Goal: Task Accomplishment & Management: Manage account settings

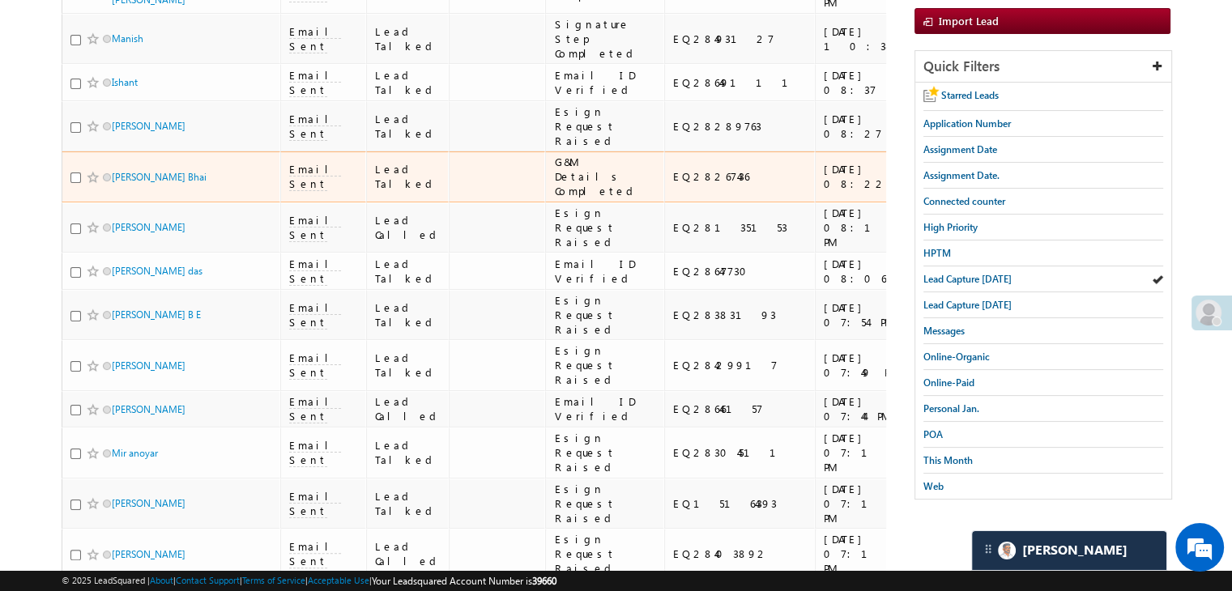
scroll to position [81, 0]
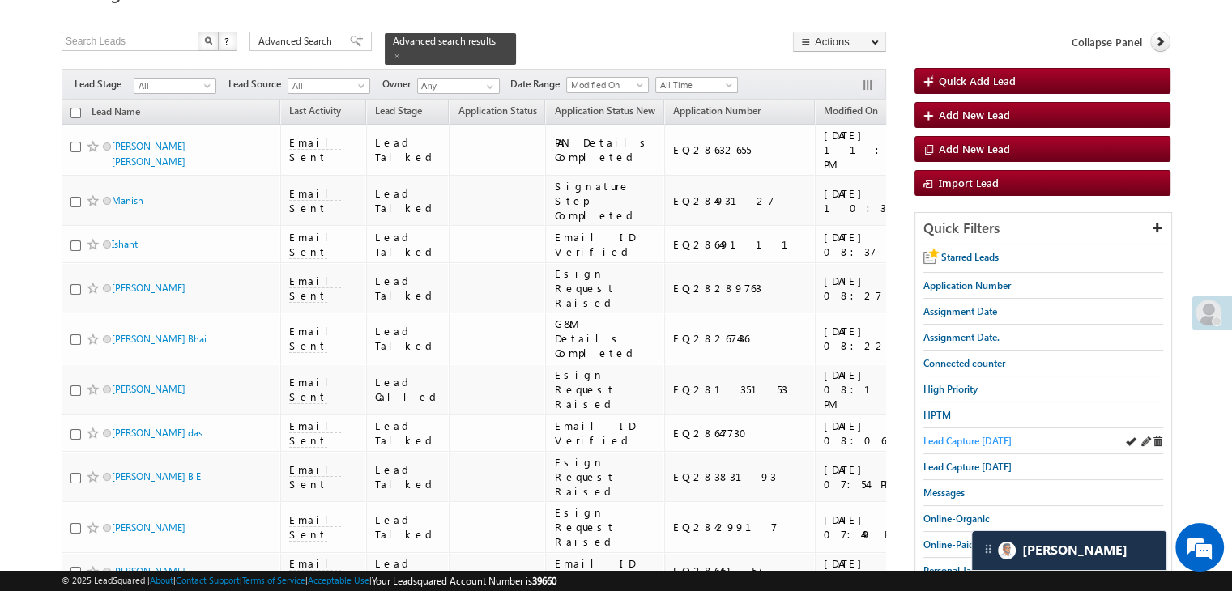
click at [981, 435] on span "Lead Capture [DATE]" at bounding box center [967, 441] width 88 height 12
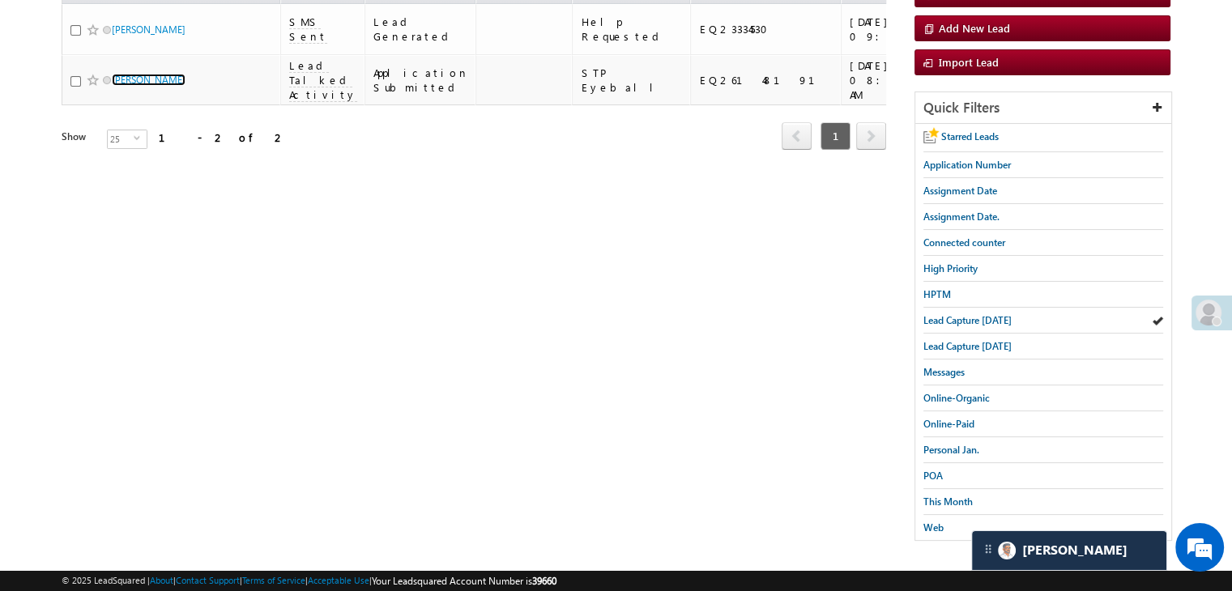
scroll to position [0, 0]
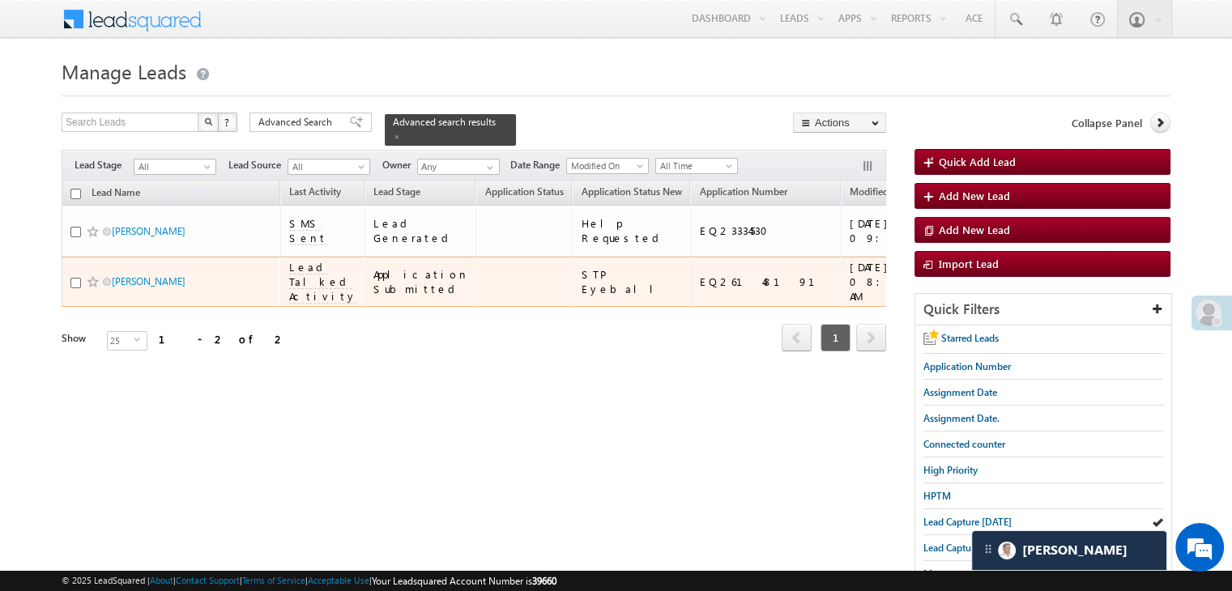
click at [91, 288] on span at bounding box center [93, 281] width 13 height 13
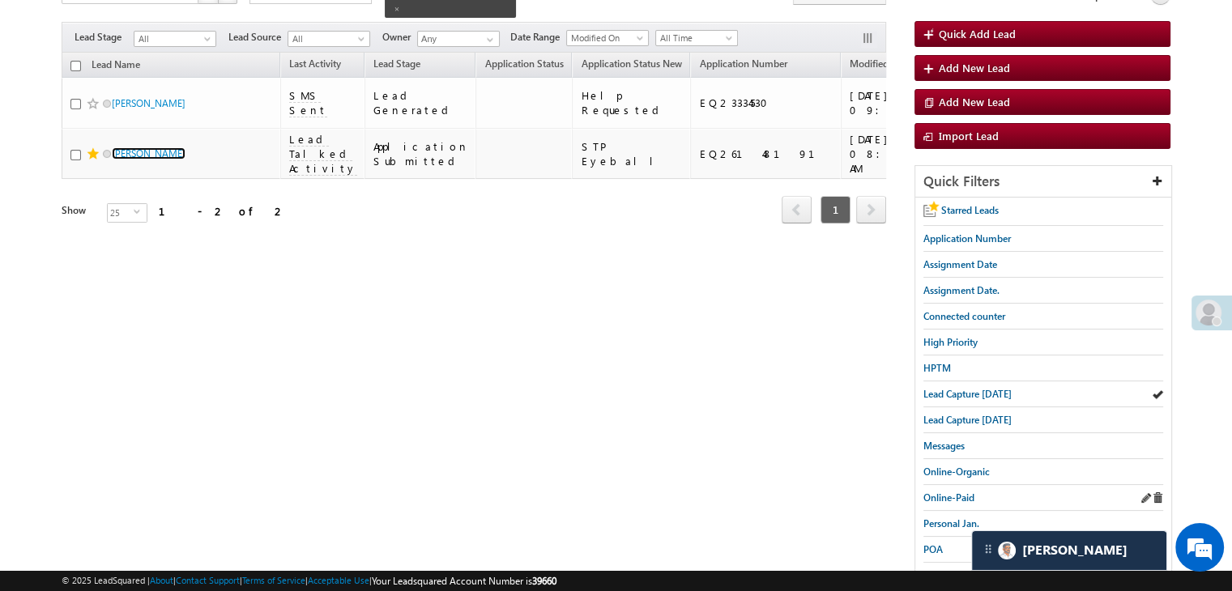
scroll to position [162, 0]
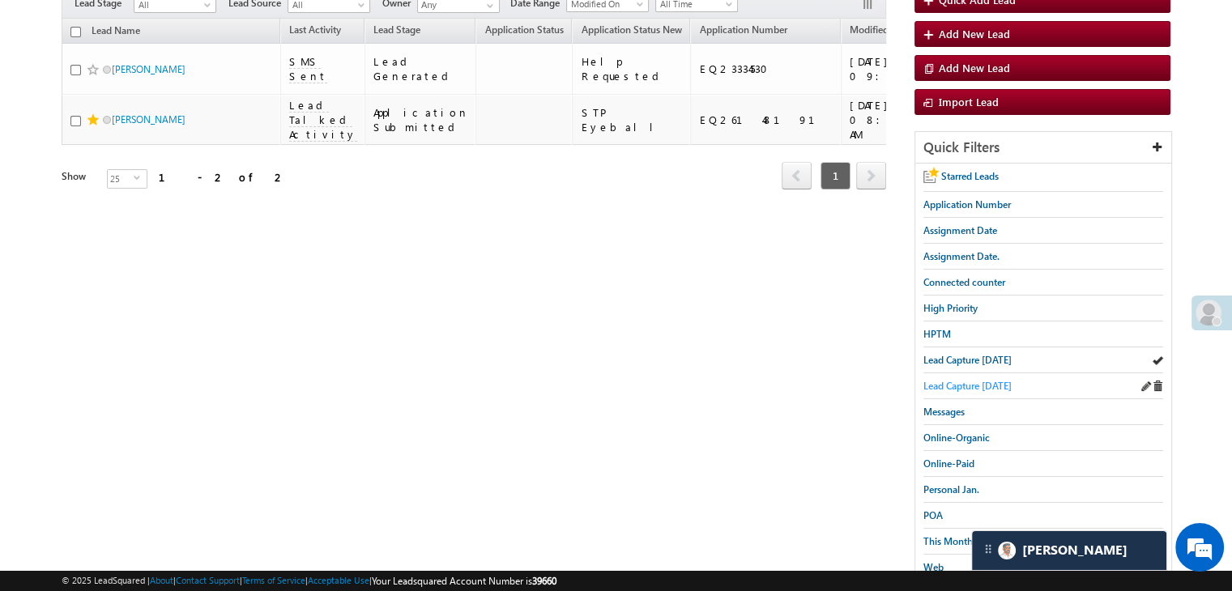
click at [1011, 381] on span "Lead Capture yesterday" at bounding box center [967, 386] width 88 height 12
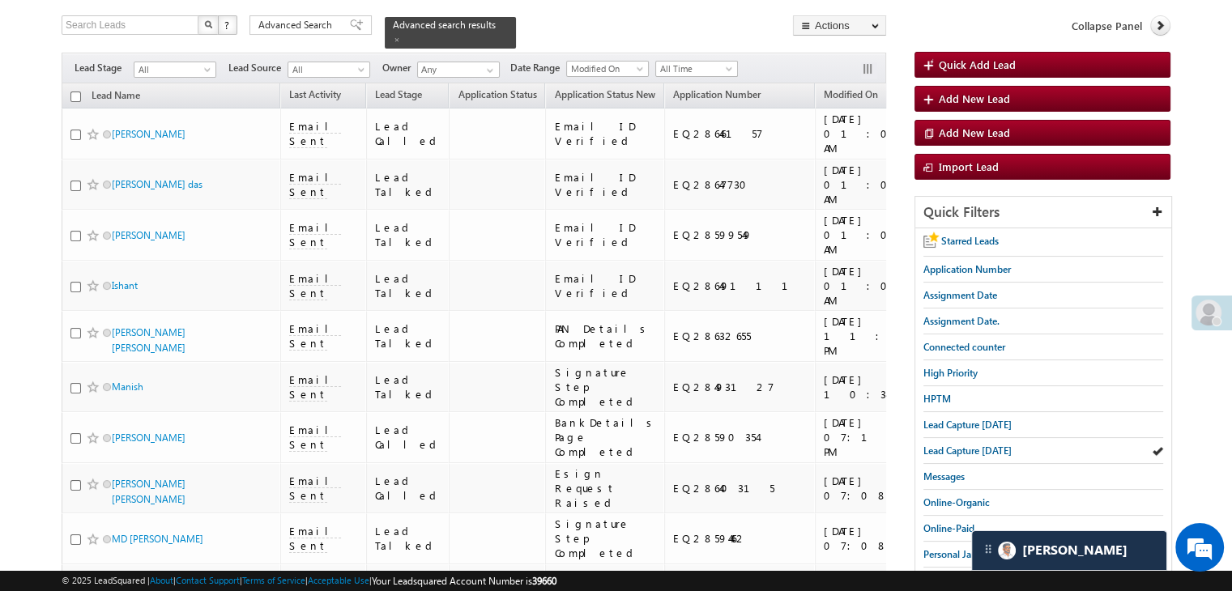
scroll to position [243, 0]
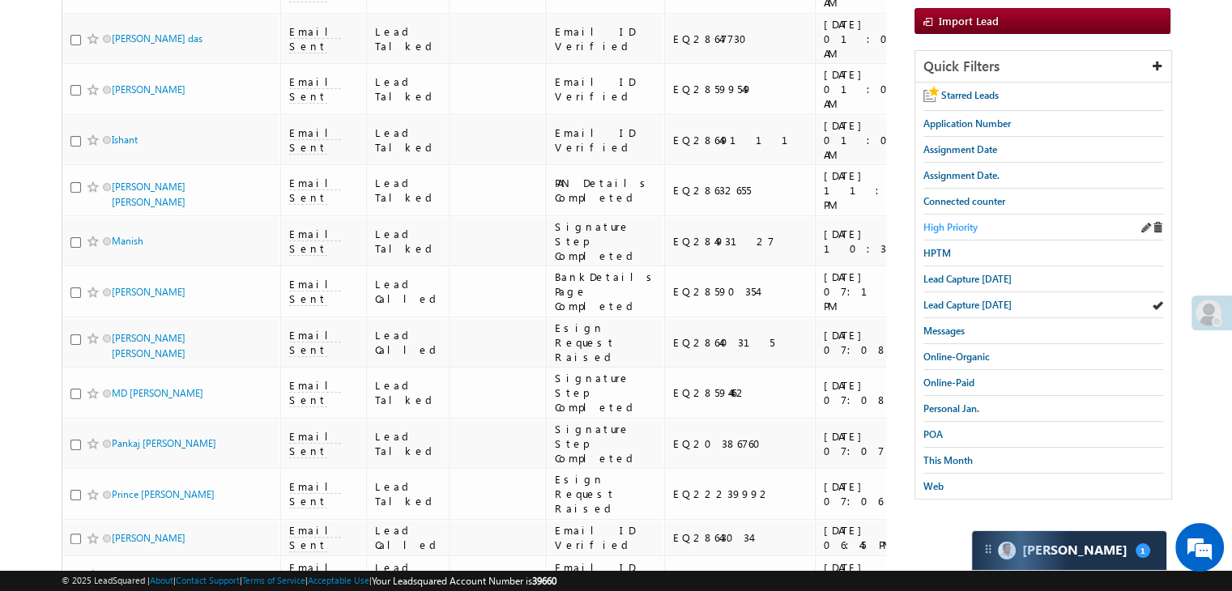
click at [962, 224] on span "High Priority" at bounding box center [950, 227] width 54 height 12
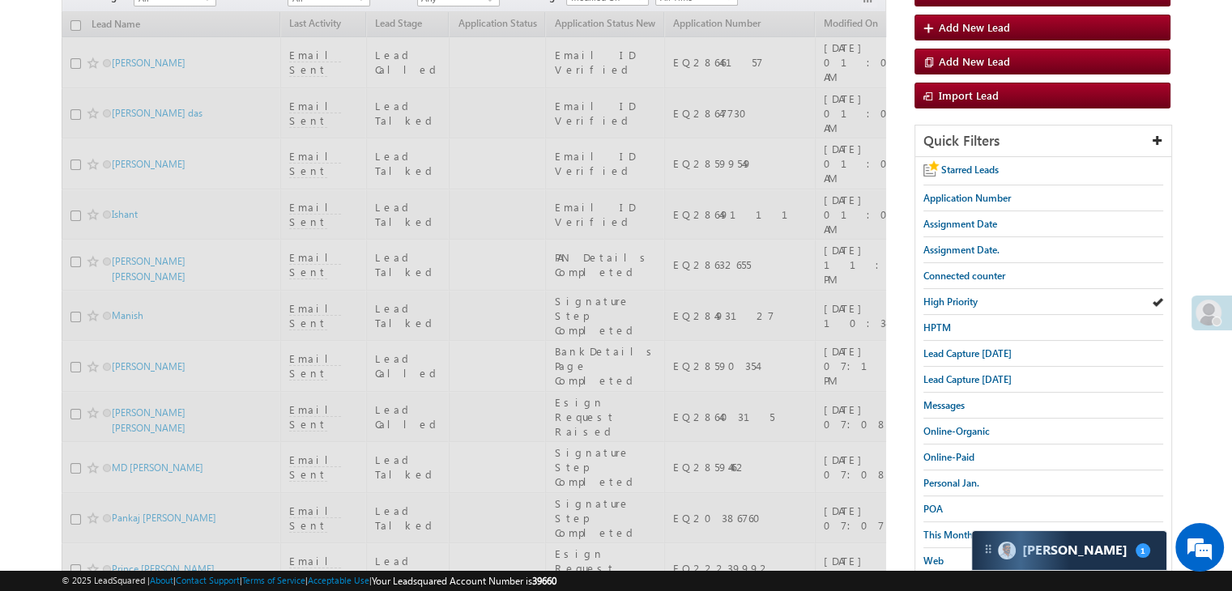
scroll to position [81, 0]
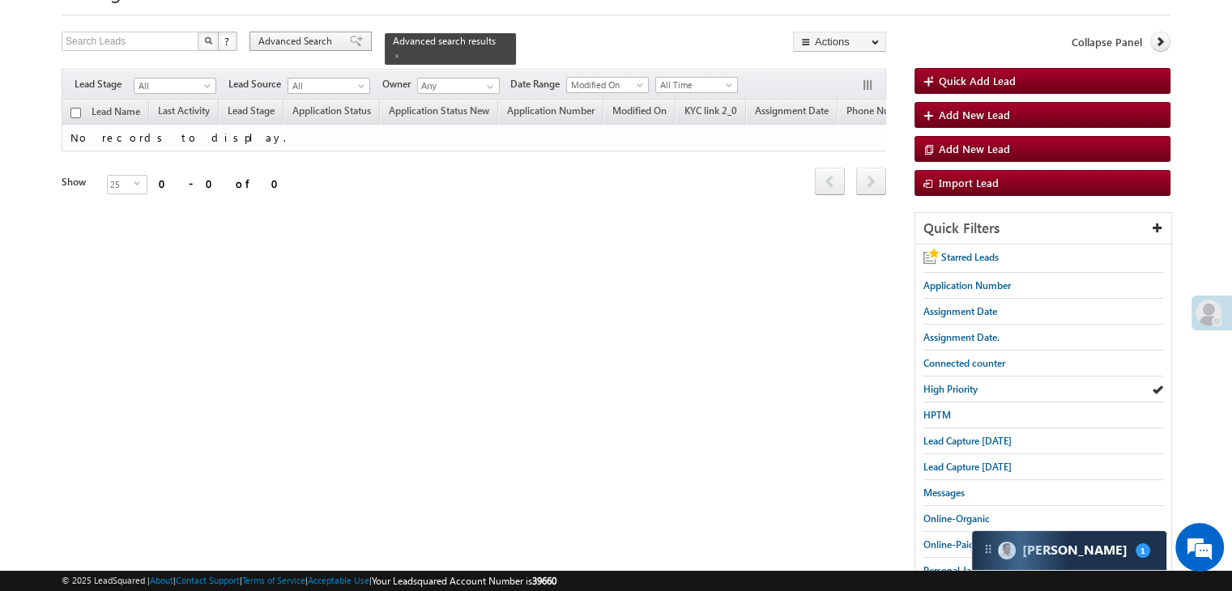
click at [334, 43] on span "Advanced Search" at bounding box center [297, 41] width 79 height 15
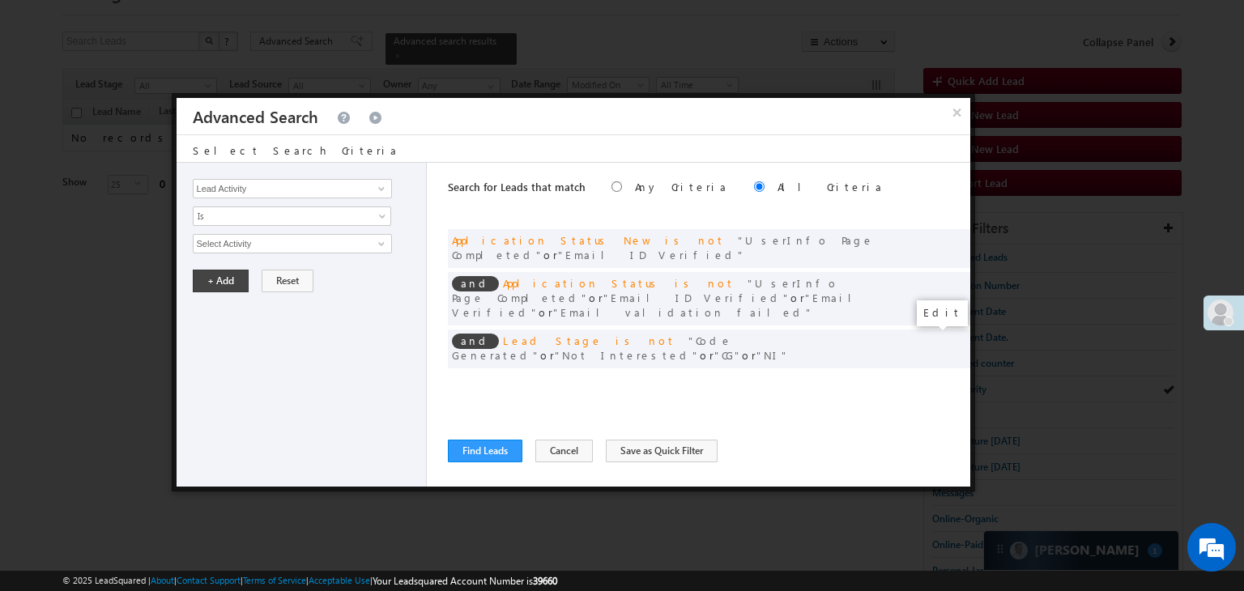
click at [932, 377] on span at bounding box center [932, 382] width 11 height 11
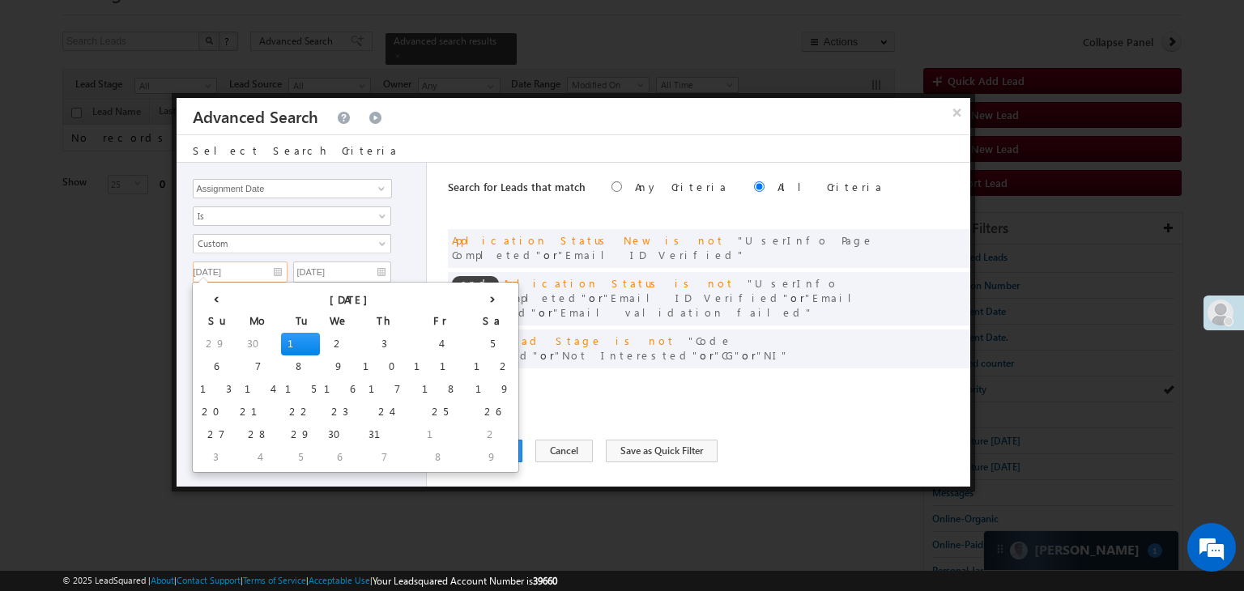
click at [254, 270] on input "07/01/25" at bounding box center [240, 272] width 95 height 21
click at [470, 296] on th "›" at bounding box center [492, 298] width 45 height 24
click at [476, 296] on th "›" at bounding box center [495, 298] width 39 height 24
click at [215, 362] on td "7" at bounding box center [218, 366] width 45 height 23
type input "09/07/25"
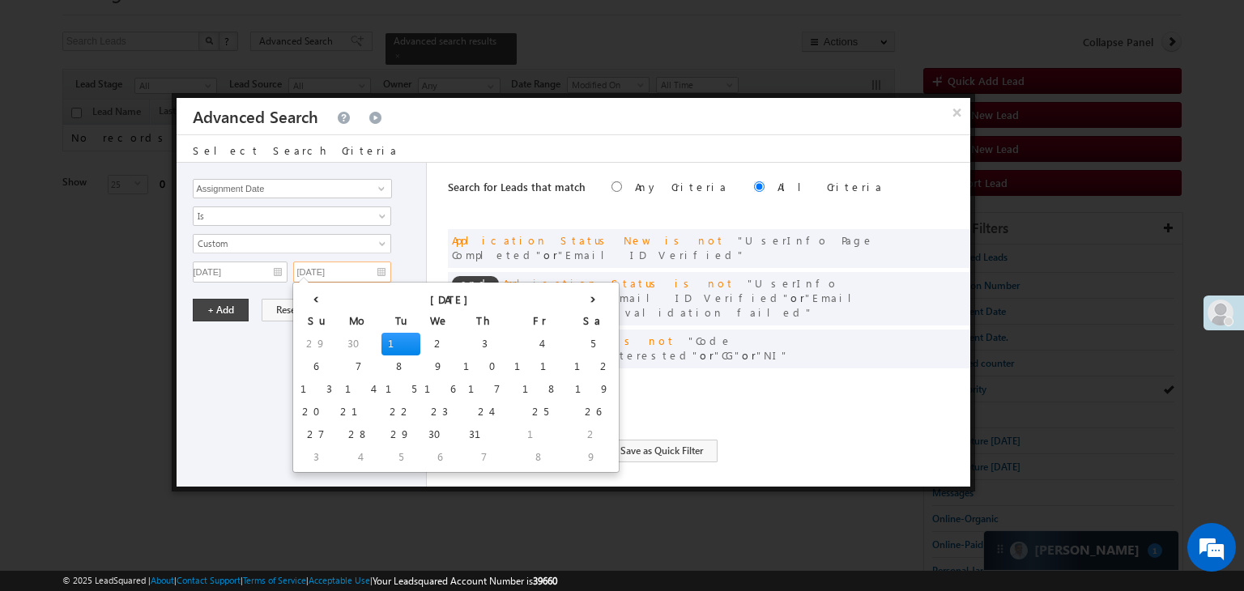
click at [363, 273] on input "07/01/25" at bounding box center [342, 272] width 98 height 21
click at [570, 299] on th "›" at bounding box center [592, 298] width 45 height 24
click at [577, 299] on th "›" at bounding box center [596, 298] width 39 height 24
click at [342, 365] on td "8" at bounding box center [361, 366] width 39 height 23
type input "09/08/25"
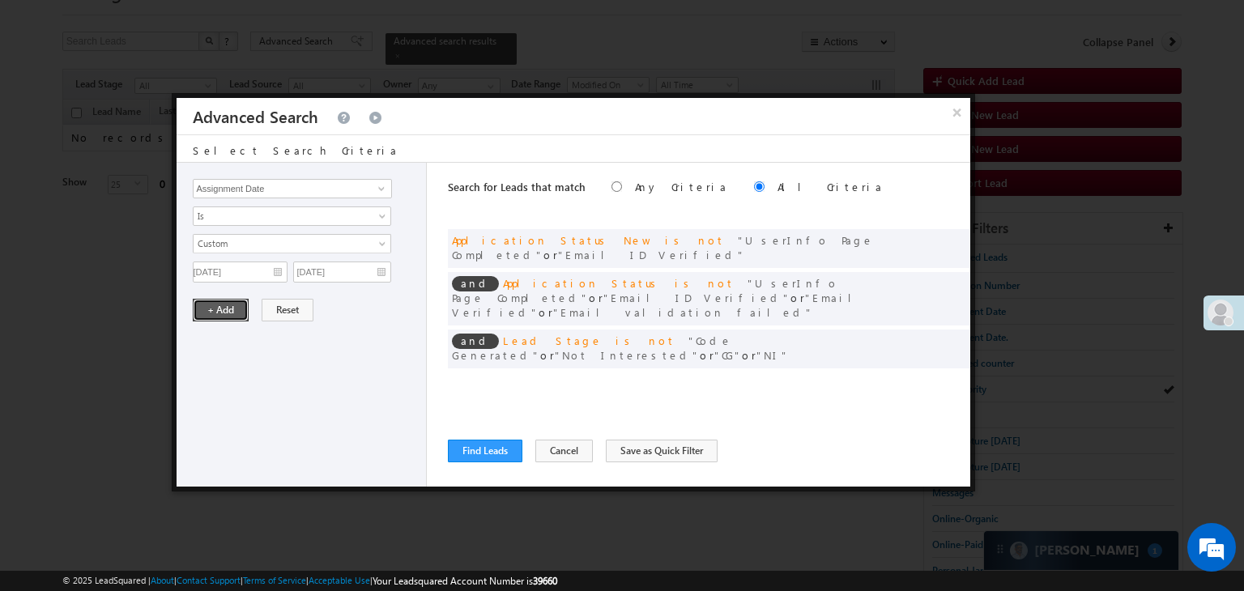
click at [208, 303] on button "+ Add" at bounding box center [221, 310] width 56 height 23
click at [468, 454] on button "Find Leads" at bounding box center [485, 451] width 74 height 23
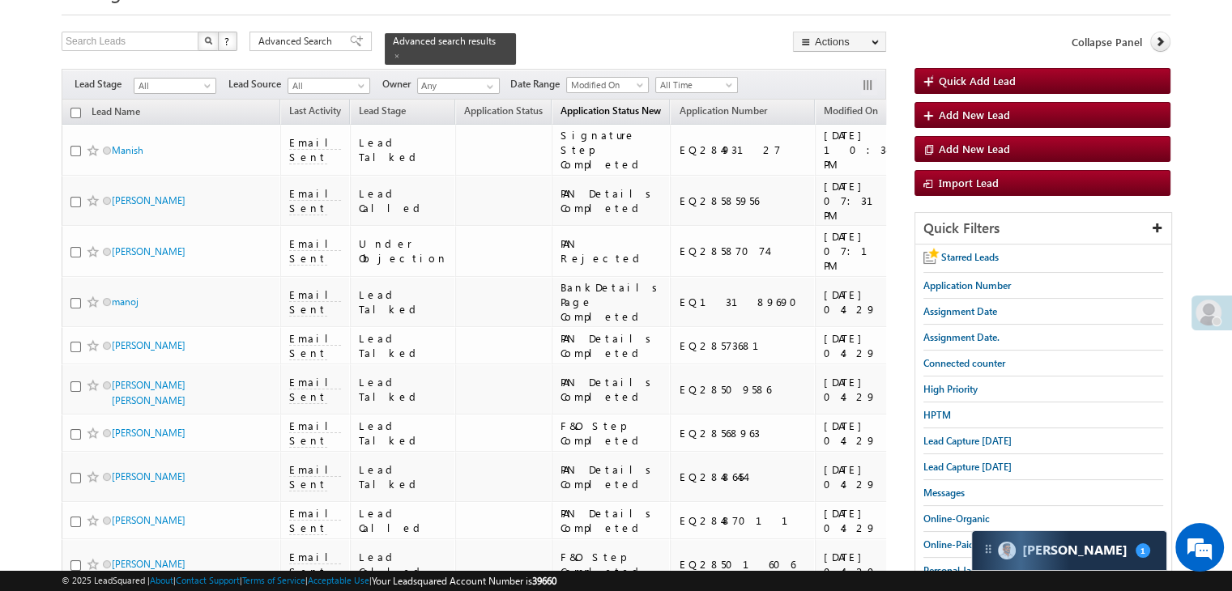
scroll to position [0, 0]
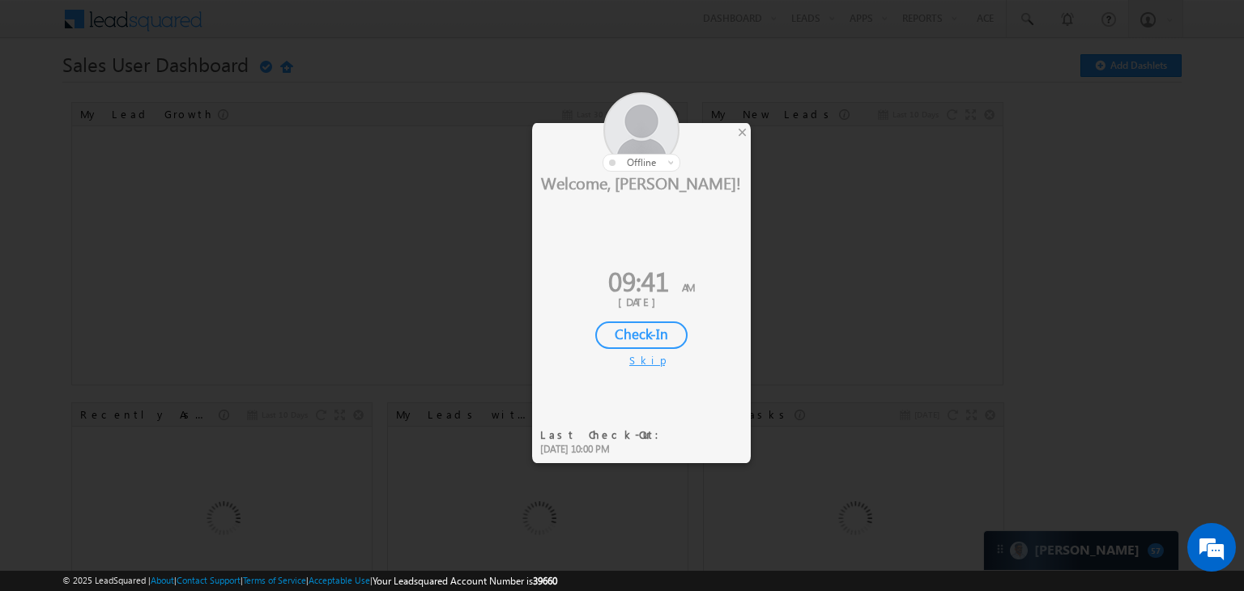
click at [650, 331] on div "Check-In" at bounding box center [641, 335] width 92 height 28
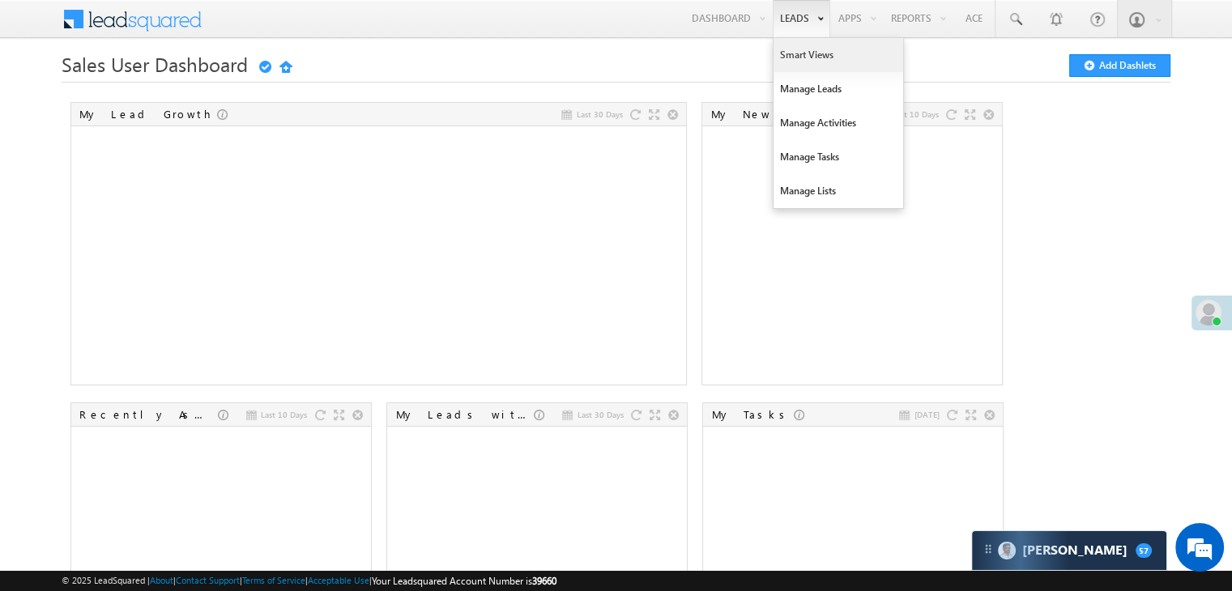
click at [784, 57] on link "Smart Views" at bounding box center [838, 55] width 130 height 34
click at [781, 63] on link "Smart Views" at bounding box center [838, 55] width 130 height 34
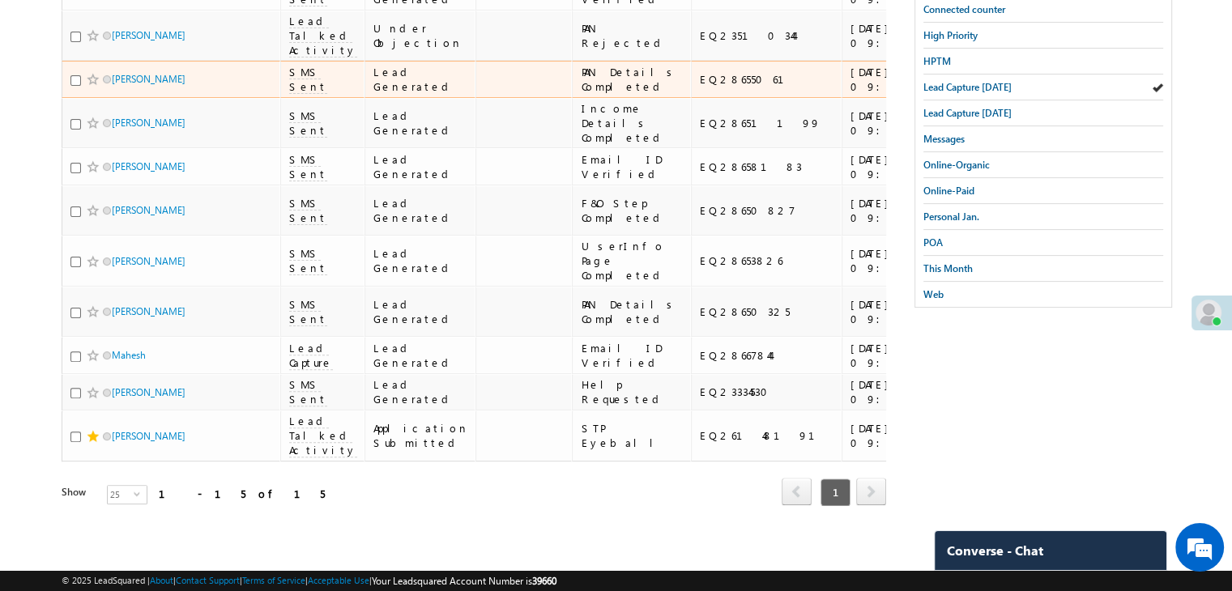
scroll to position [428, 0]
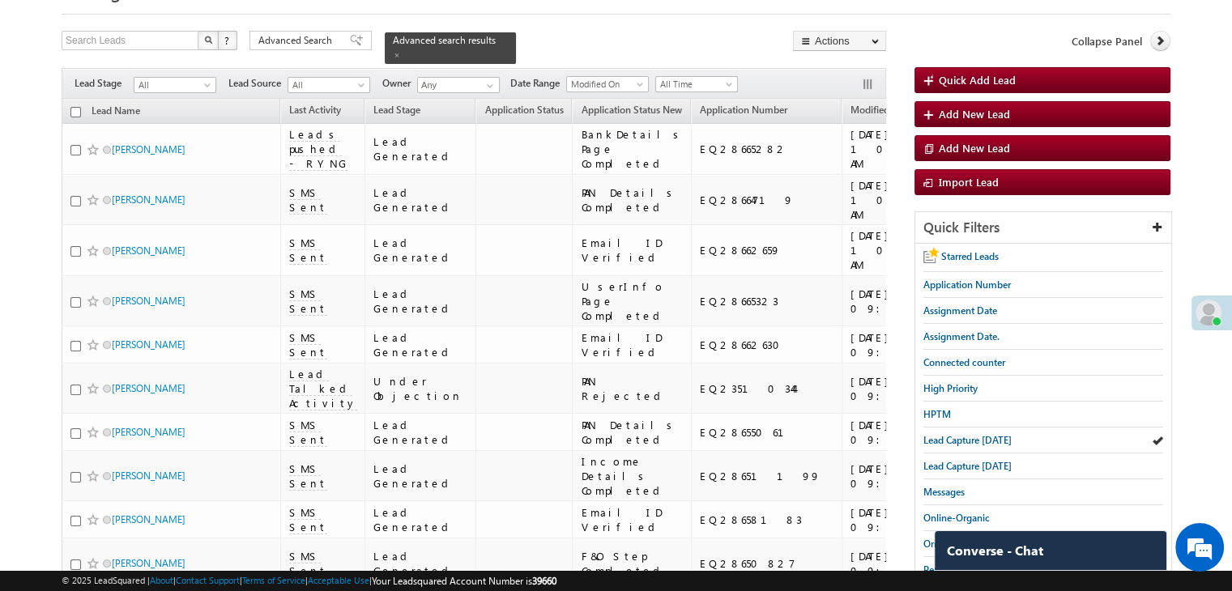
scroll to position [162, 0]
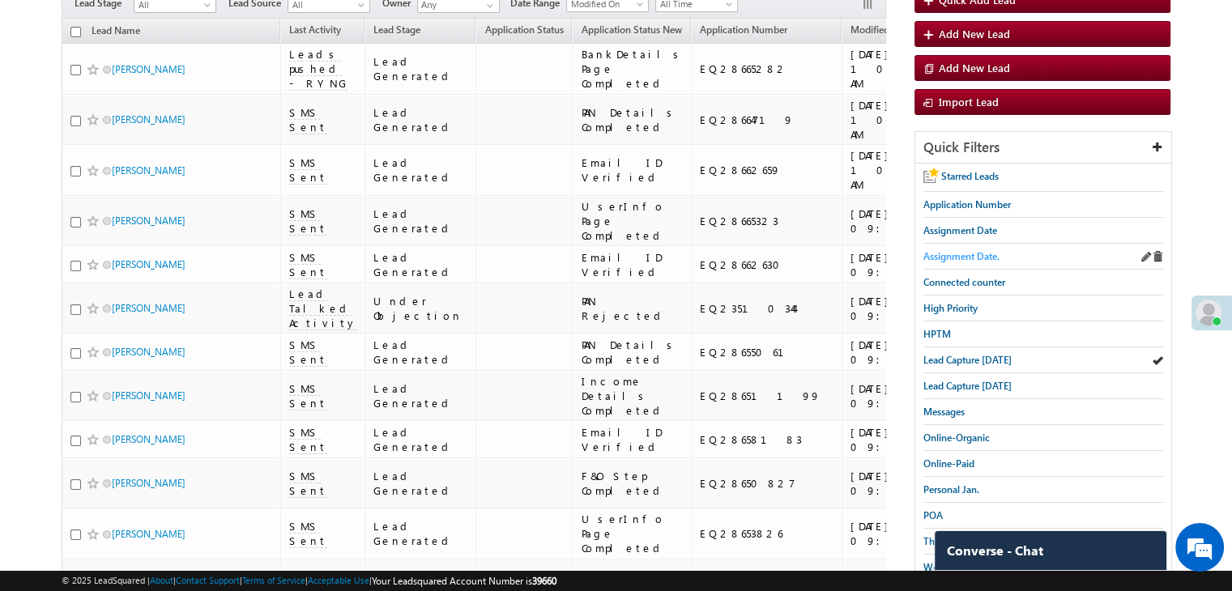
click at [960, 253] on span "Assignment Date." at bounding box center [961, 256] width 76 height 12
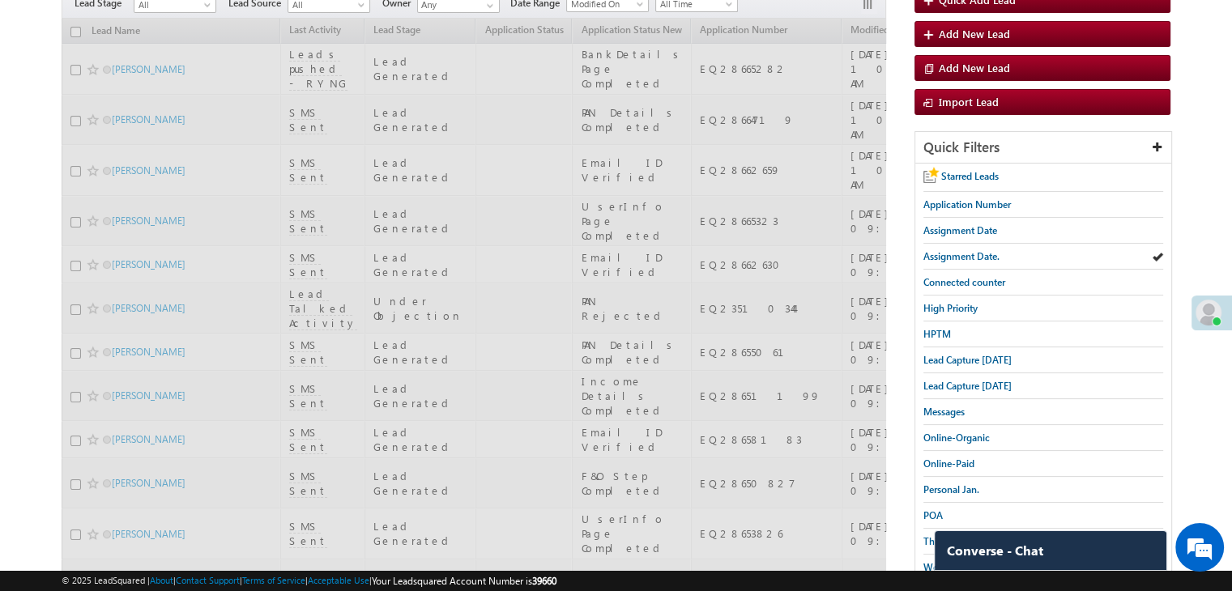
scroll to position [0, 0]
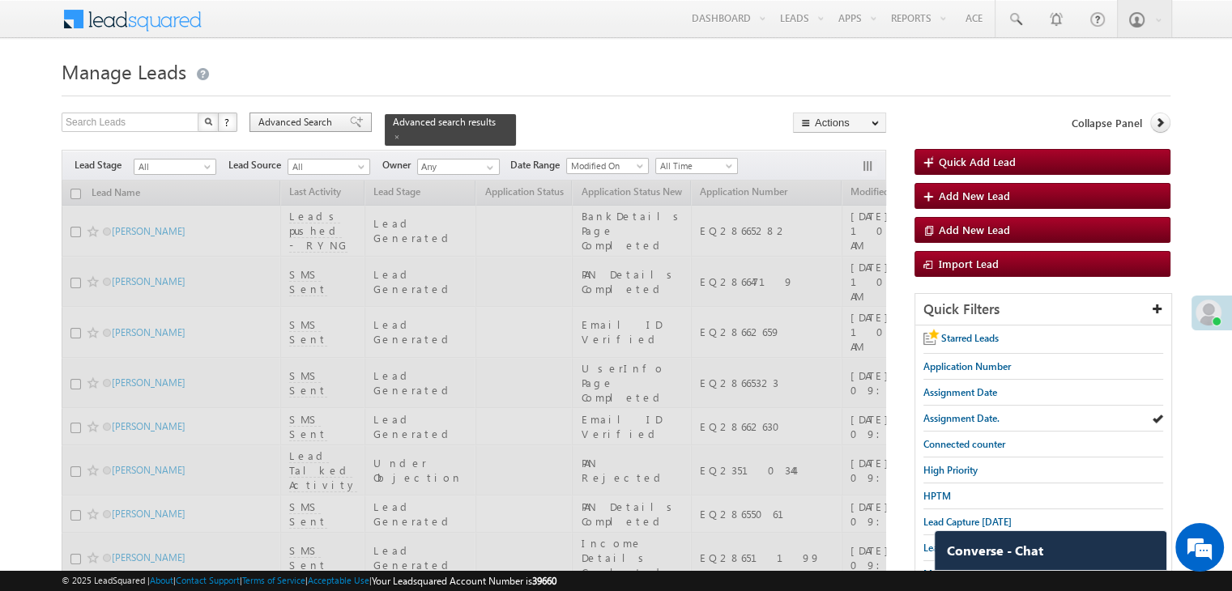
click at [328, 121] on span "Advanced Search" at bounding box center [297, 122] width 79 height 15
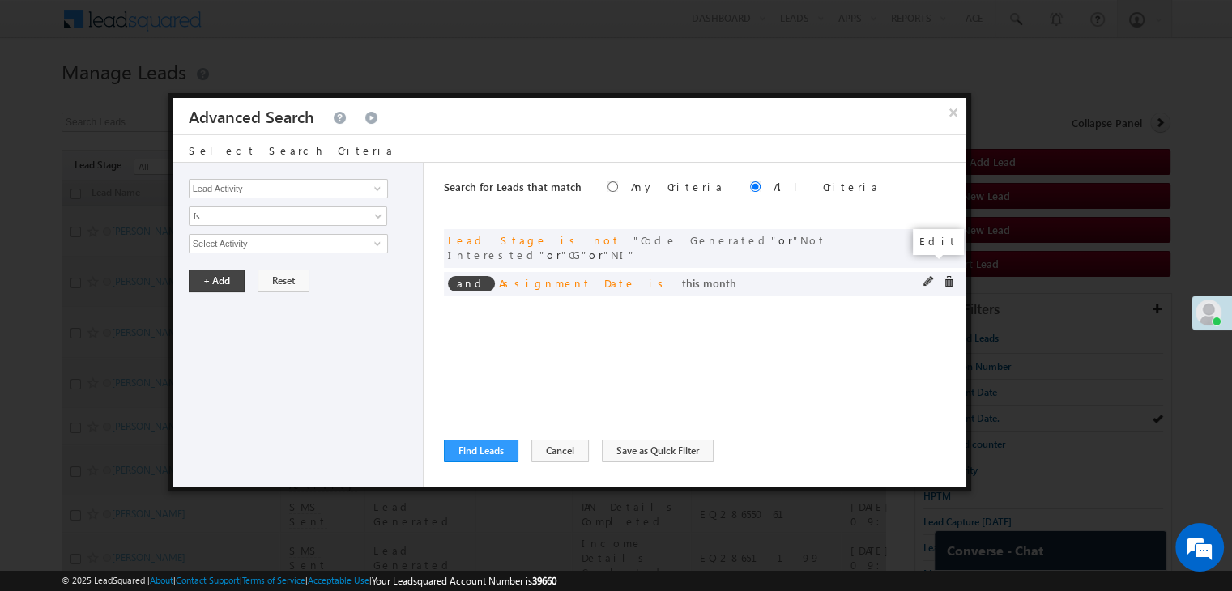
click at [926, 276] on span at bounding box center [928, 281] width 11 height 11
click at [298, 253] on div "Lead Activity Task Sales Group Prospect Id WA Last Message Timestamp 4th Day Di…" at bounding box center [297, 325] width 251 height 324
click at [298, 239] on span "This Month" at bounding box center [277, 243] width 176 height 15
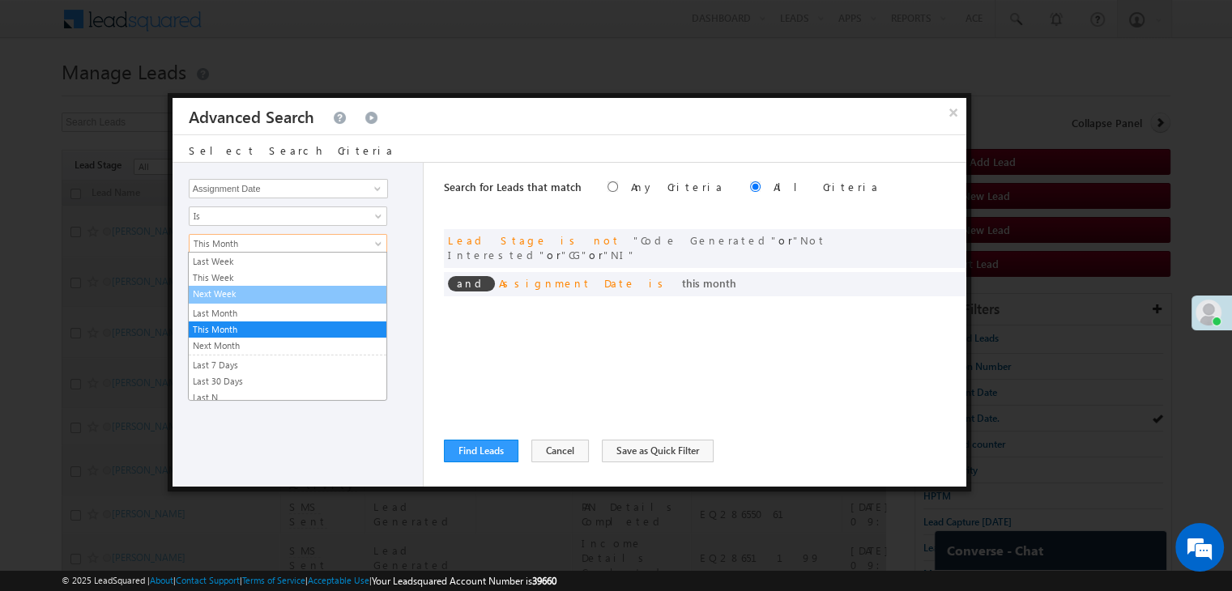
scroll to position [0, 0]
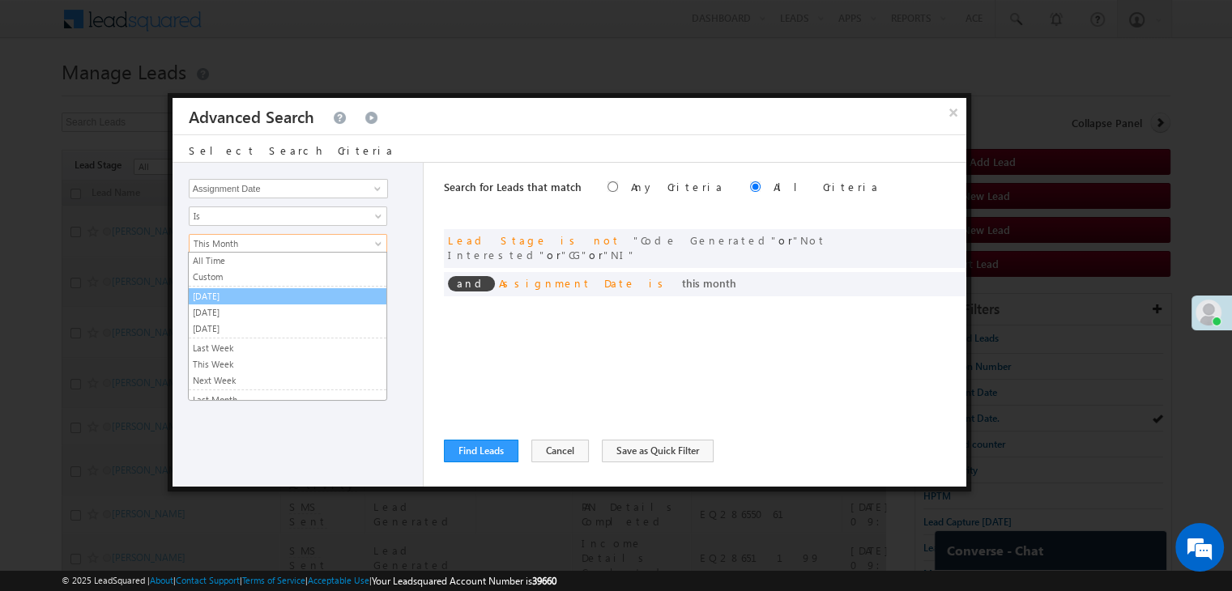
click at [243, 299] on link "Yesterday" at bounding box center [288, 296] width 198 height 15
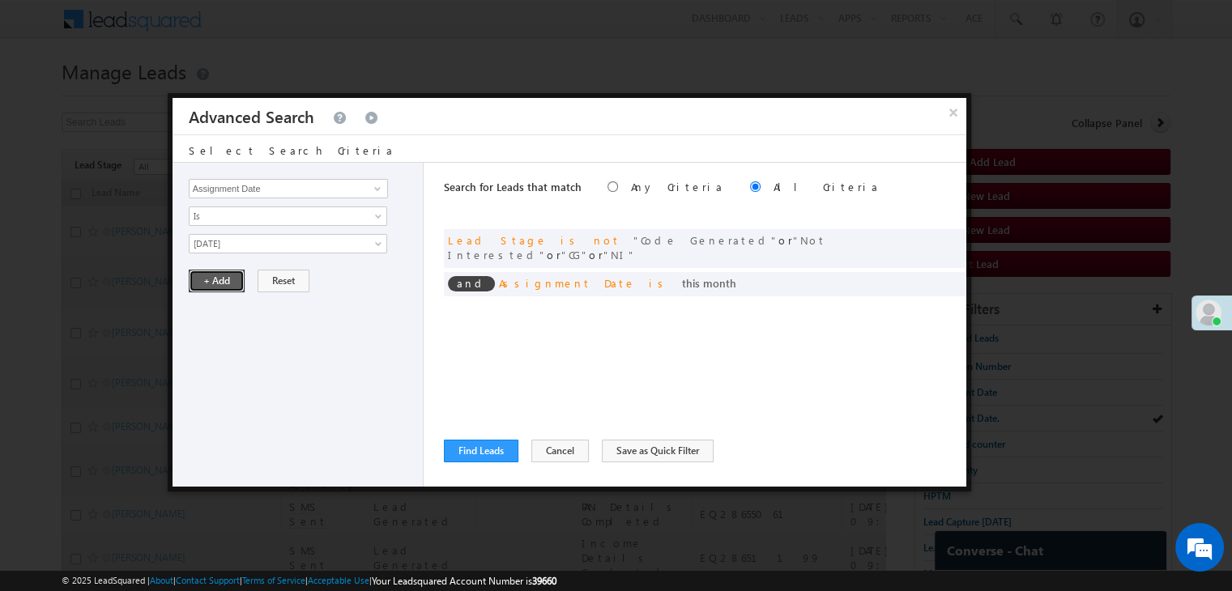
click at [214, 279] on button "+ Add" at bounding box center [217, 281] width 56 height 23
click at [465, 451] on button "Find Leads" at bounding box center [481, 451] width 74 height 23
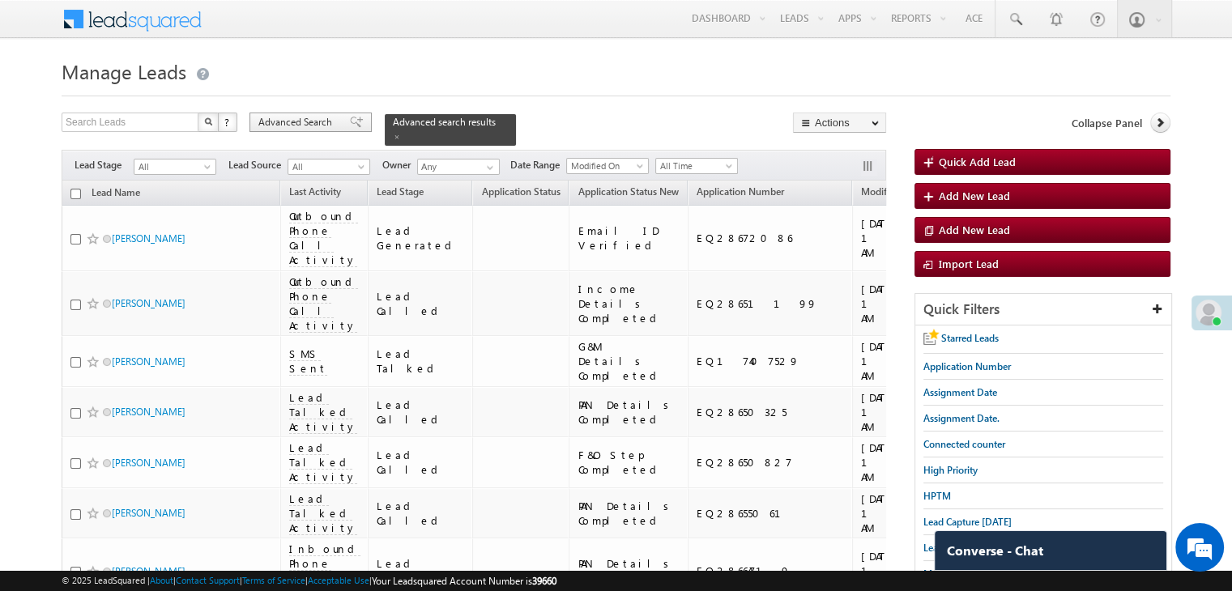
click at [334, 121] on span "Advanced Search" at bounding box center [297, 122] width 79 height 15
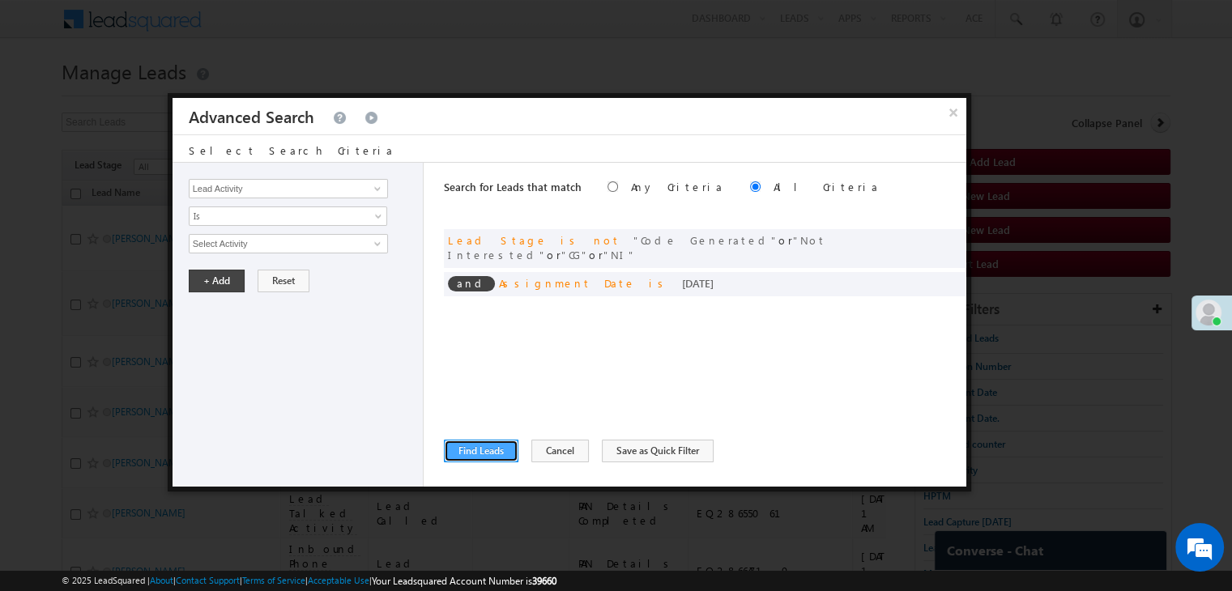
click at [491, 454] on button "Find Leads" at bounding box center [481, 451] width 74 height 23
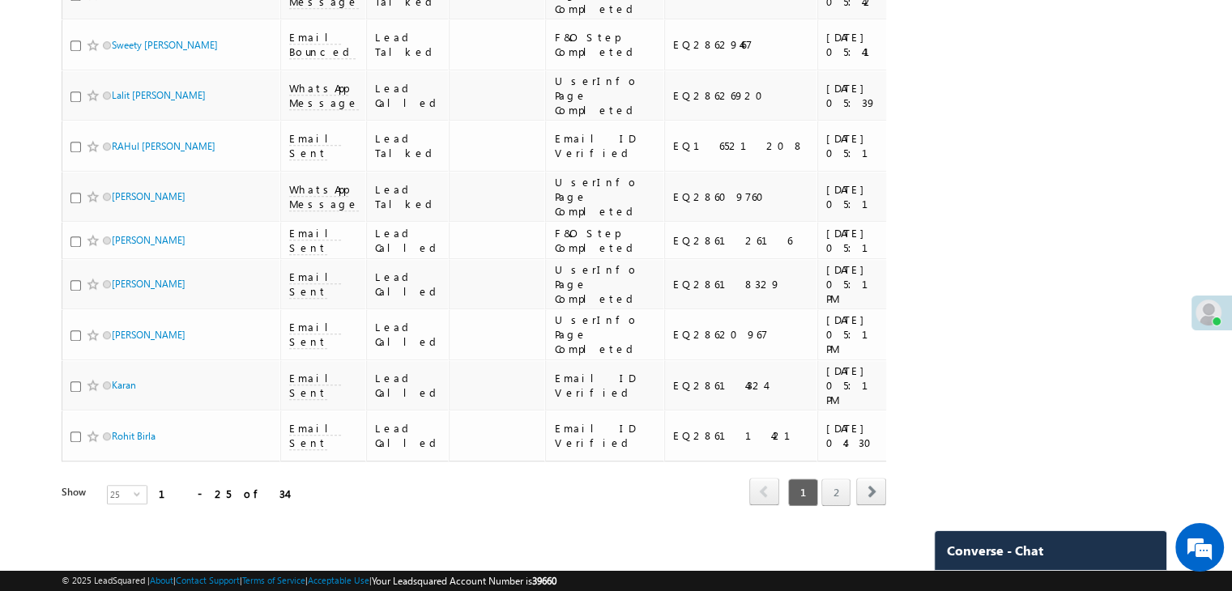
scroll to position [2096, 0]
click at [117, 486] on span "25" at bounding box center [121, 495] width 26 height 18
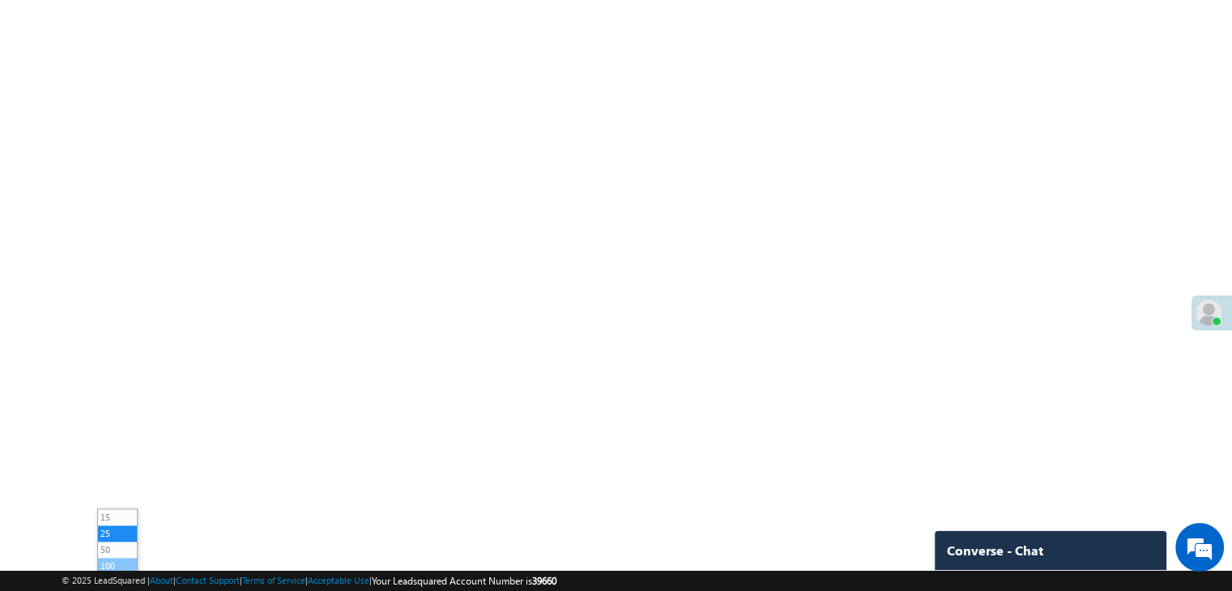
click at [117, 558] on li "100" at bounding box center [117, 566] width 39 height 16
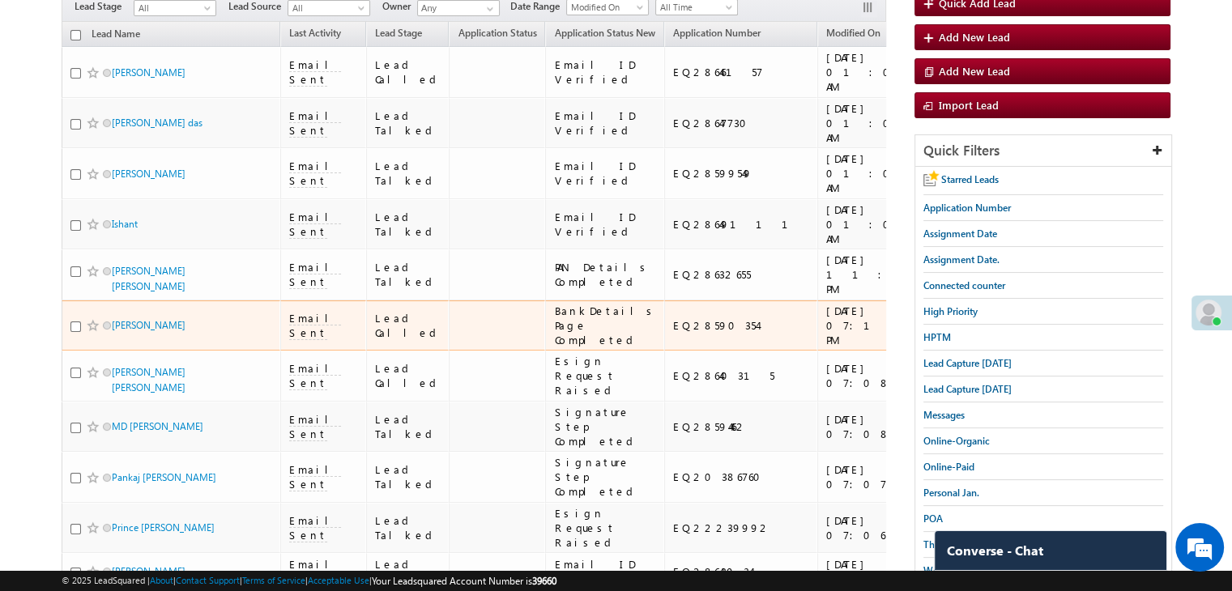
scroll to position [153, 0]
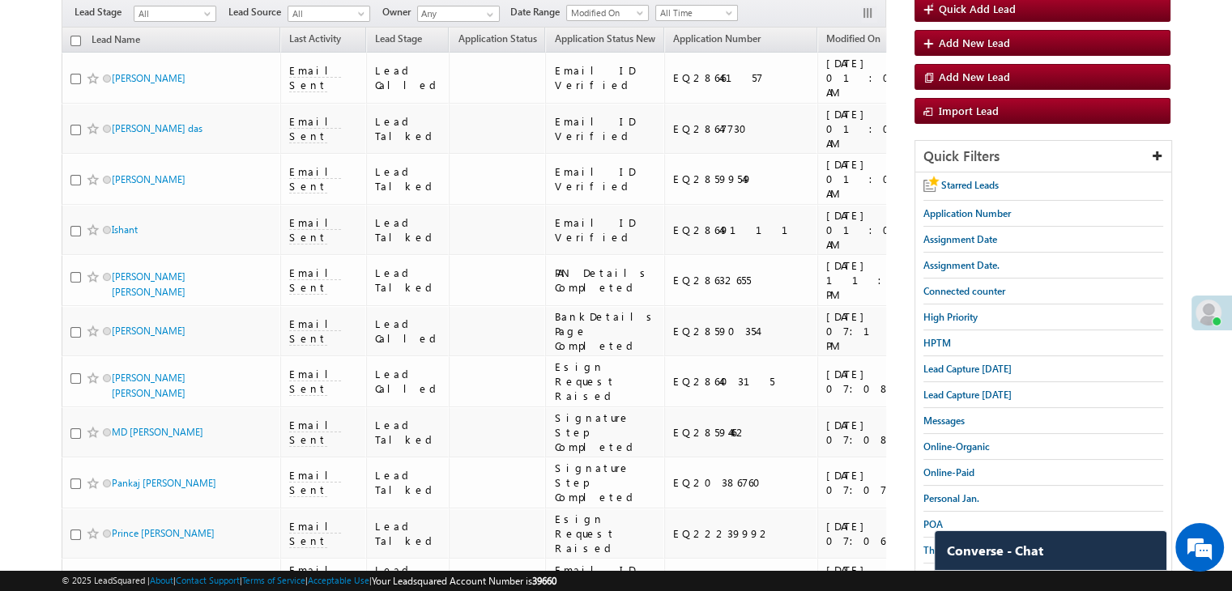
click at [76, 36] on input "checkbox" at bounding box center [75, 41] width 11 height 11
checkbox input "true"
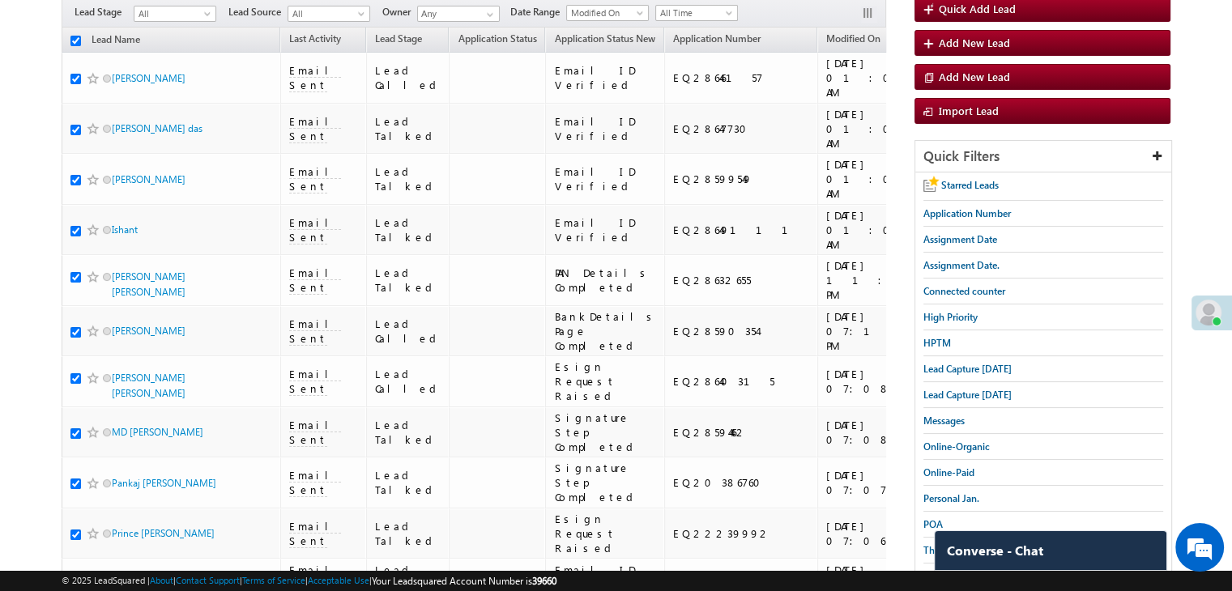
checkbox input "true"
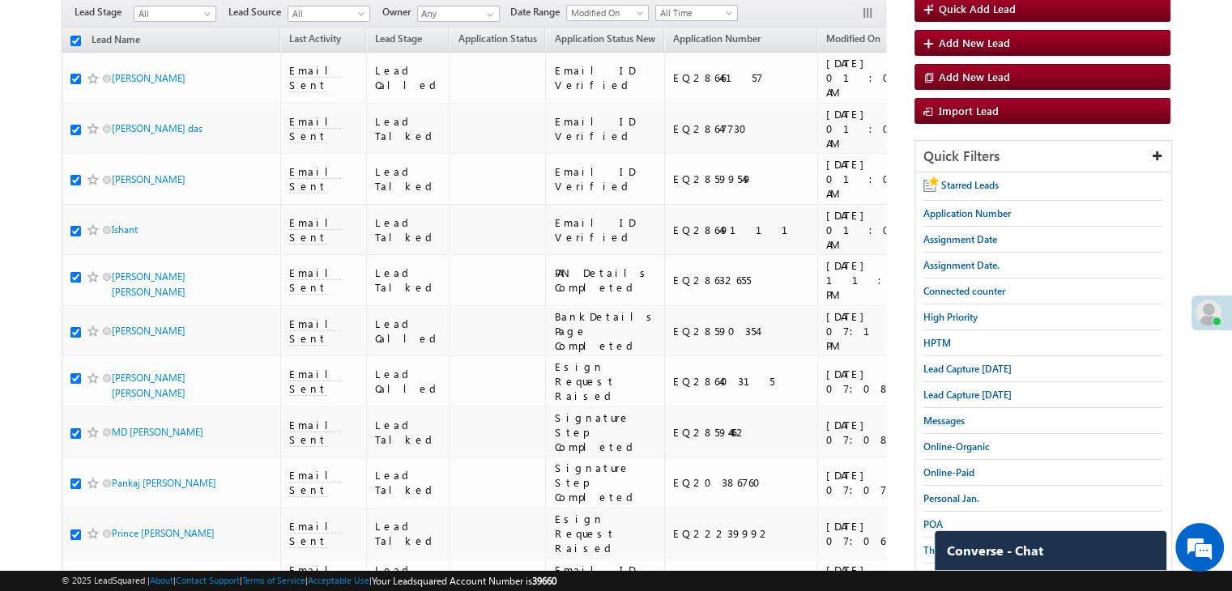
checkbox input "true"
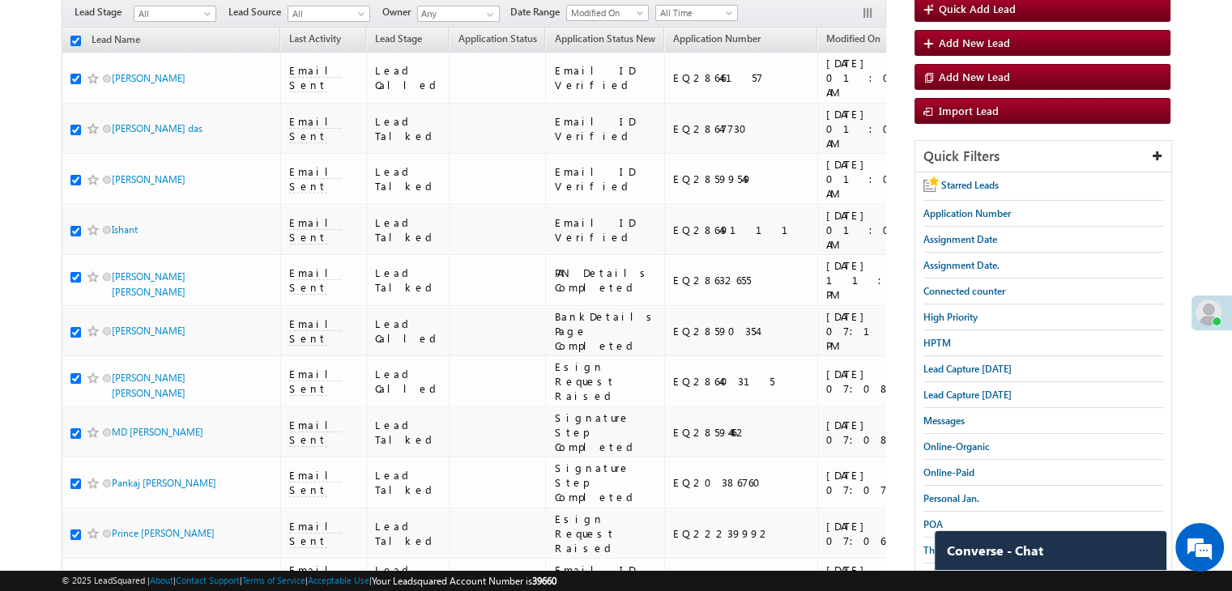
checkbox input "true"
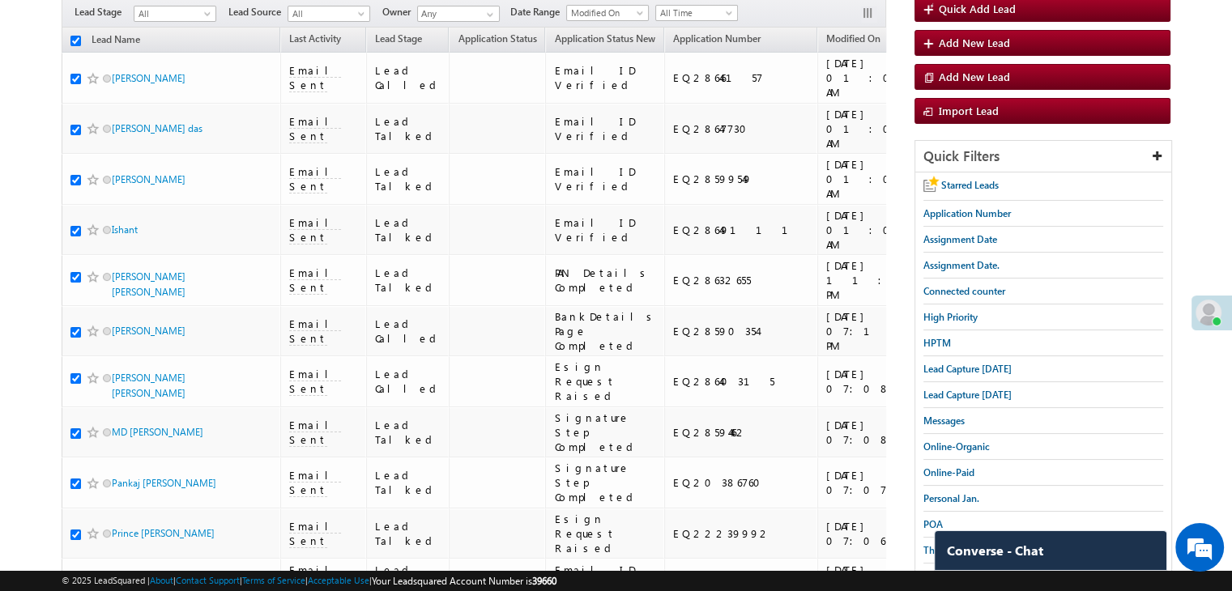
checkbox input "true"
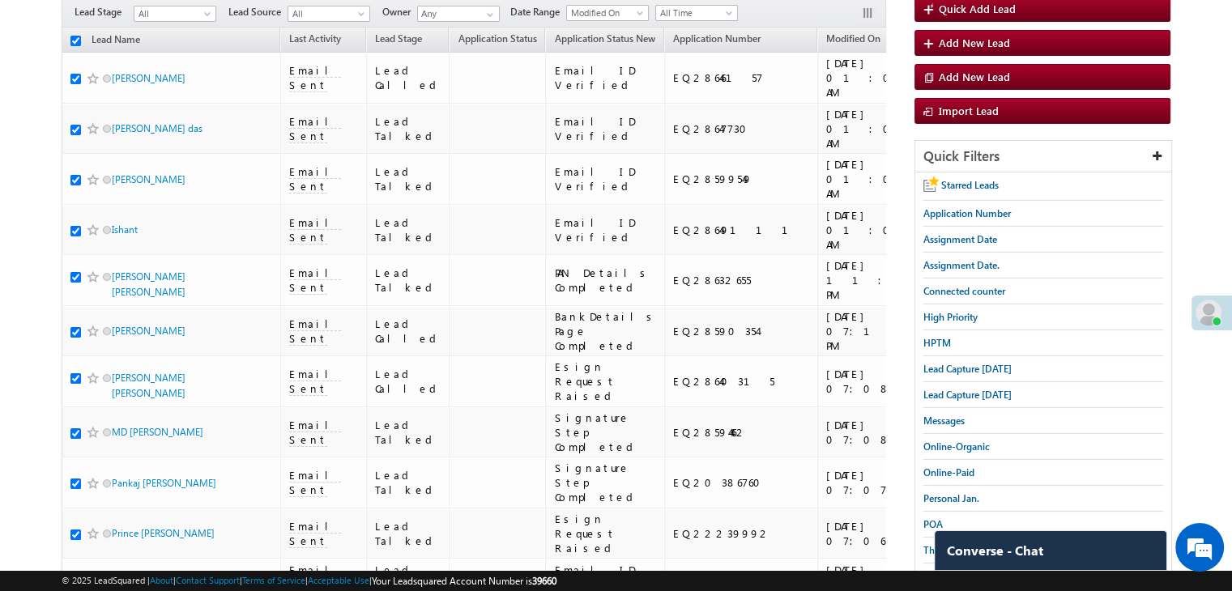
checkbox input "true"
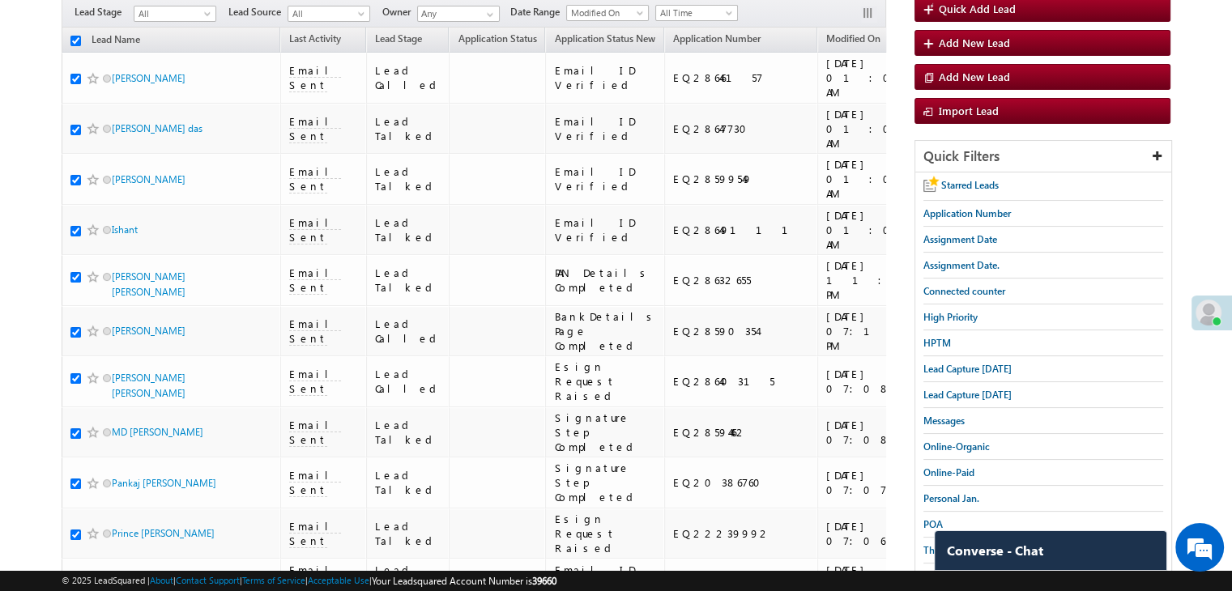
checkbox input "true"
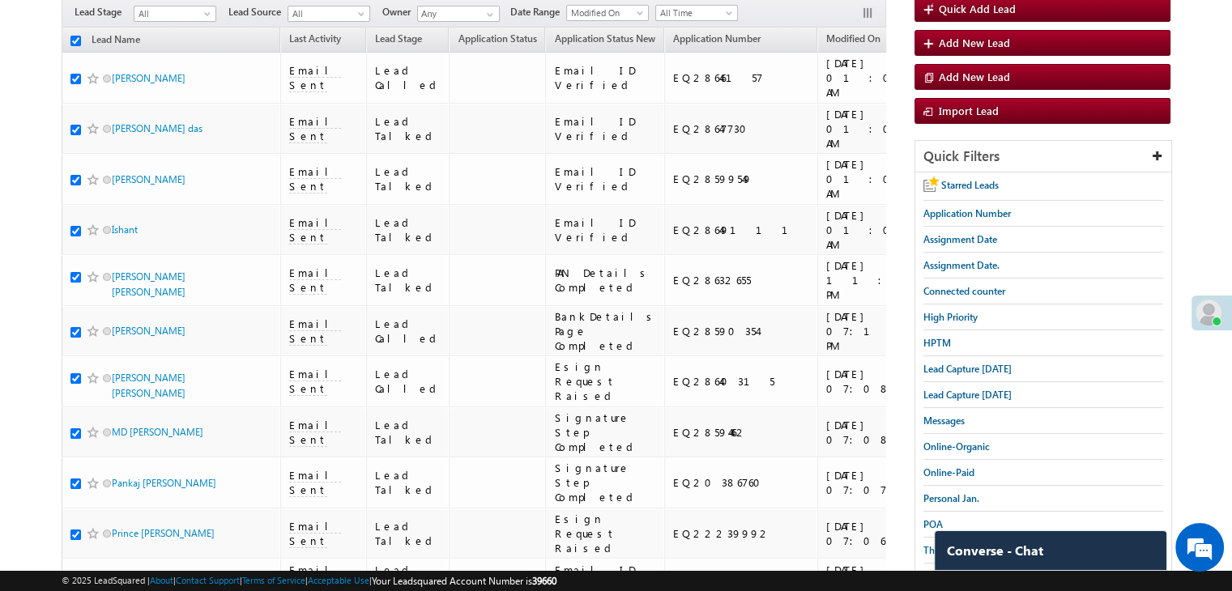
checkbox input "true"
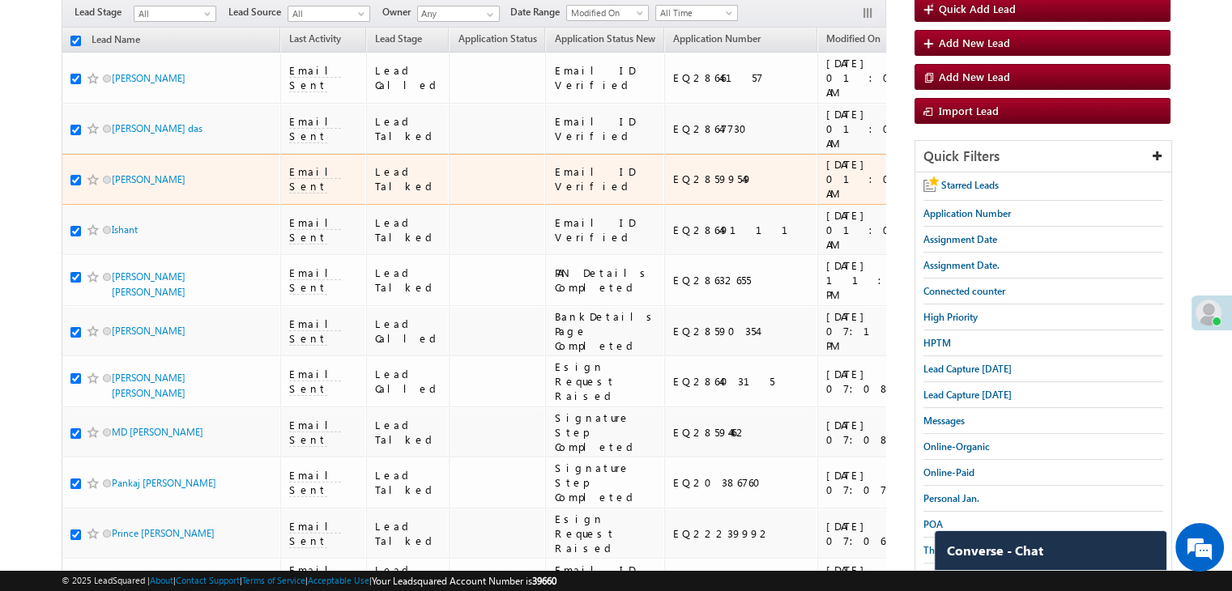
click at [76, 185] on input "checkbox" at bounding box center [75, 180] width 11 height 11
checkbox input "false"
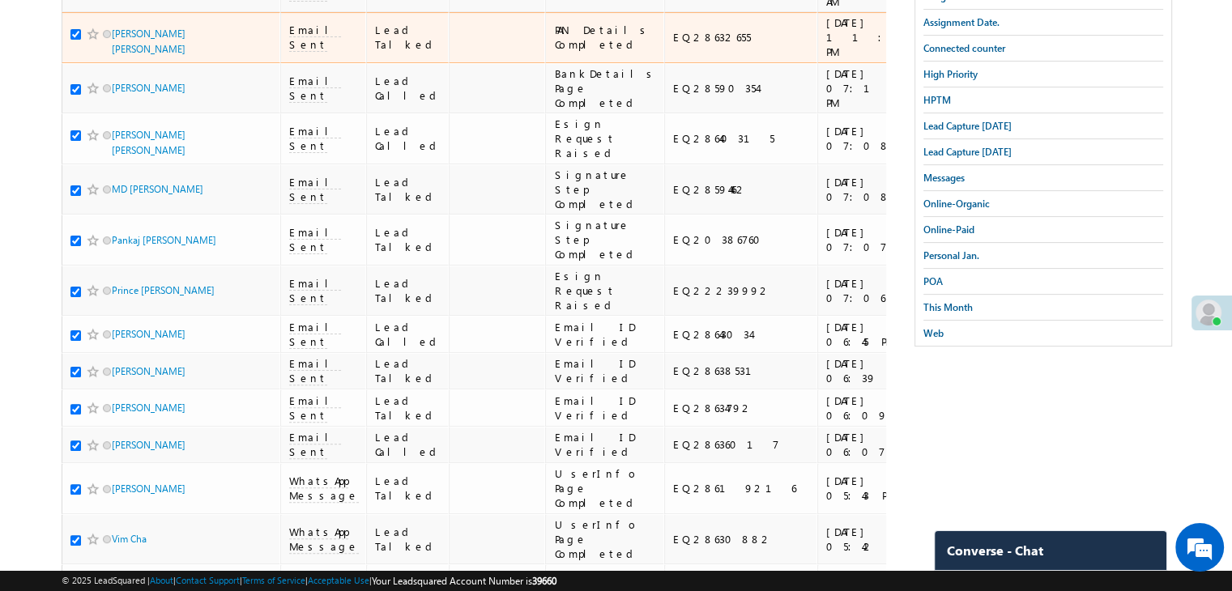
scroll to position [558, 0]
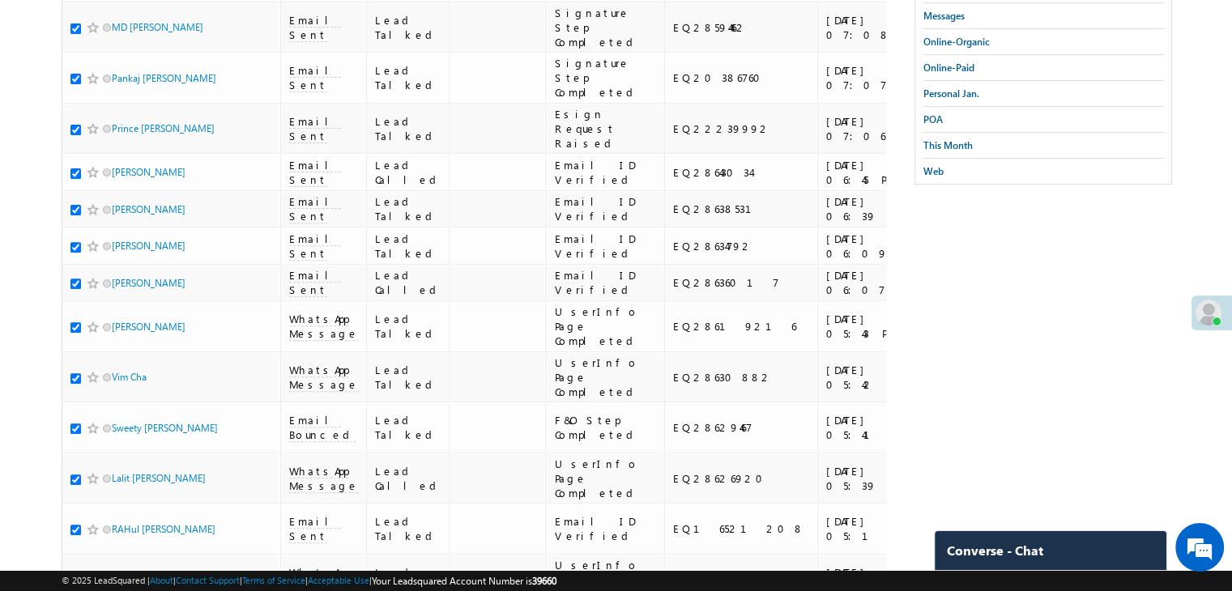
checkbox input "false"
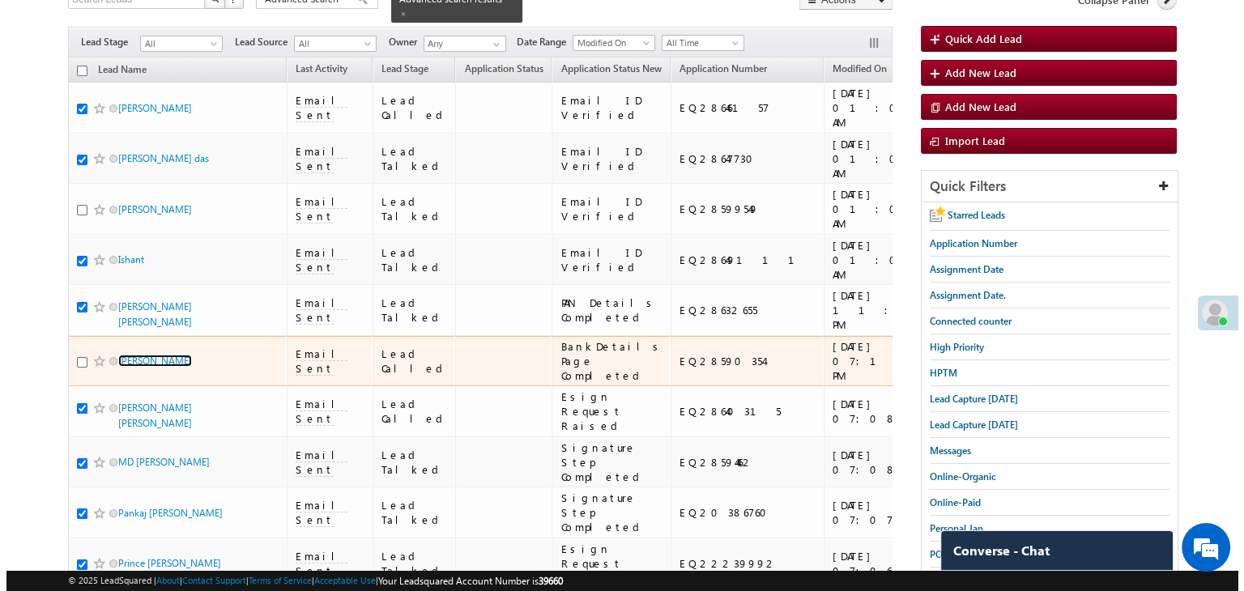
scroll to position [72, 0]
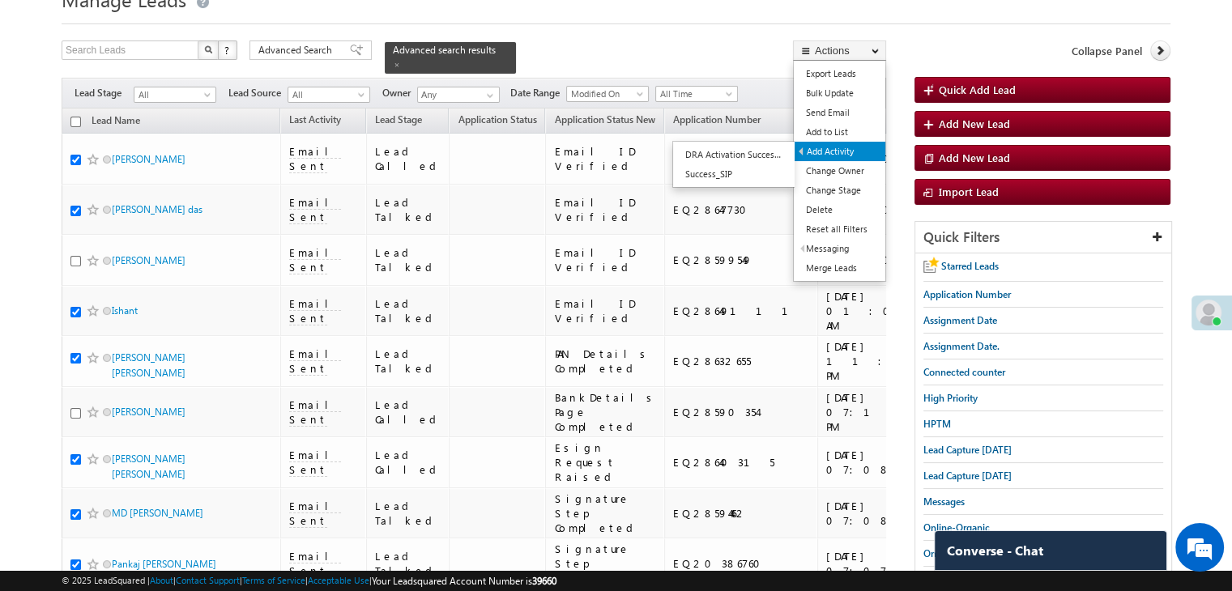
click at [841, 151] on link "Add Activity" at bounding box center [839, 151] width 91 height 19
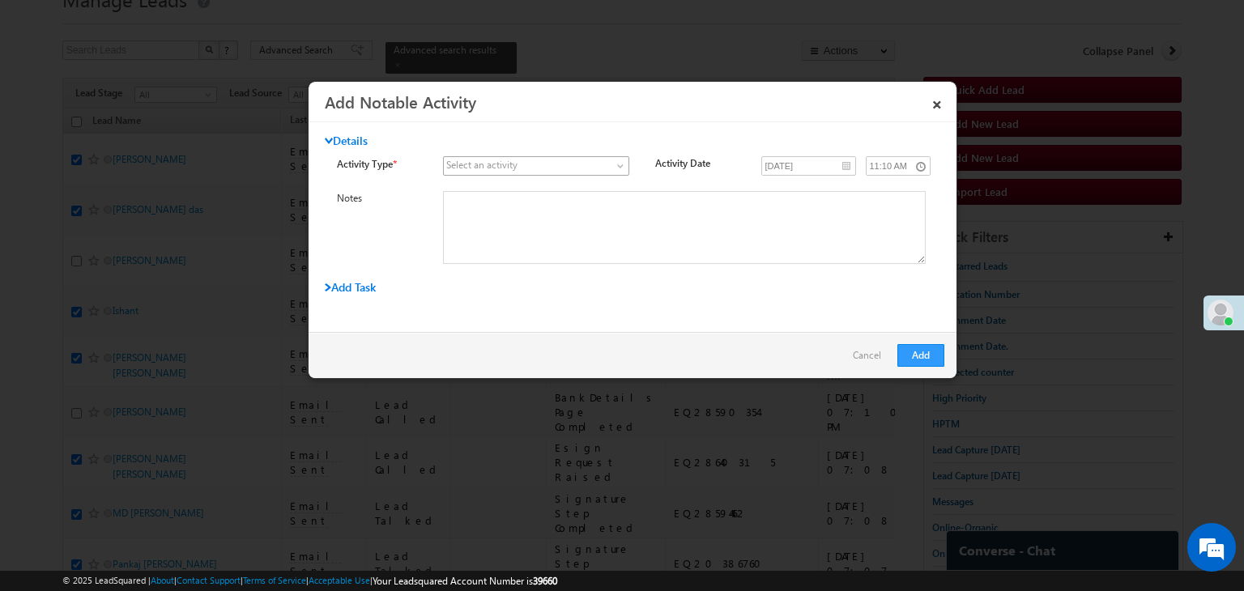
click at [587, 166] on span at bounding box center [526, 166] width 165 height 15
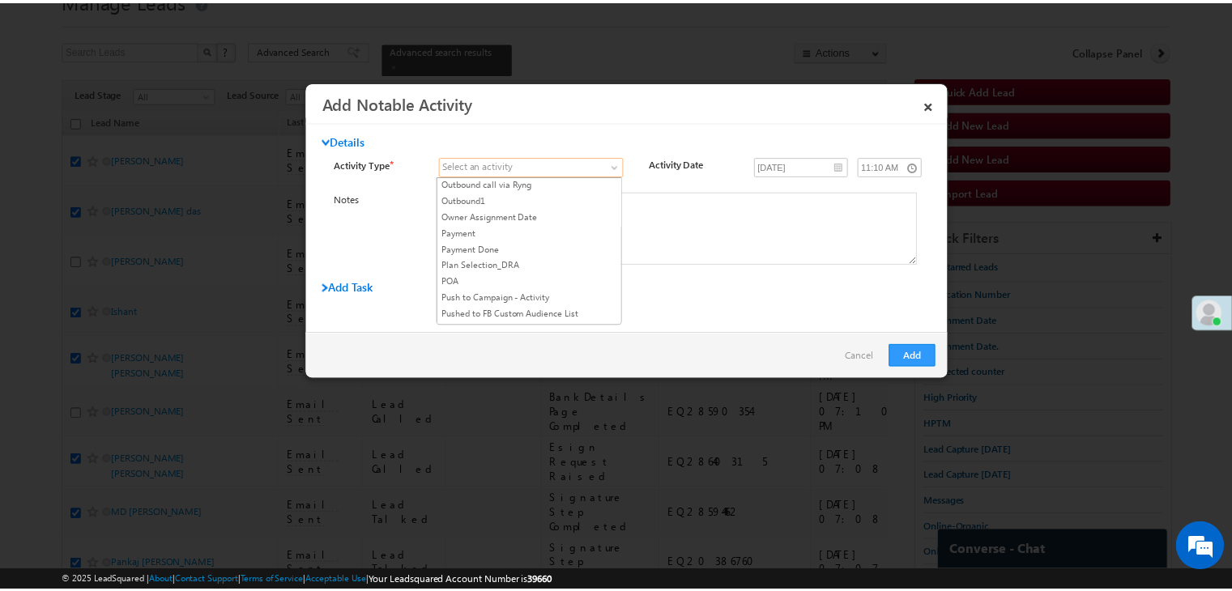
scroll to position [1781, 0]
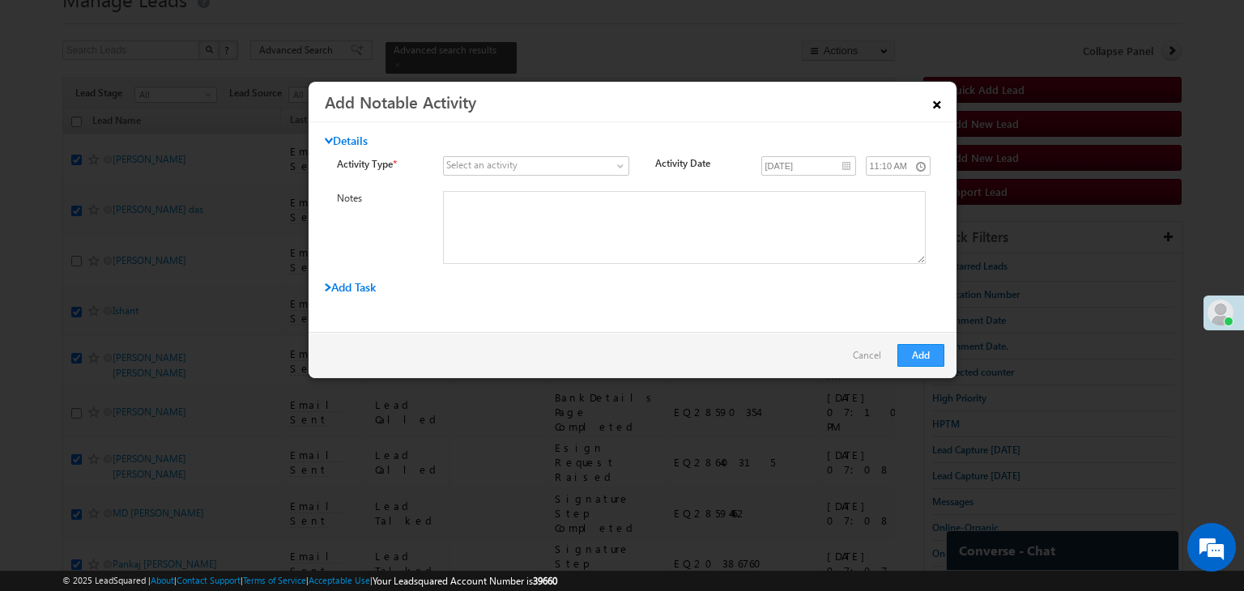
click at [930, 111] on link "×" at bounding box center [937, 101] width 28 height 28
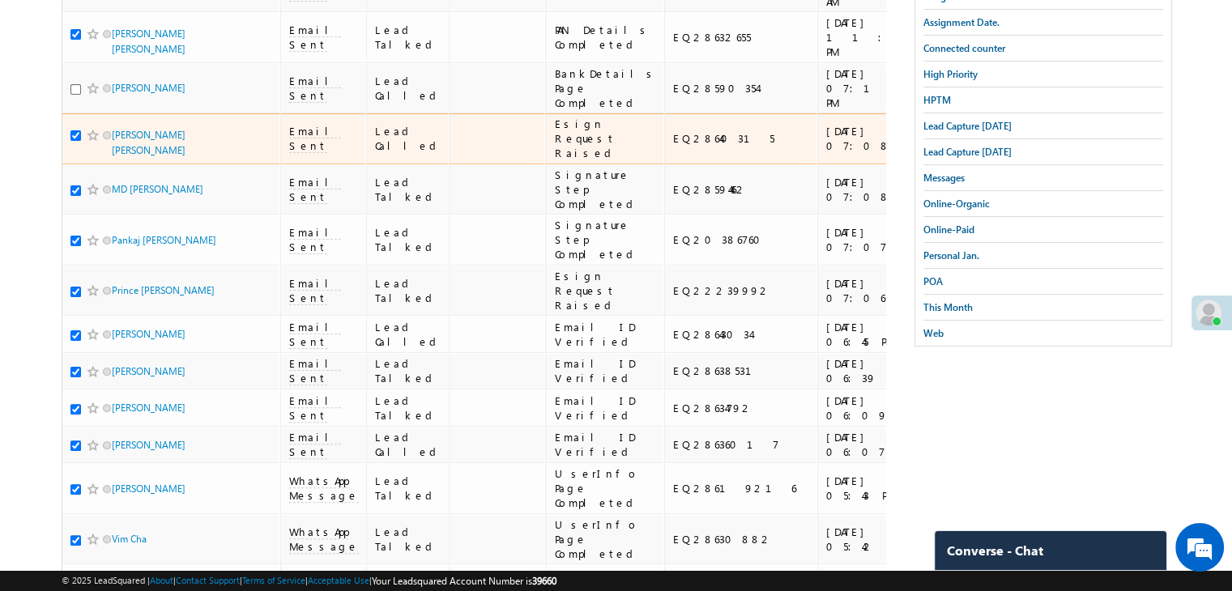
scroll to position [720, 0]
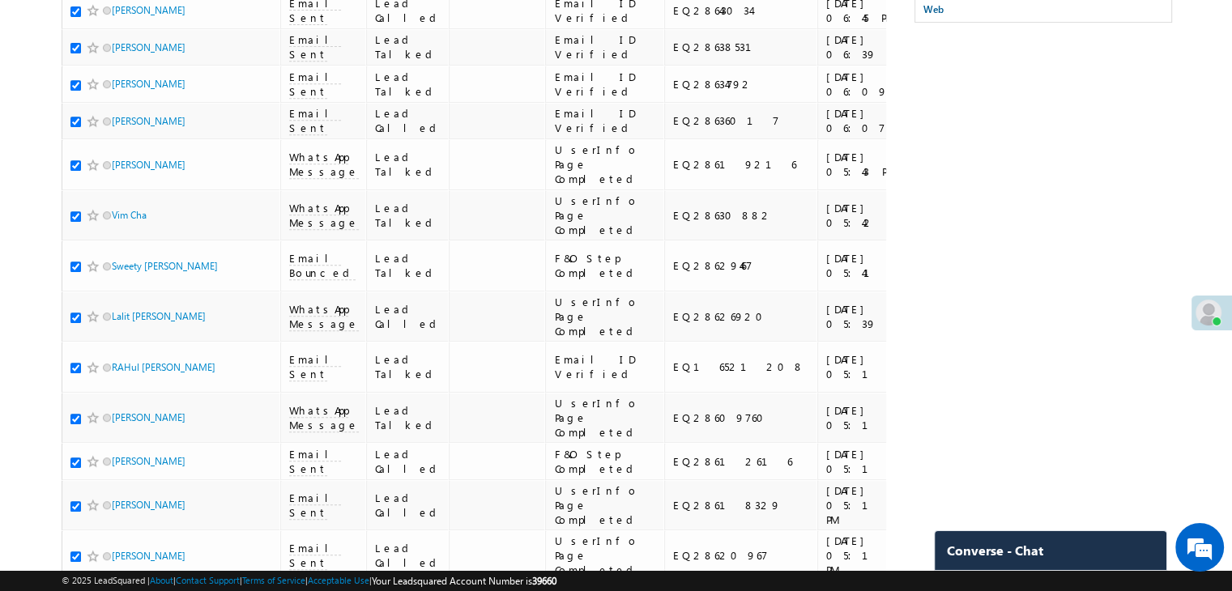
checkbox input "false"
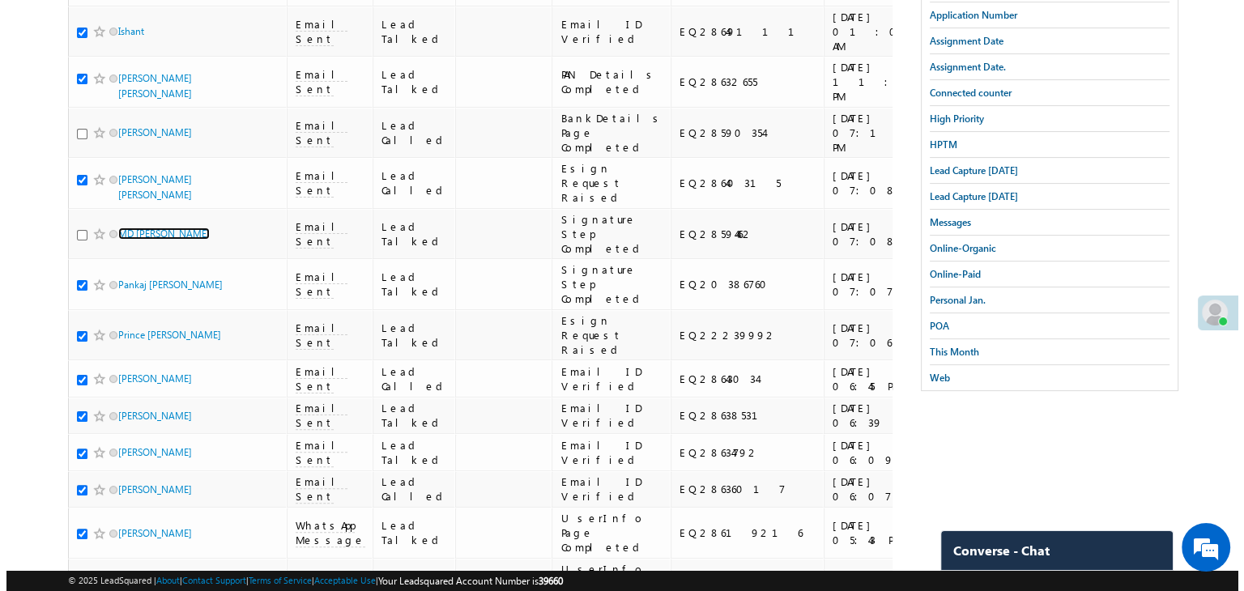
scroll to position [0, 0]
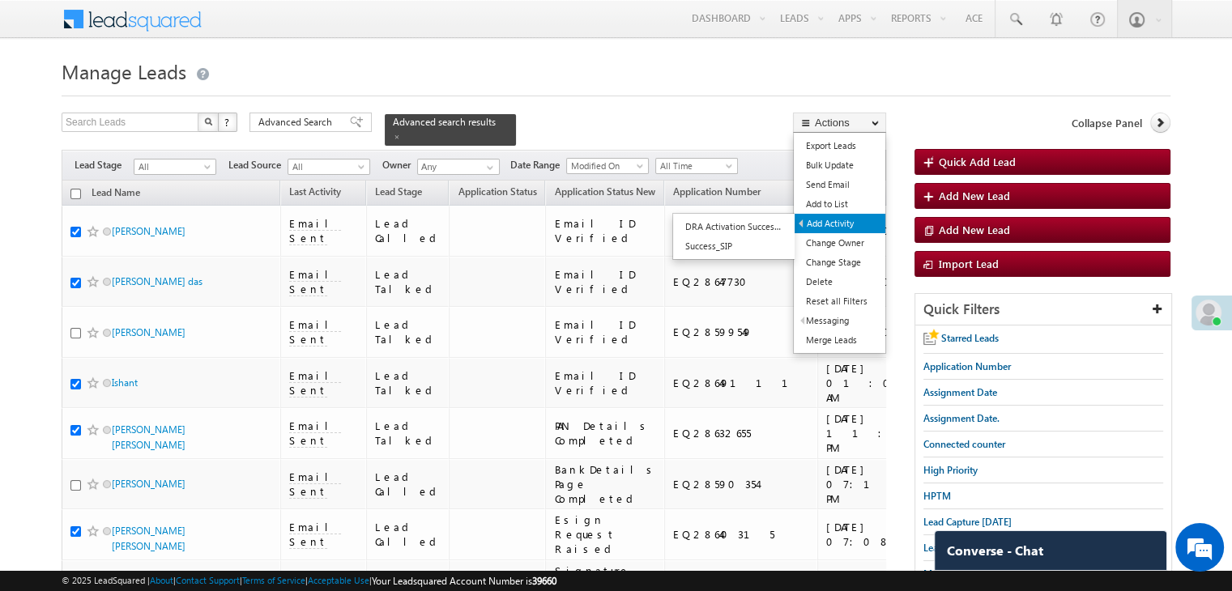
click at [836, 219] on link "Add Activity" at bounding box center [839, 223] width 91 height 19
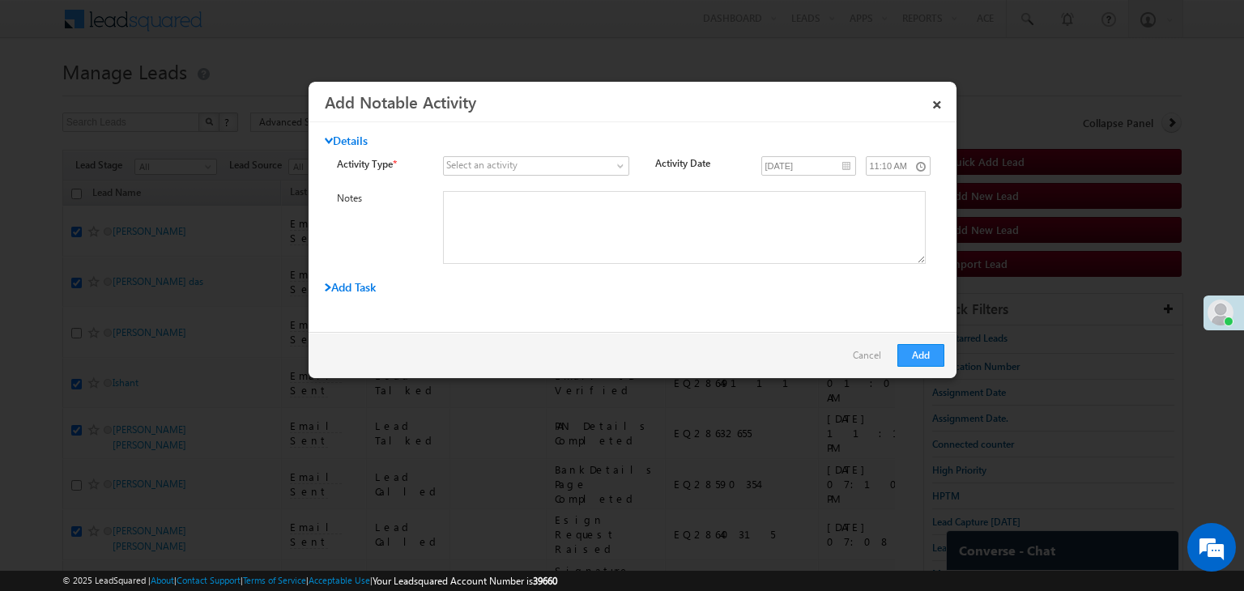
click at [485, 164] on div "Select an activity" at bounding box center [481, 165] width 71 height 15
click at [595, 170] on span at bounding box center [526, 166] width 165 height 15
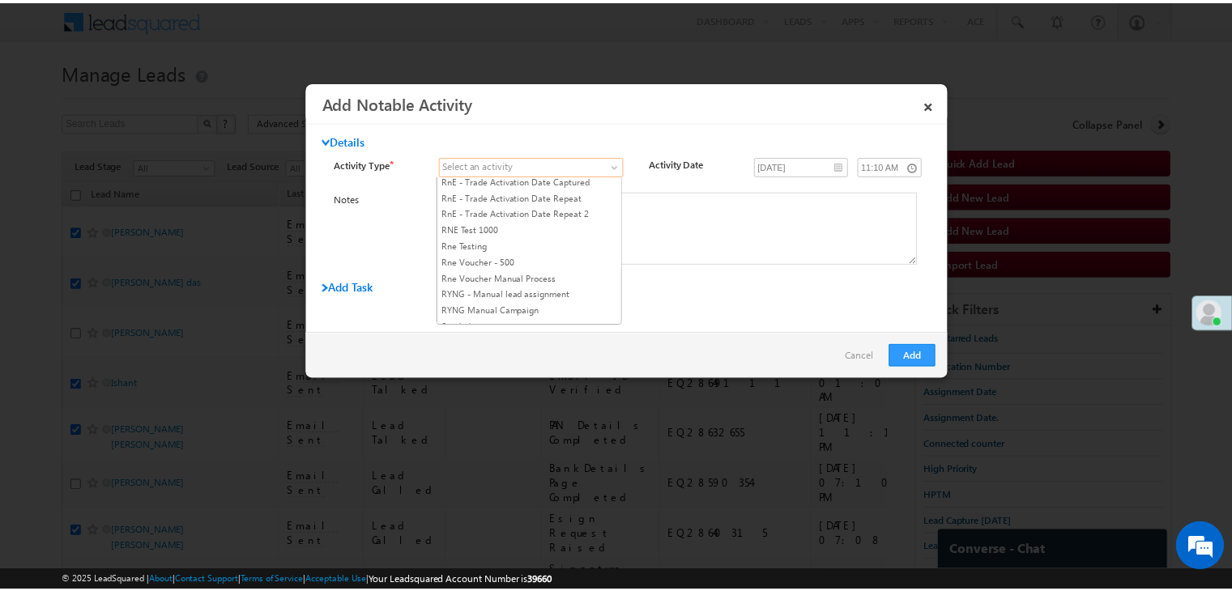
scroll to position [1943, 0]
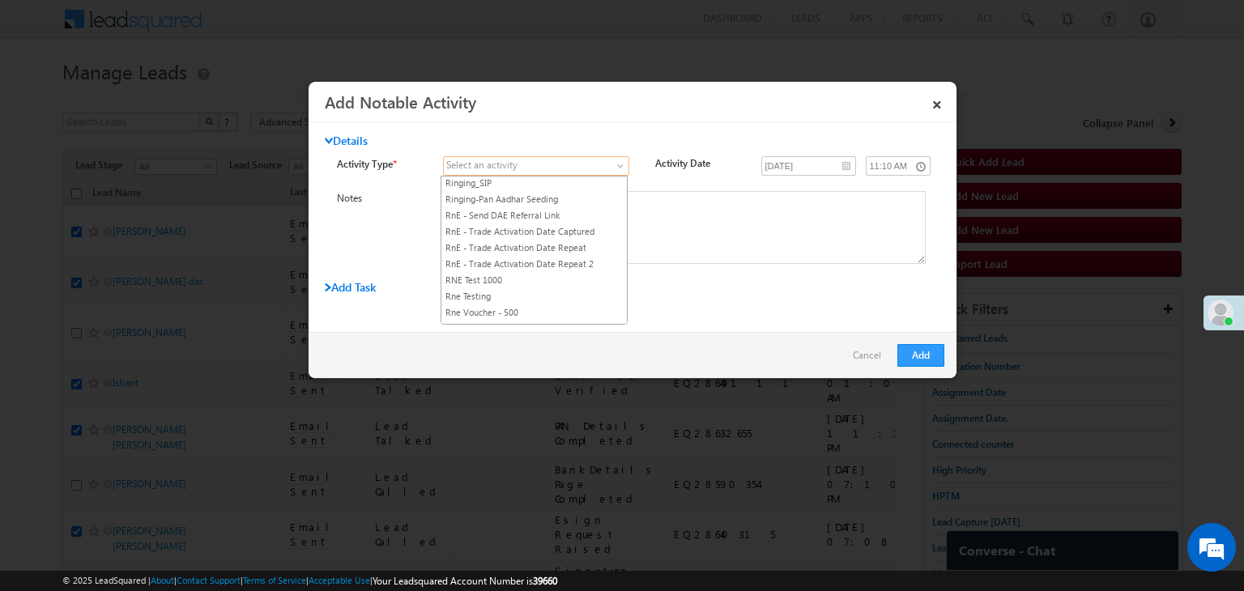
click at [504, 338] on link "RYNG - Manual lead assignment" at bounding box center [533, 345] width 185 height 15
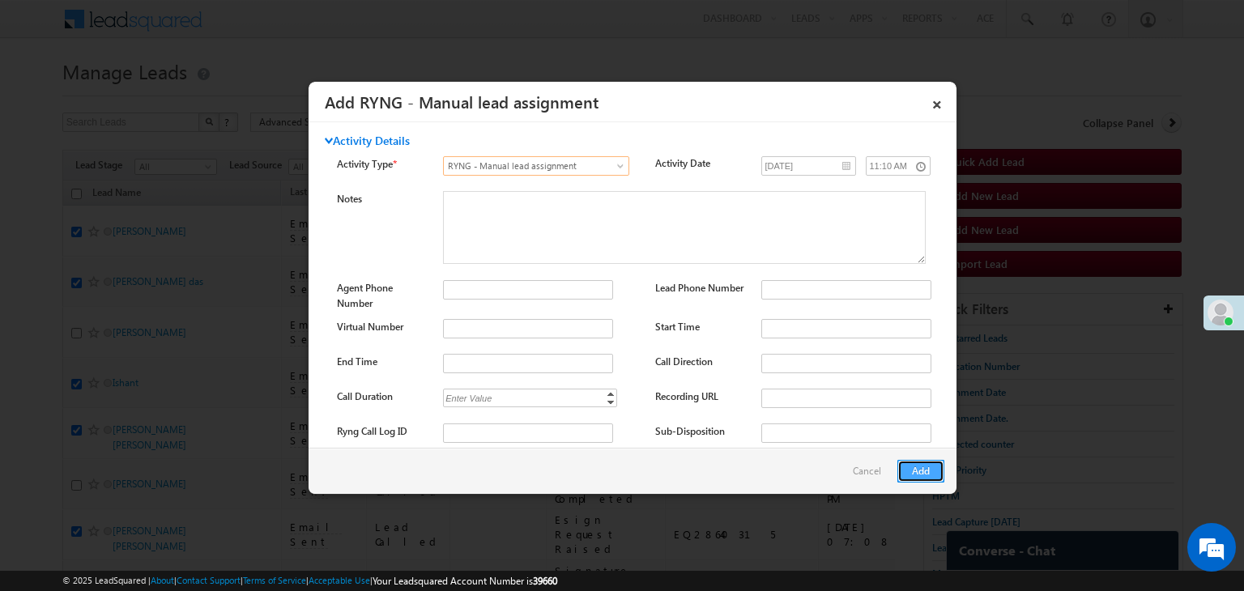
click at [934, 474] on button "Add" at bounding box center [920, 471] width 47 height 23
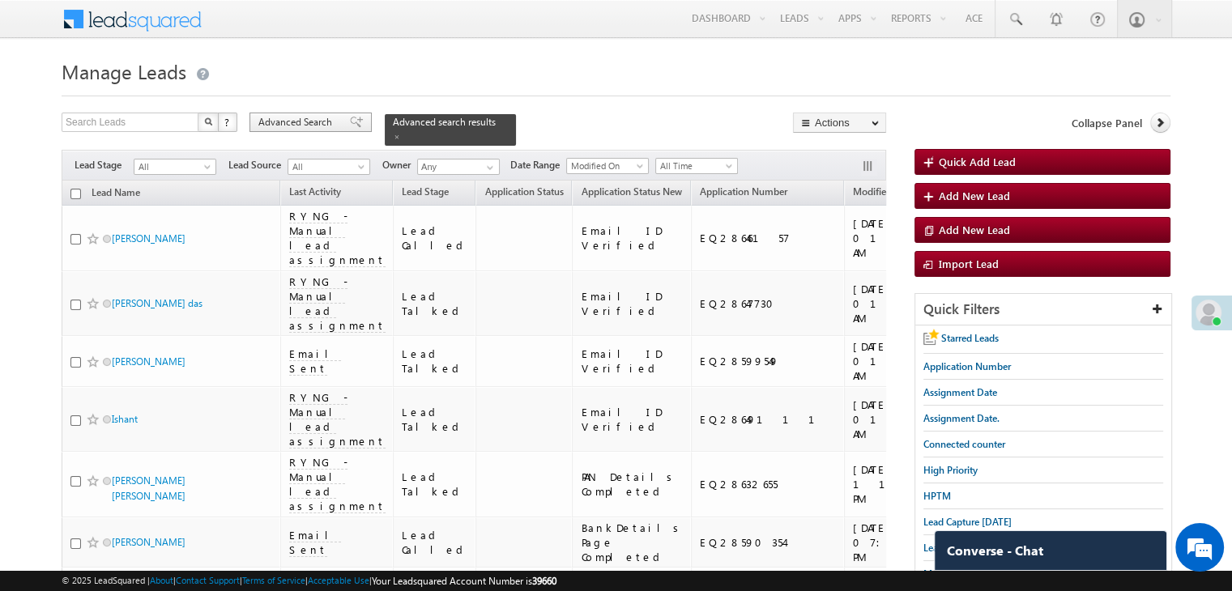
click at [330, 121] on span "Advanced Search" at bounding box center [297, 122] width 79 height 15
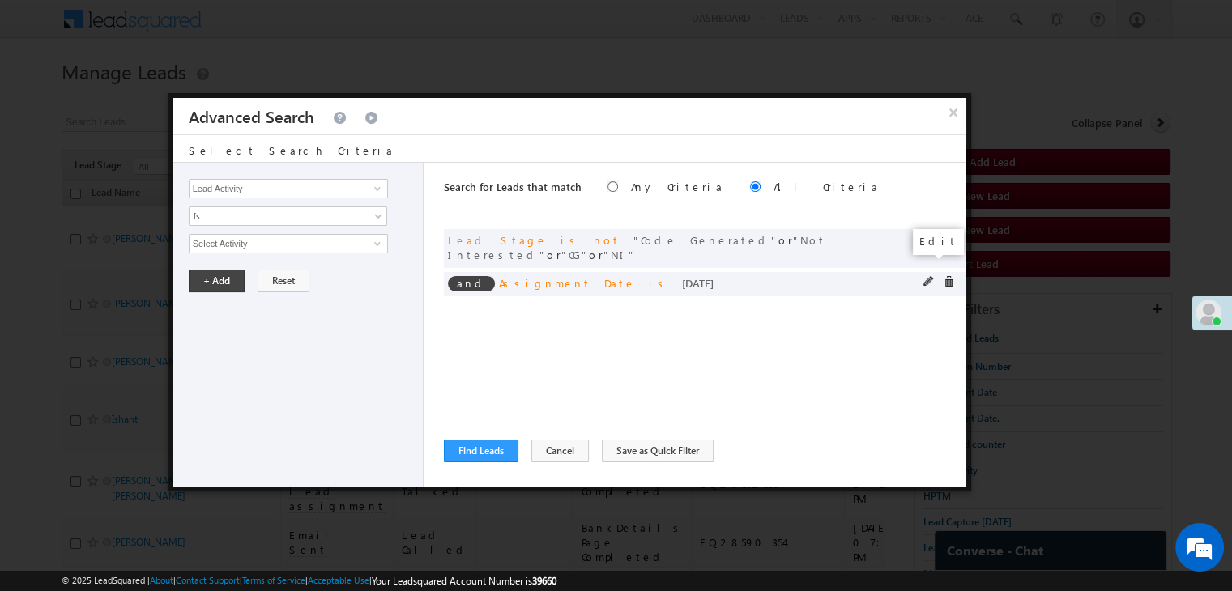
click at [923, 276] on span at bounding box center [928, 281] width 11 height 11
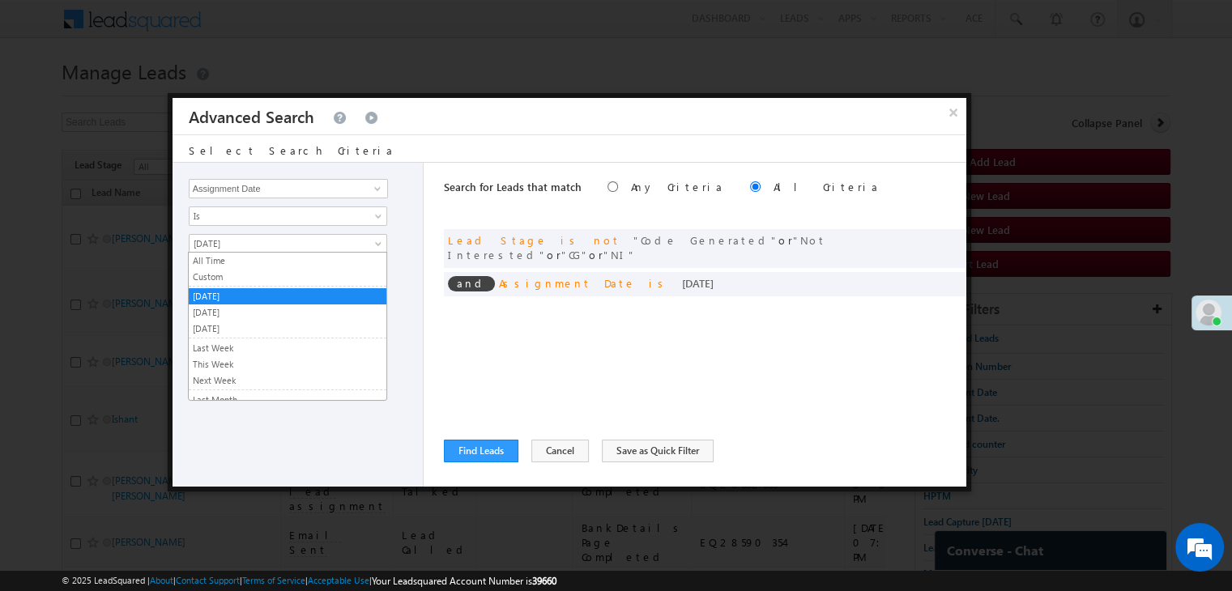
click at [253, 239] on span "Yesterday" at bounding box center [277, 243] width 176 height 15
click at [240, 279] on link "Custom" at bounding box center [288, 277] width 198 height 15
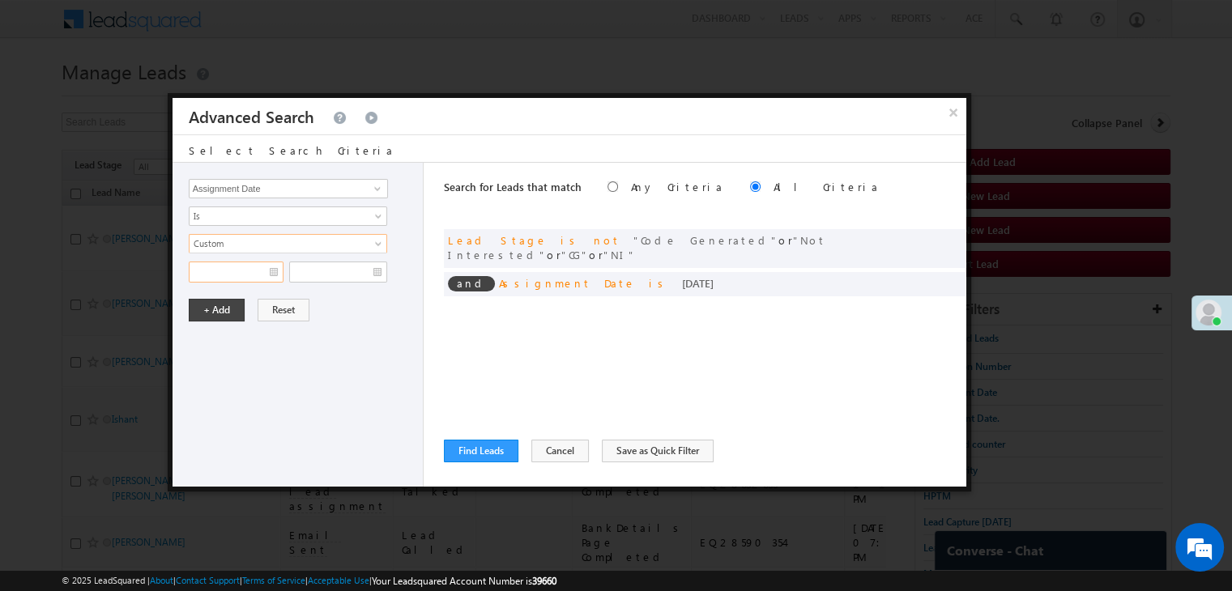
click at [239, 274] on input "text" at bounding box center [236, 272] width 95 height 21
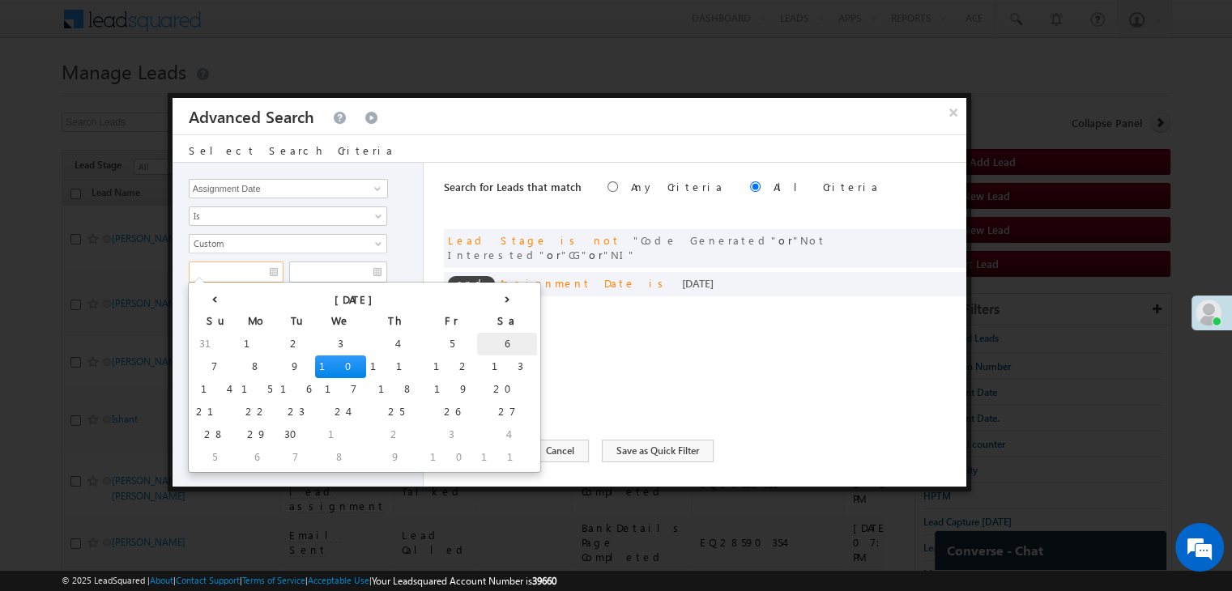
click at [477, 345] on td "6" at bounding box center [507, 344] width 60 height 23
type input "09/06/25"
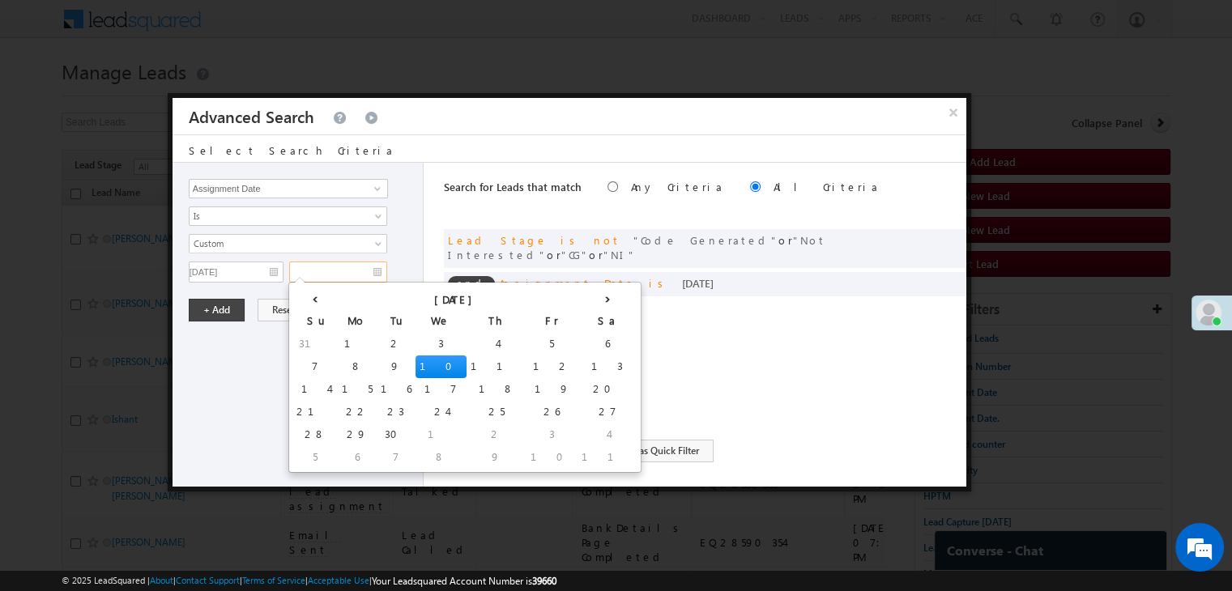
click at [348, 266] on input "text" at bounding box center [338, 272] width 98 height 21
click at [313, 364] on td "7" at bounding box center [314, 366] width 45 height 23
type input "09/07/25"
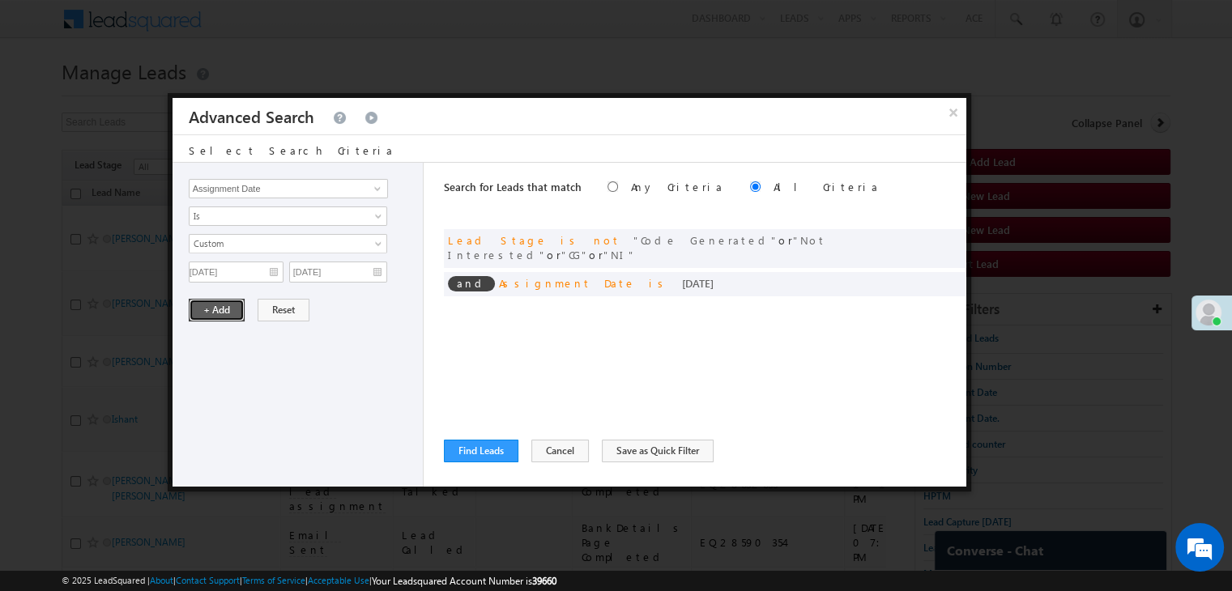
click at [237, 312] on button "+ Add" at bounding box center [217, 310] width 56 height 23
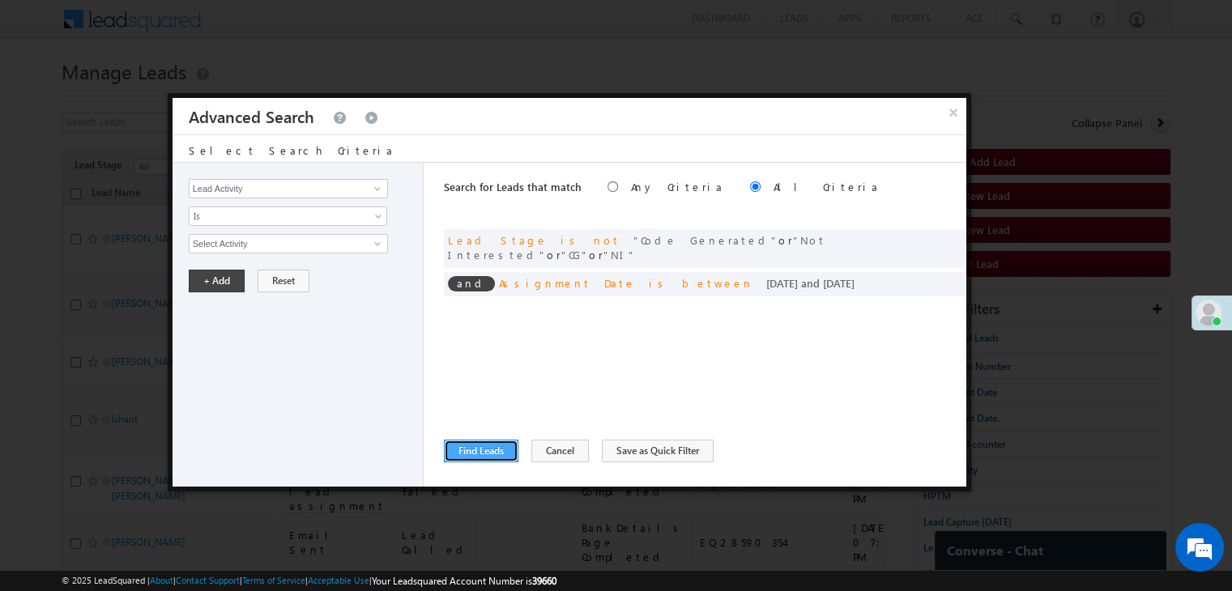
click at [473, 453] on button "Find Leads" at bounding box center [481, 451] width 74 height 23
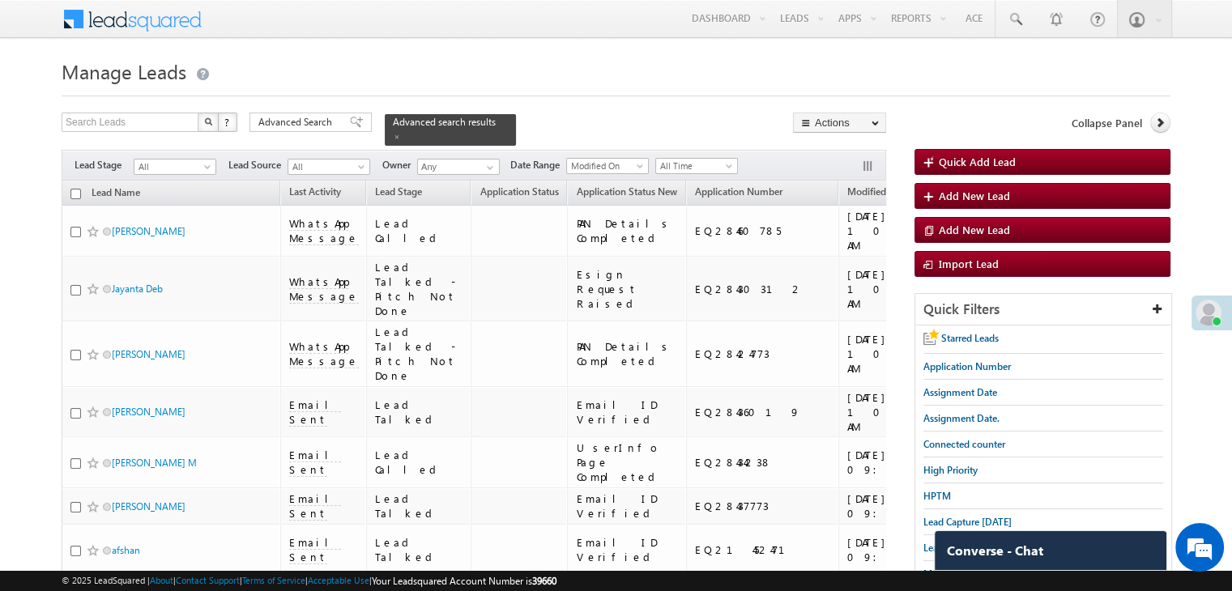
click at [75, 189] on input "checkbox" at bounding box center [75, 194] width 11 height 11
checkbox input "true"
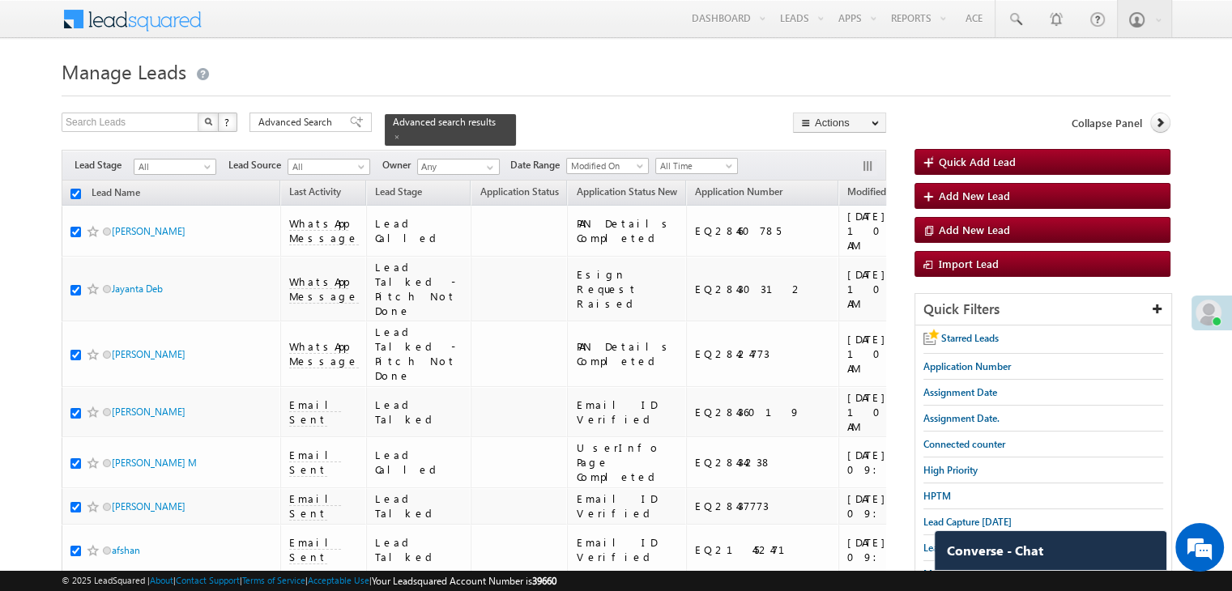
checkbox input "true"
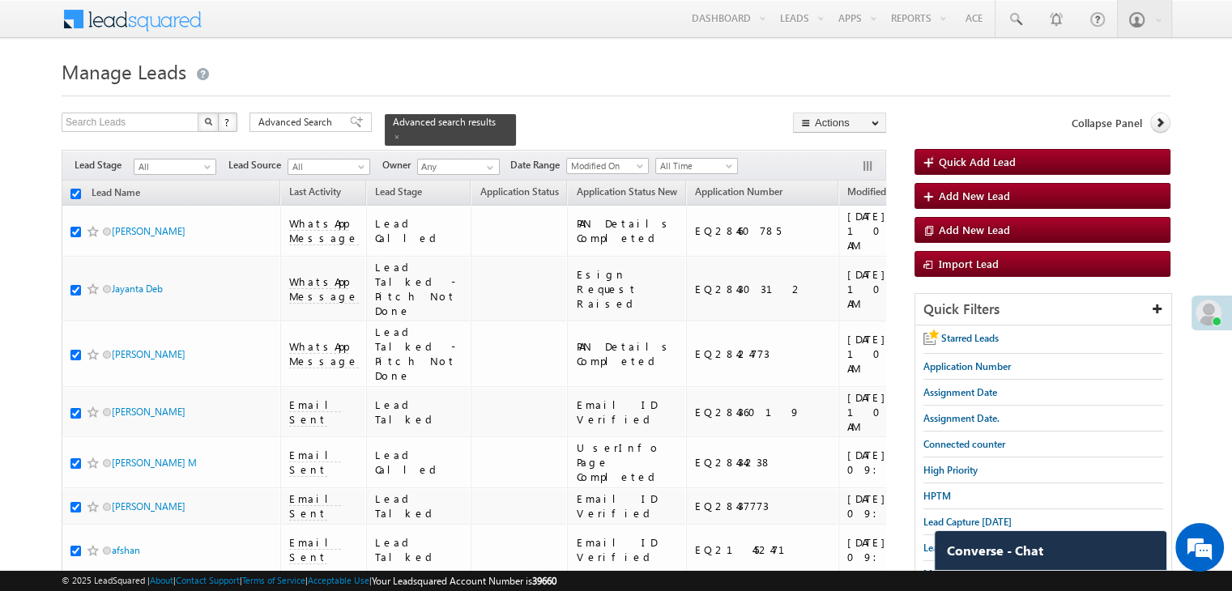
checkbox input "true"
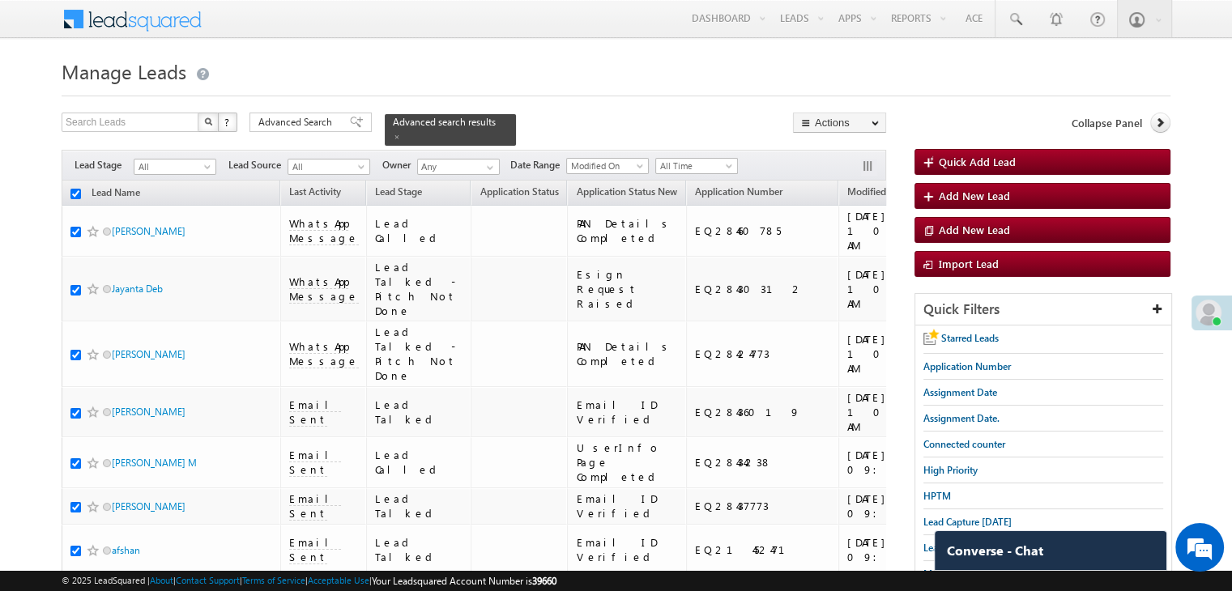
checkbox input "true"
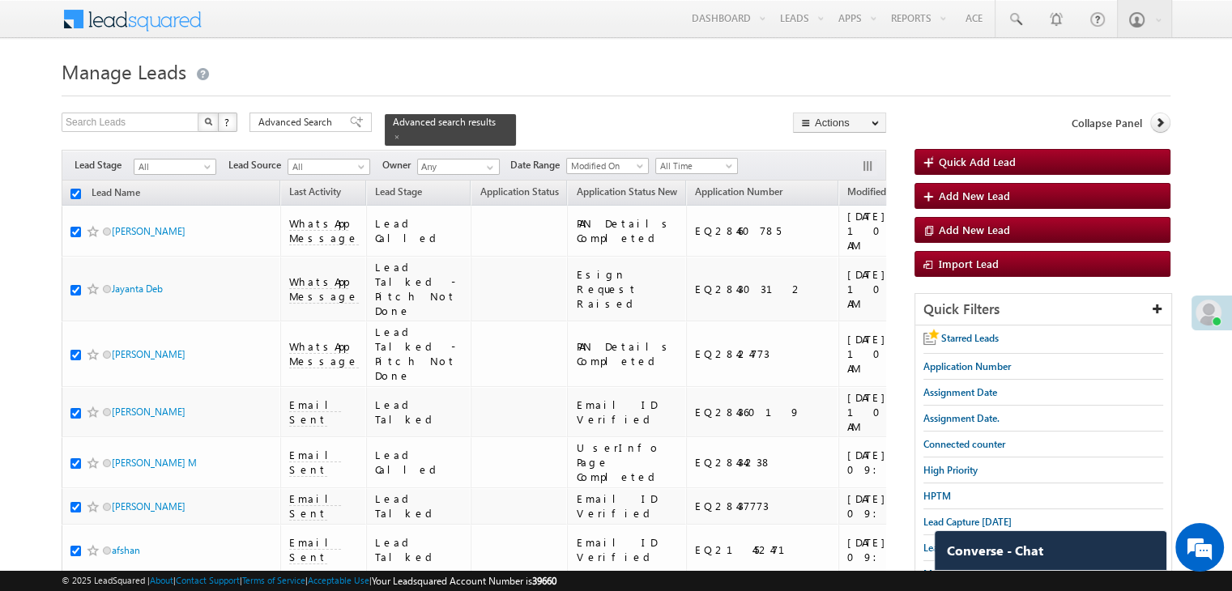
checkbox input "true"
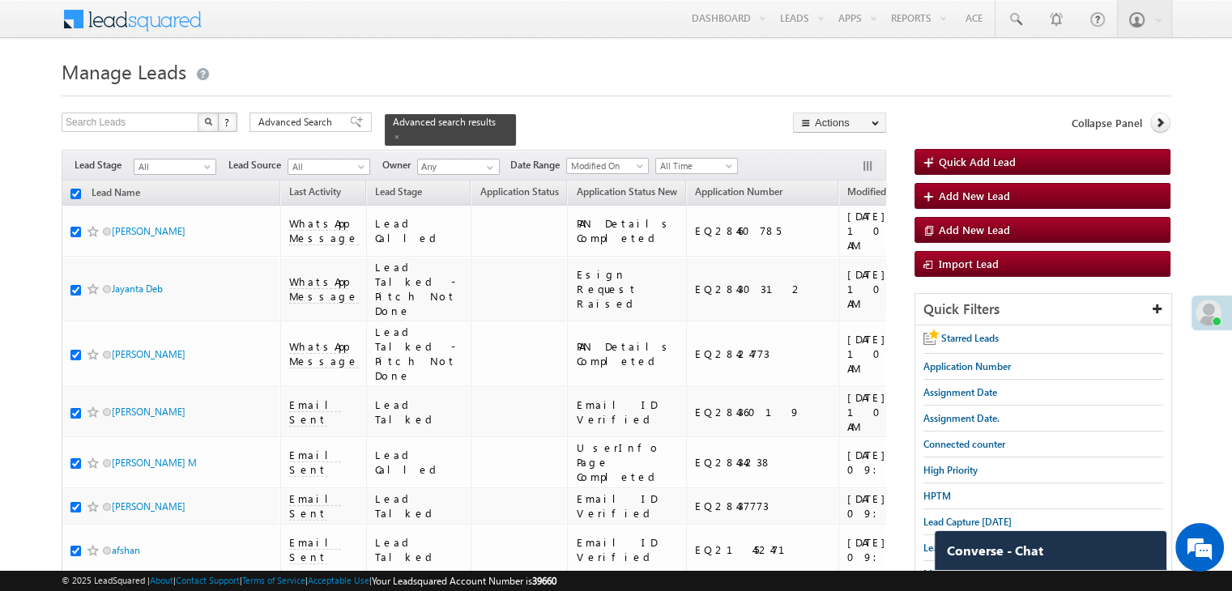
checkbox input "true"
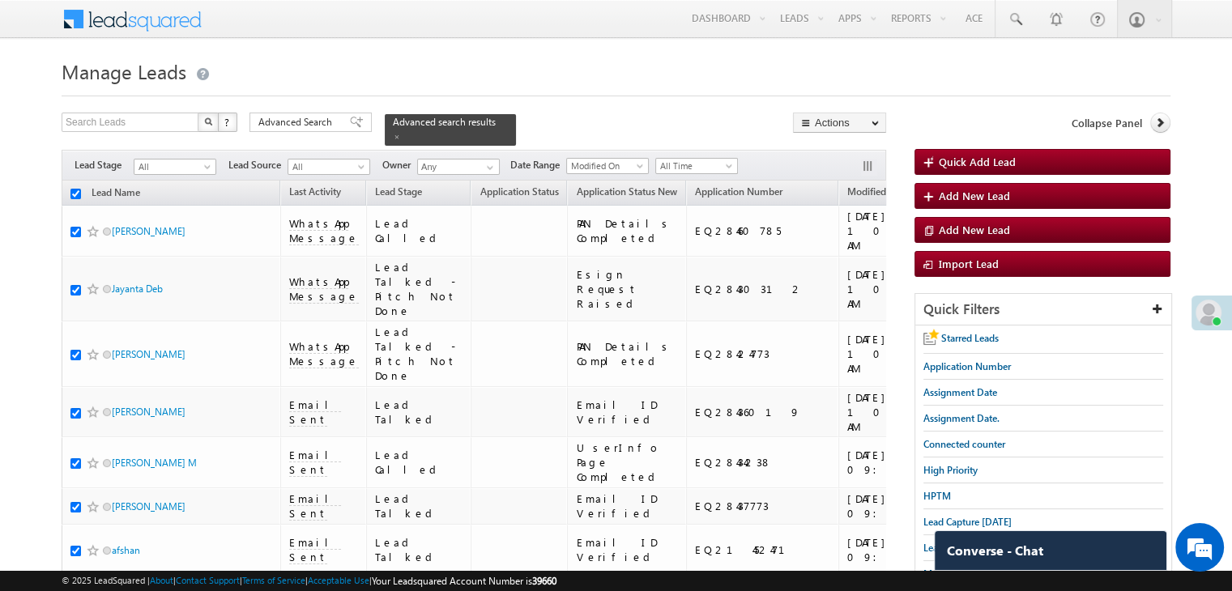
checkbox input "true"
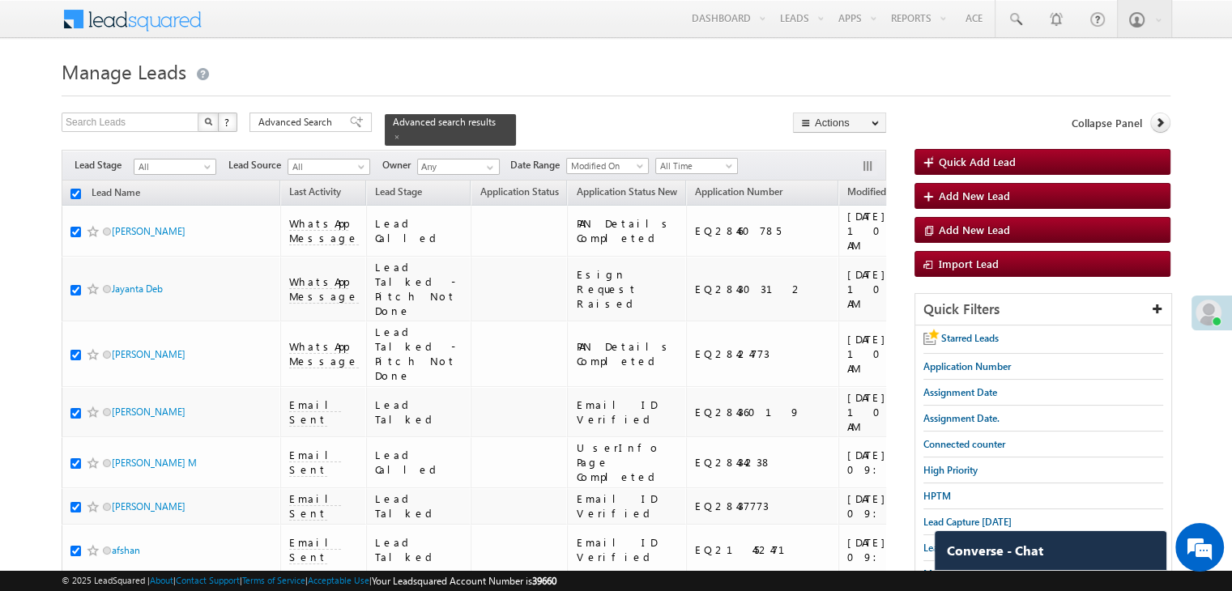
checkbox input "true"
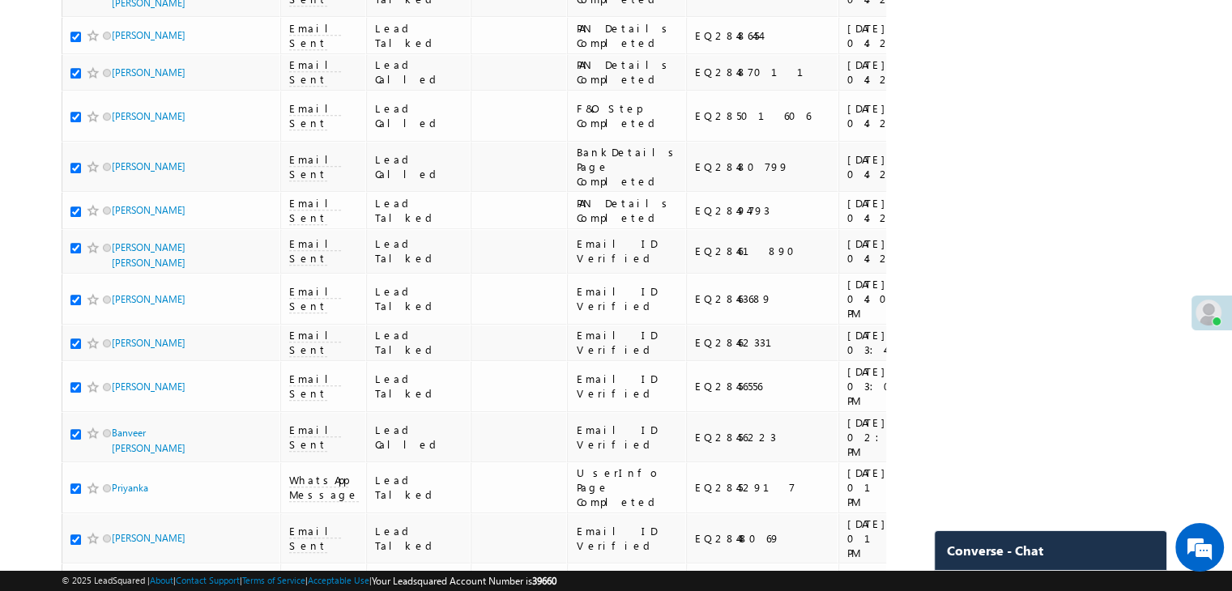
scroll to position [891, 0]
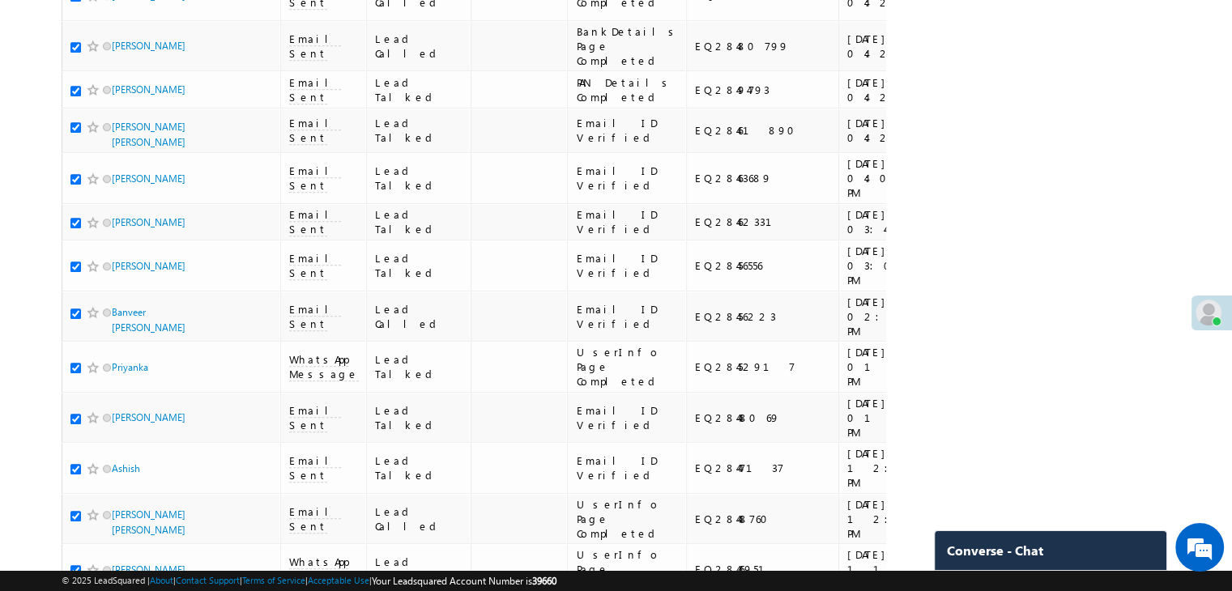
checkbox input "false"
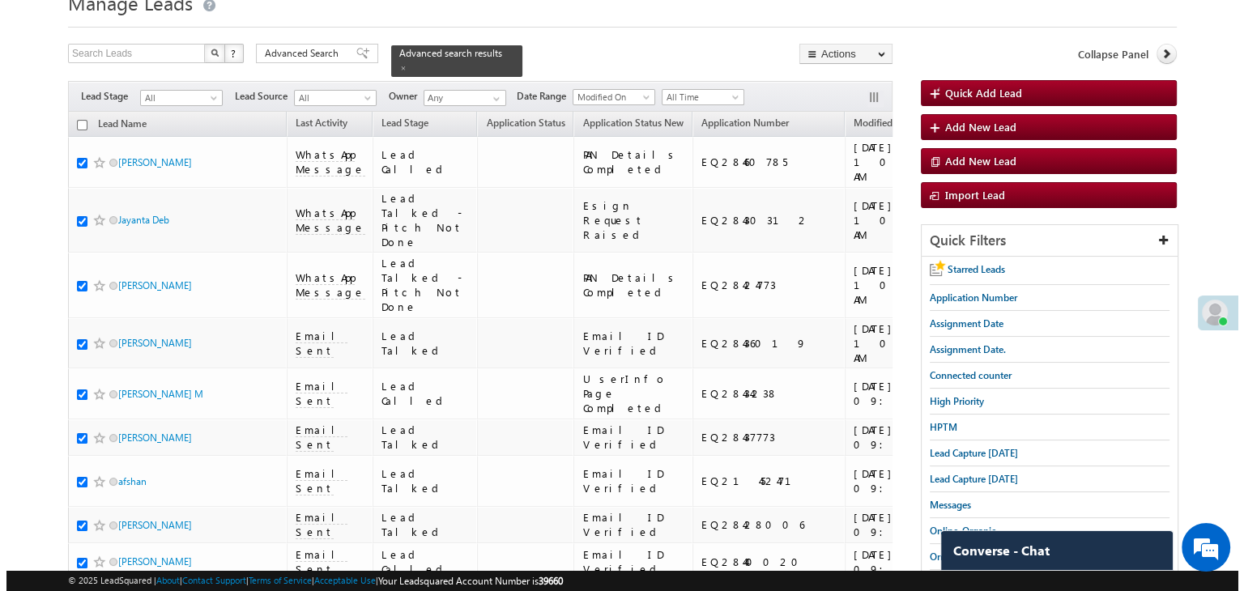
scroll to position [0, 0]
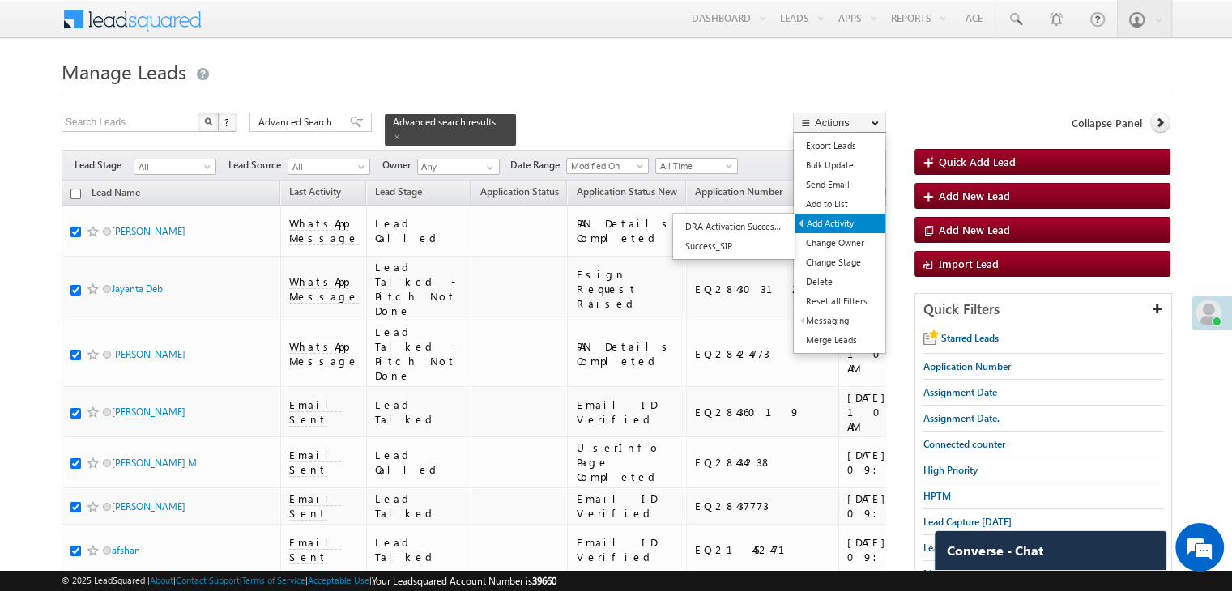
click at [833, 221] on link "Add Activity" at bounding box center [839, 223] width 91 height 19
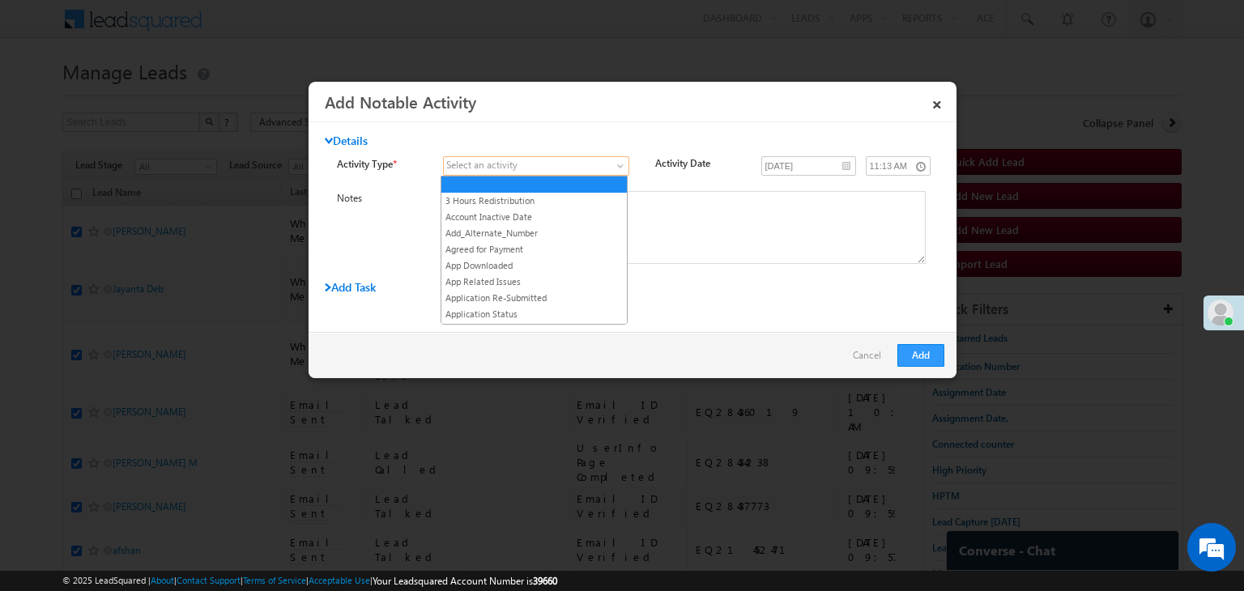
click at [615, 160] on link at bounding box center [536, 165] width 186 height 19
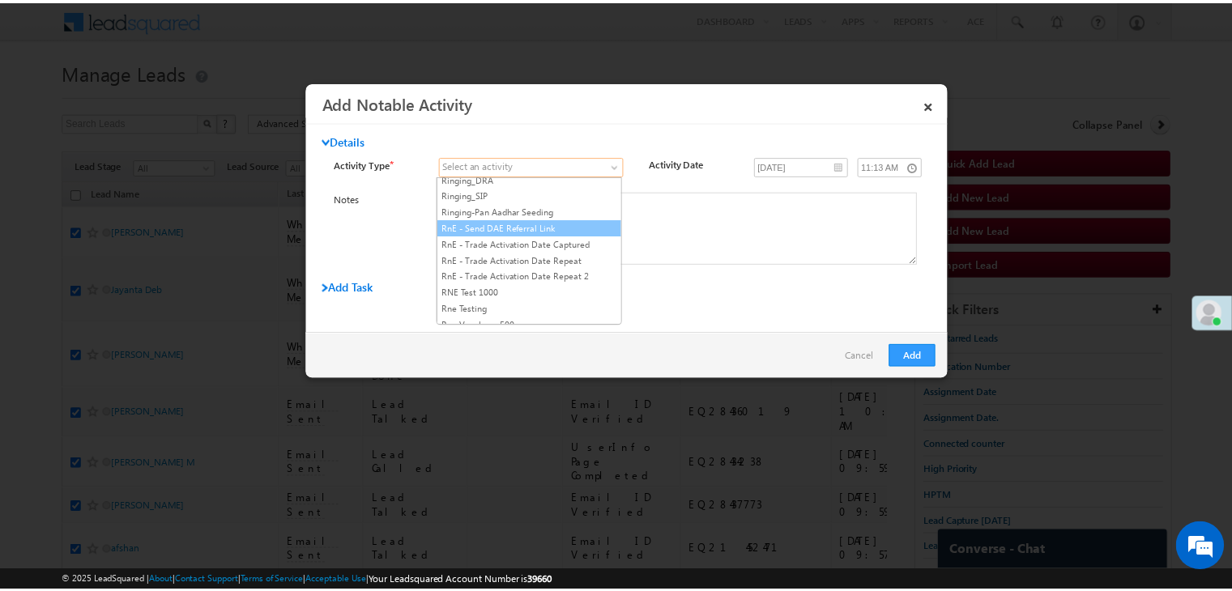
scroll to position [2024, 0]
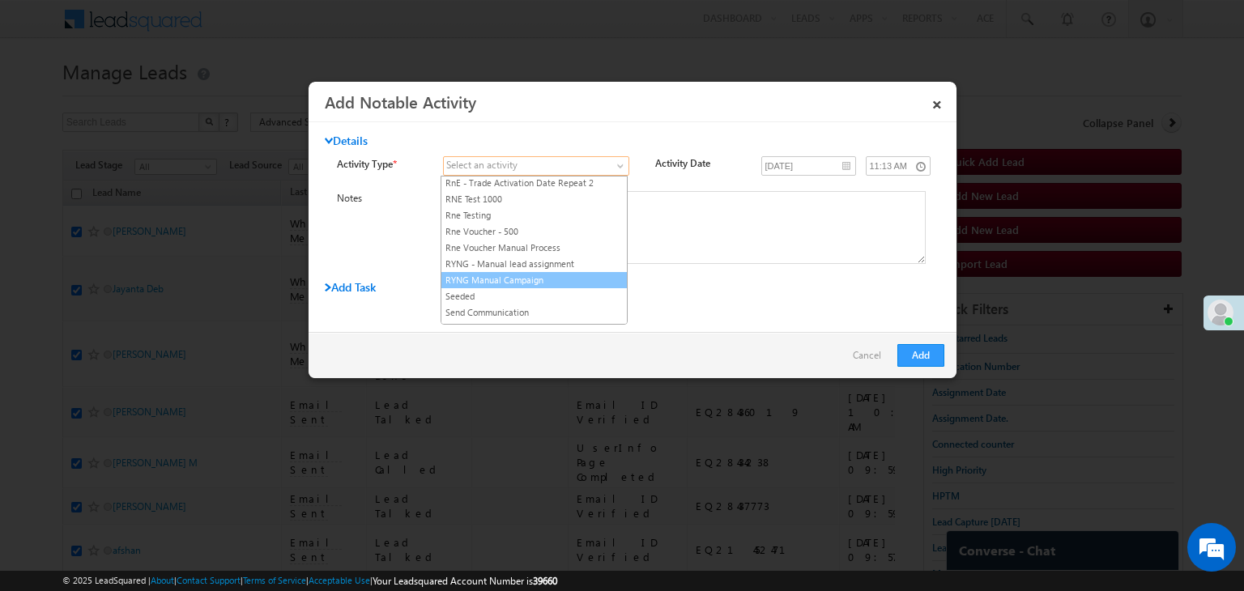
click at [512, 273] on link "RYNG Manual Campaign" at bounding box center [533, 280] width 185 height 15
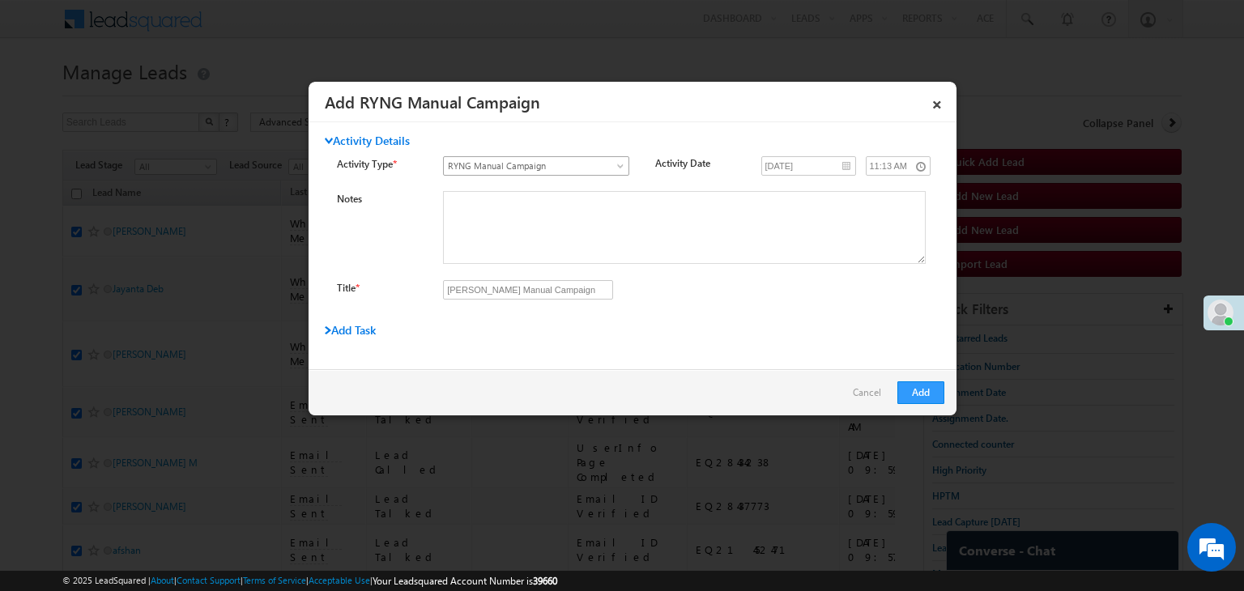
click at [606, 163] on span "RYNG Manual Campaign" at bounding box center [526, 166] width 165 height 15
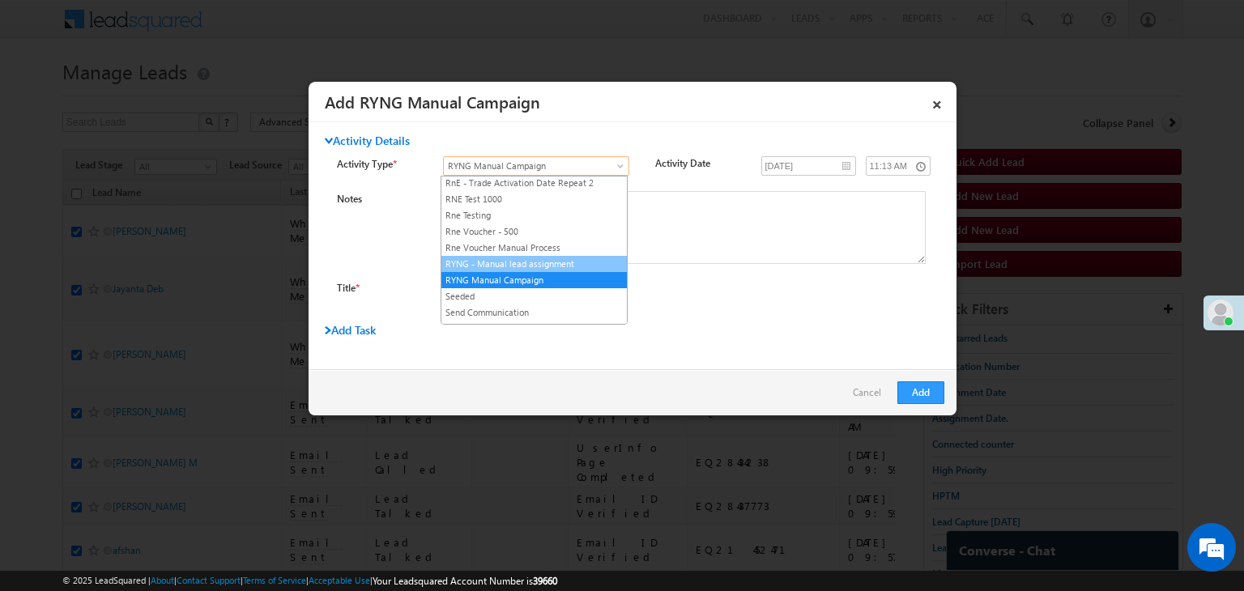
click at [550, 256] on li "RYNG - Manual lead assignment" at bounding box center [533, 264] width 185 height 16
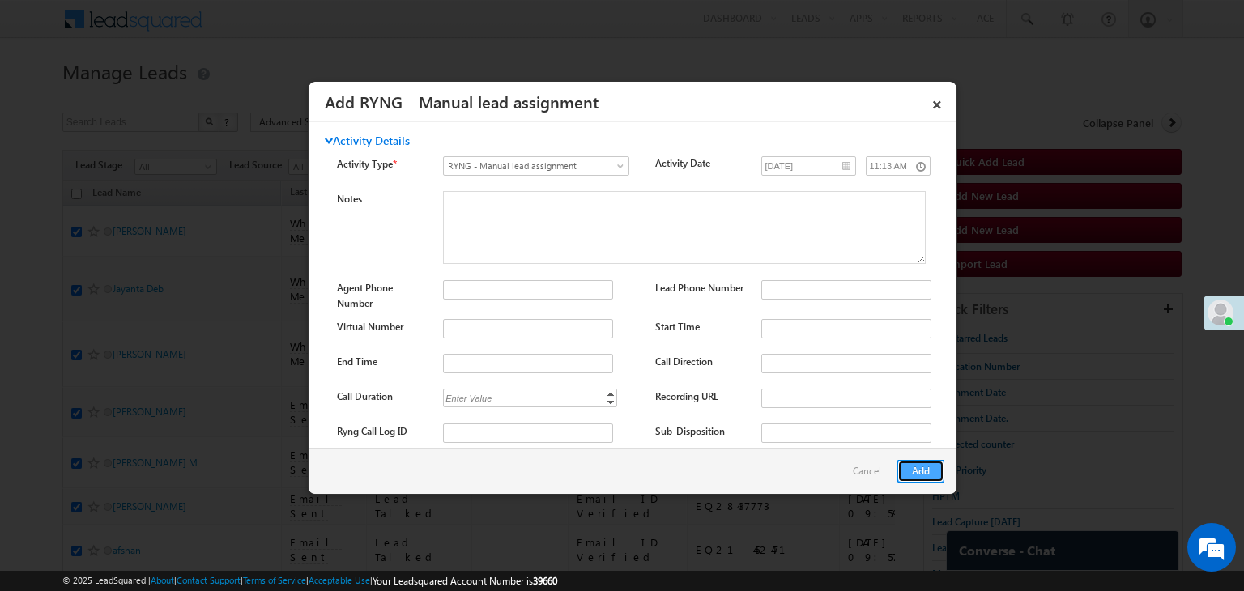
click at [926, 477] on button "Add" at bounding box center [920, 471] width 47 height 23
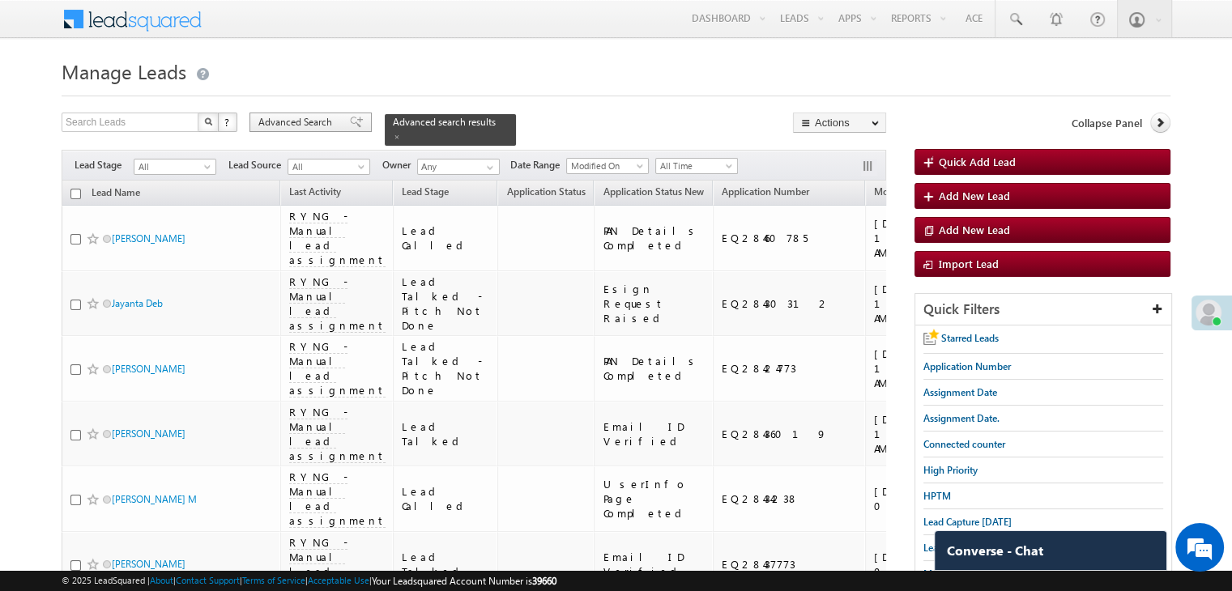
click at [350, 121] on span at bounding box center [356, 122] width 13 height 11
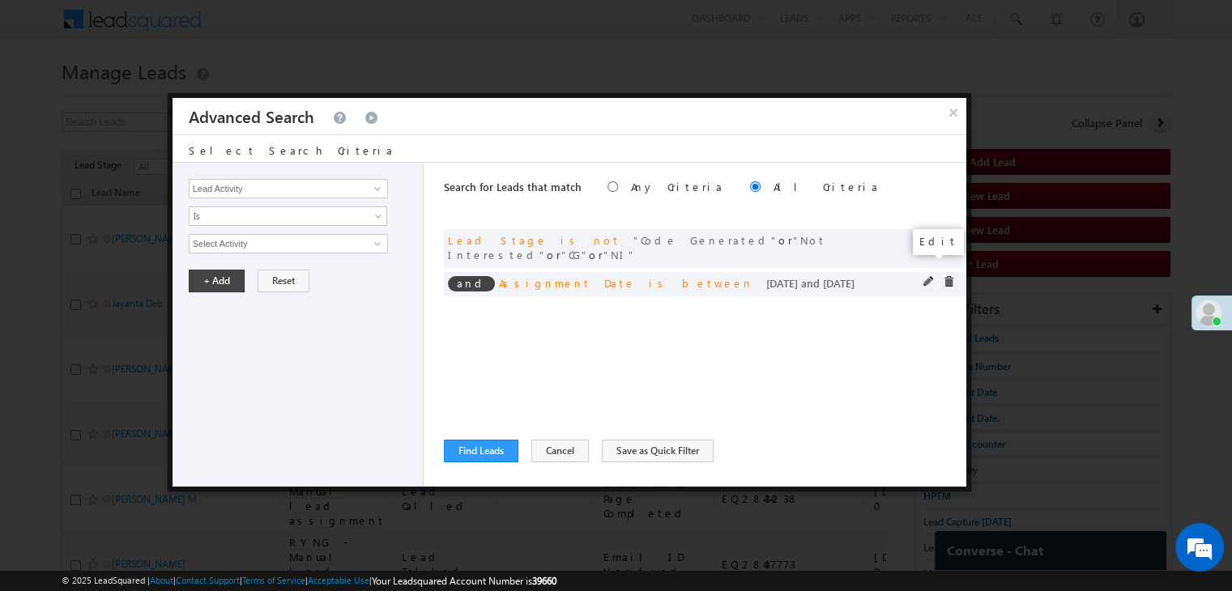
click at [926, 276] on span at bounding box center [928, 281] width 11 height 11
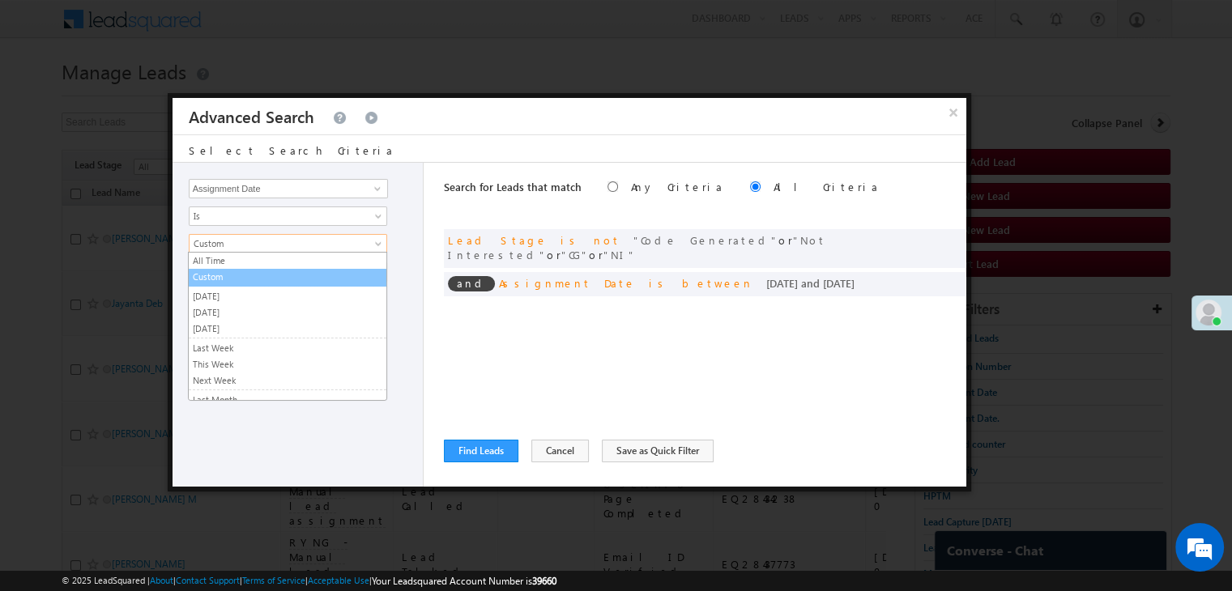
click at [236, 279] on link "Custom" at bounding box center [288, 277] width 198 height 15
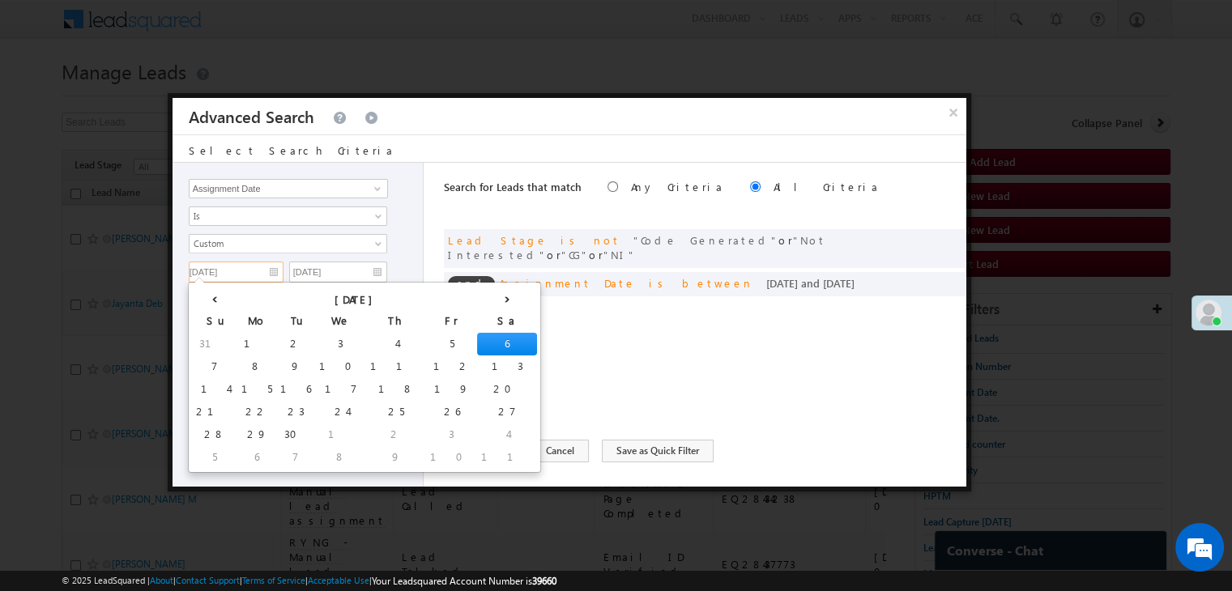
click at [246, 266] on input "09/06/25" at bounding box center [236, 272] width 95 height 21
click at [237, 359] on td "8" at bounding box center [256, 366] width 39 height 23
type input "09/08/25"
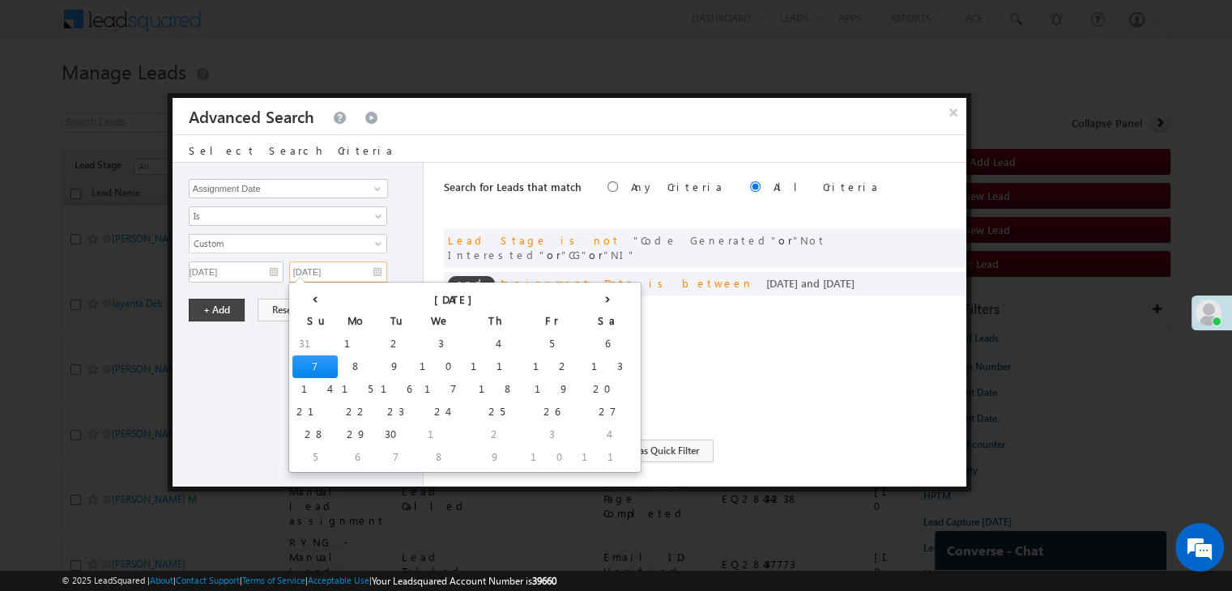
click at [360, 272] on input "09/07/25" at bounding box center [338, 272] width 98 height 21
click at [338, 359] on td "8" at bounding box center [357, 366] width 39 height 23
type input "09/08/25"
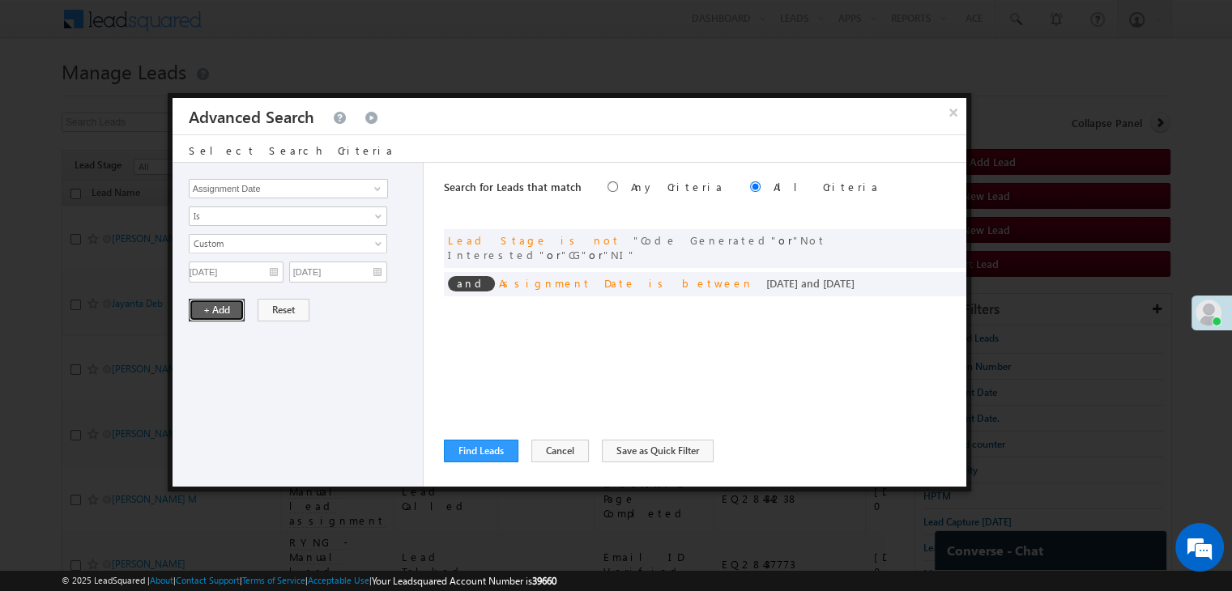
click at [216, 312] on button "+ Add" at bounding box center [217, 310] width 56 height 23
click at [459, 446] on button "Find Leads" at bounding box center [481, 451] width 74 height 23
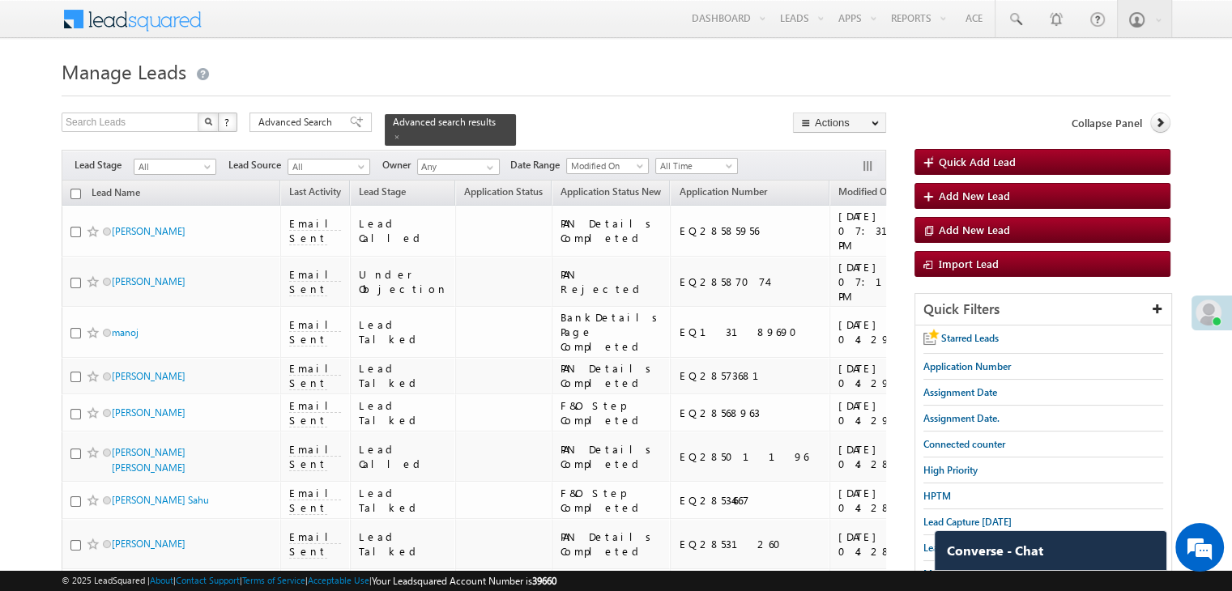
click at [74, 189] on input "checkbox" at bounding box center [75, 194] width 11 height 11
checkbox input "true"
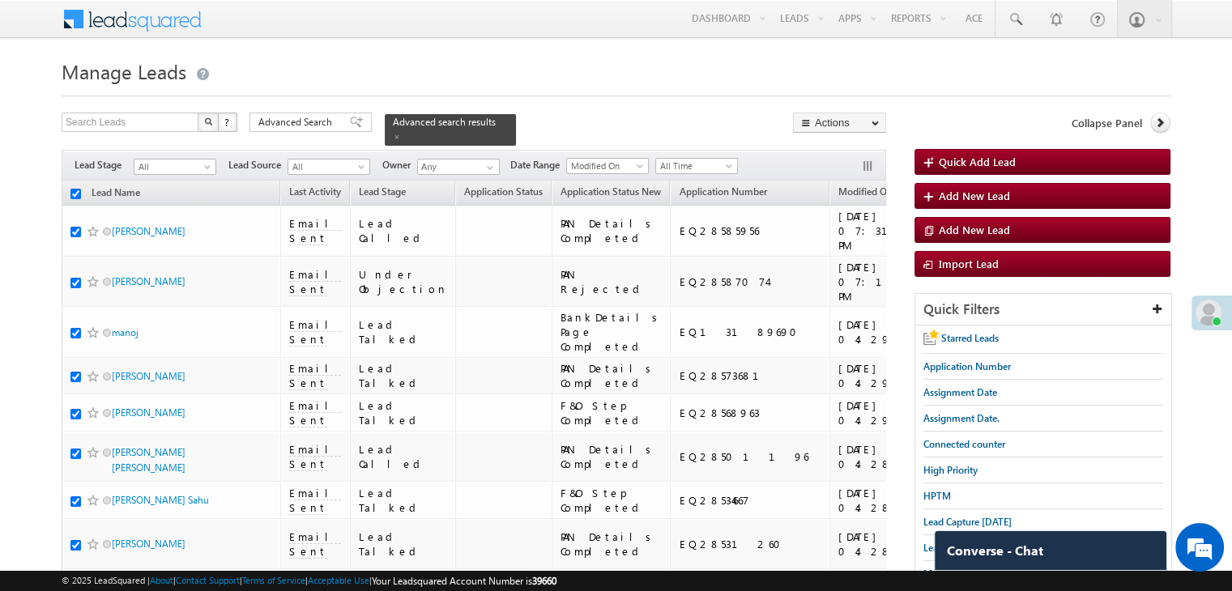
checkbox input "true"
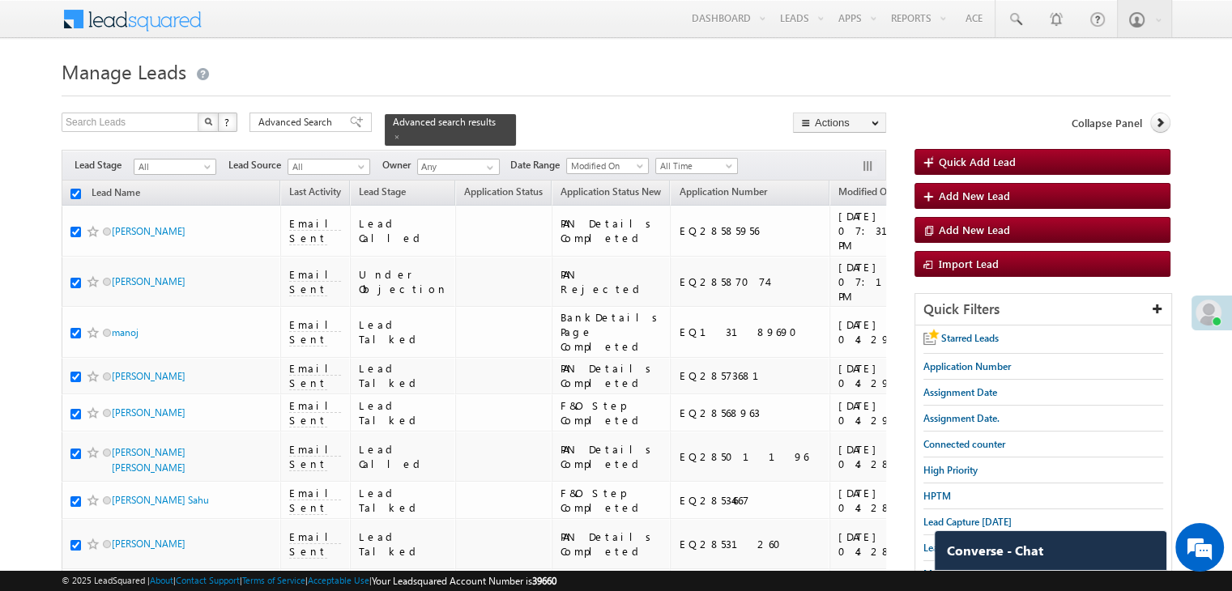
checkbox input "true"
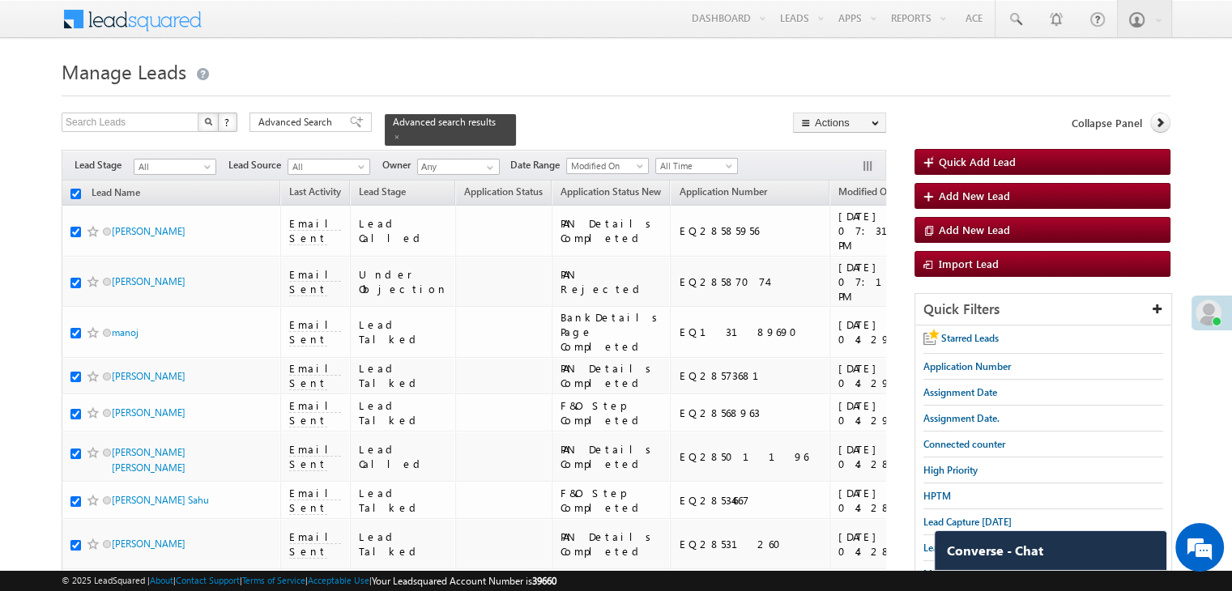
checkbox input "true"
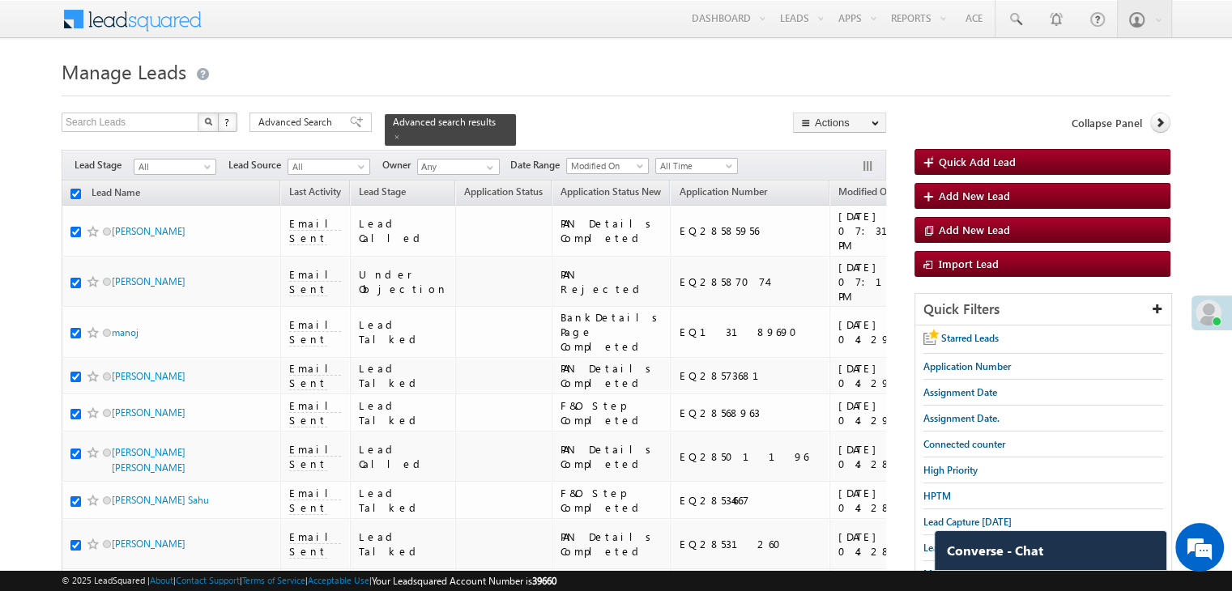
checkbox input "true"
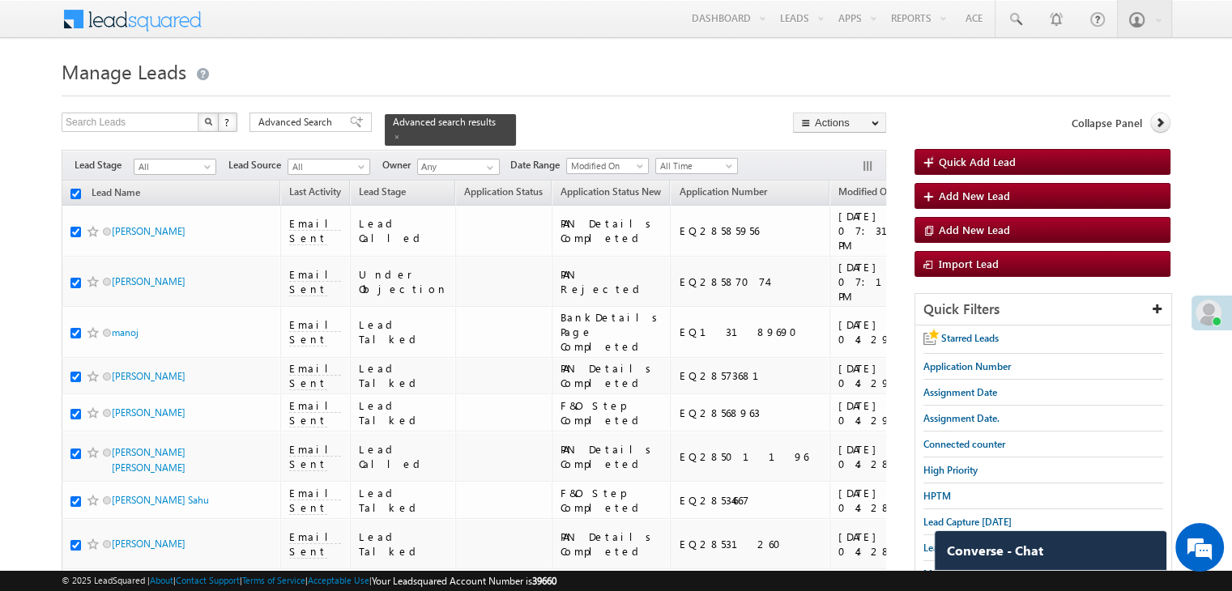
checkbox input "true"
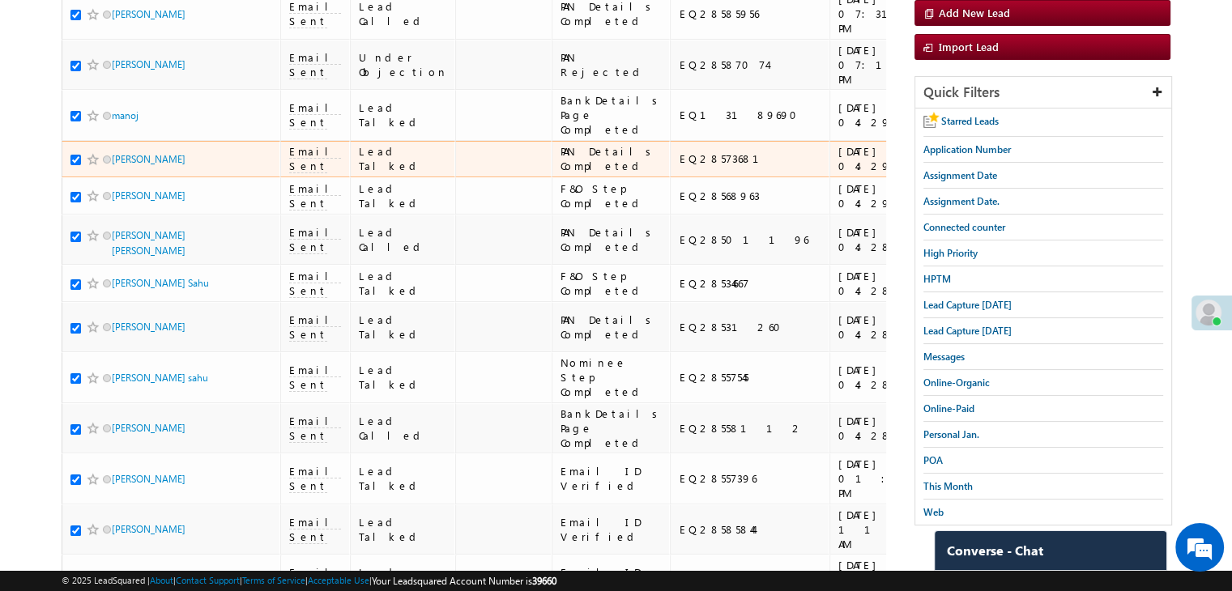
scroll to position [243, 0]
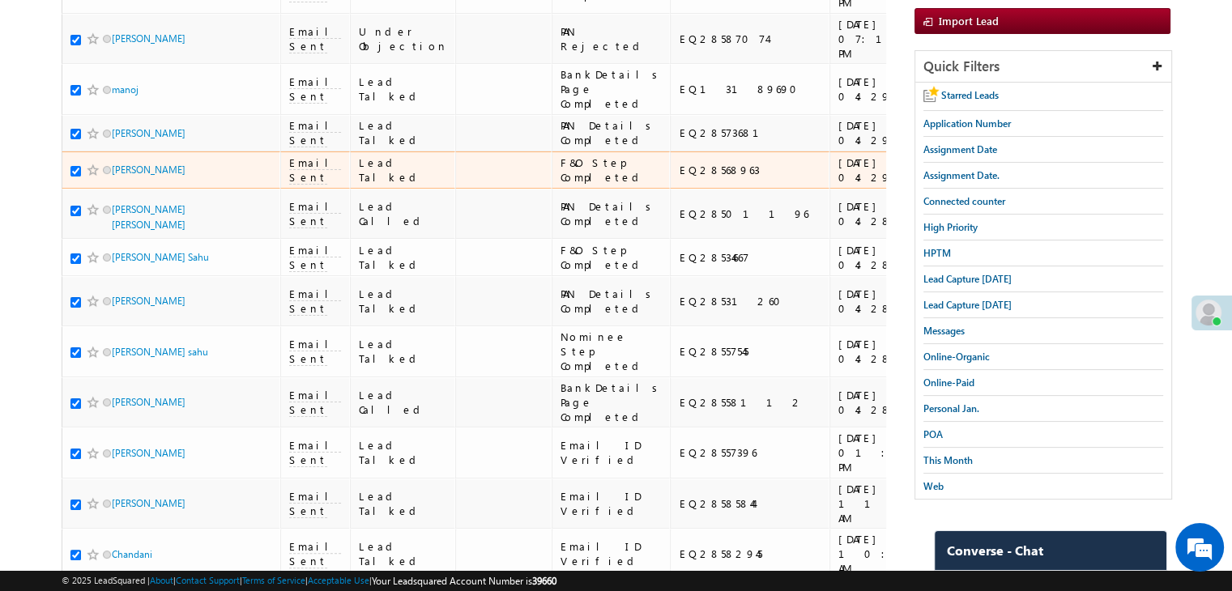
click at [73, 177] on input "checkbox" at bounding box center [75, 171] width 11 height 11
checkbox input "false"
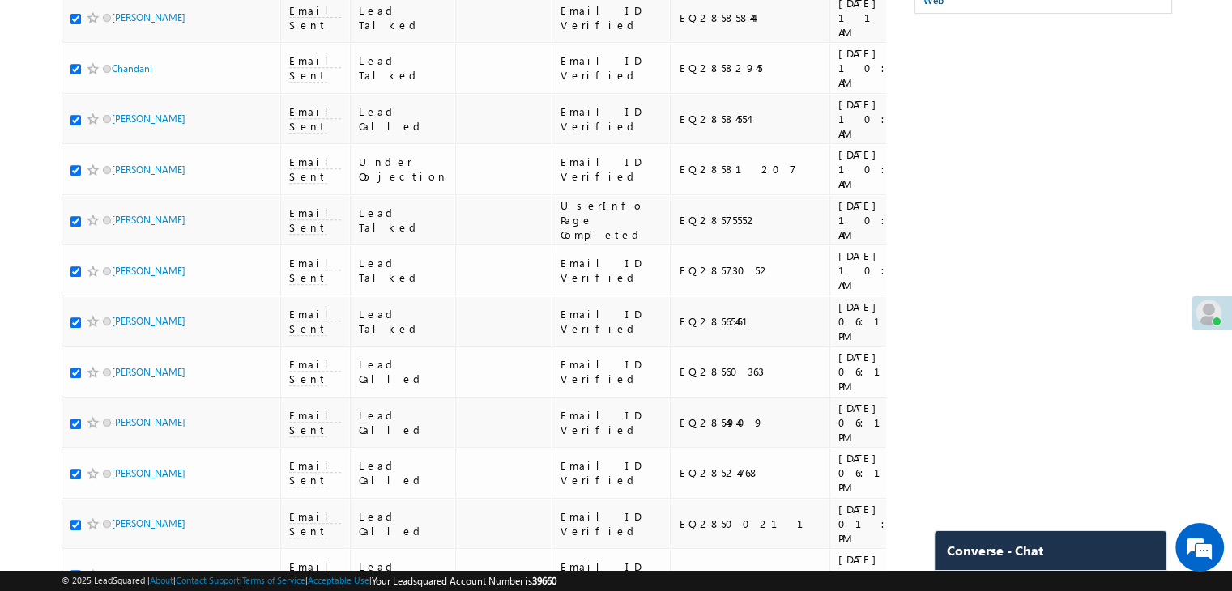
scroll to position [810, 0]
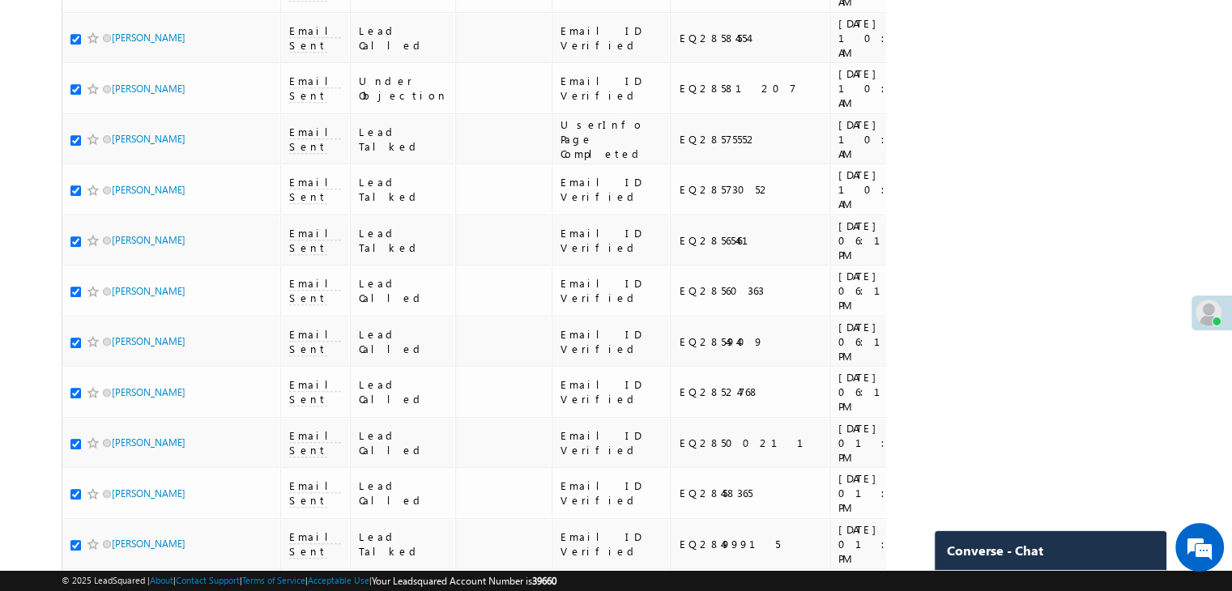
checkbox input "true"
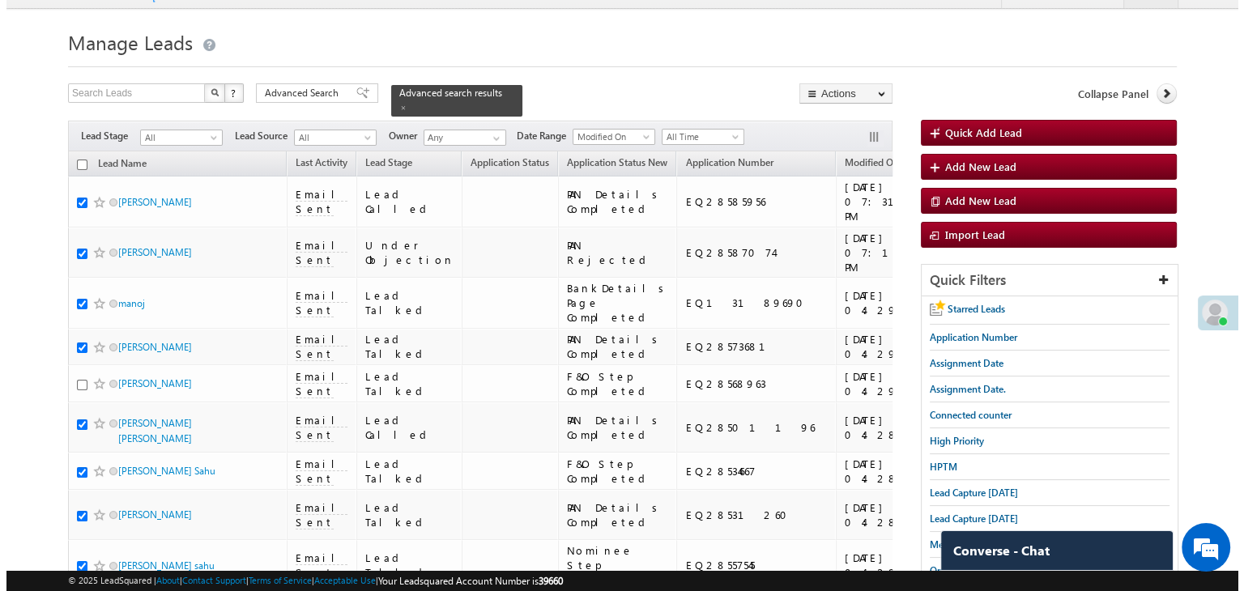
scroll to position [0, 0]
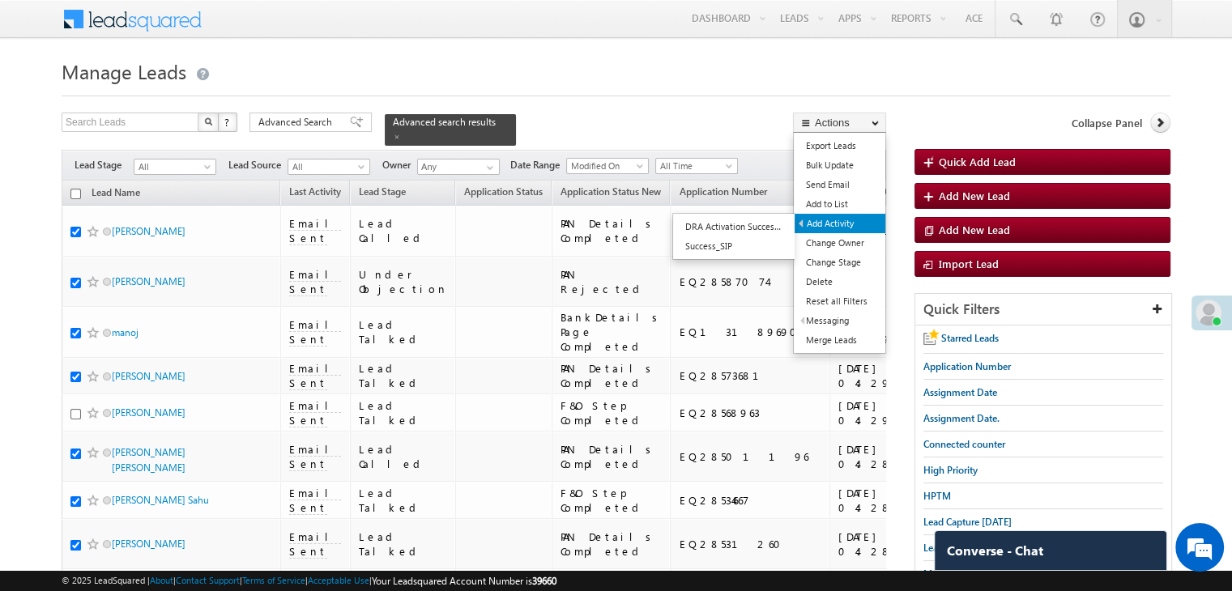
click at [832, 221] on link "Add Activity" at bounding box center [839, 223] width 91 height 19
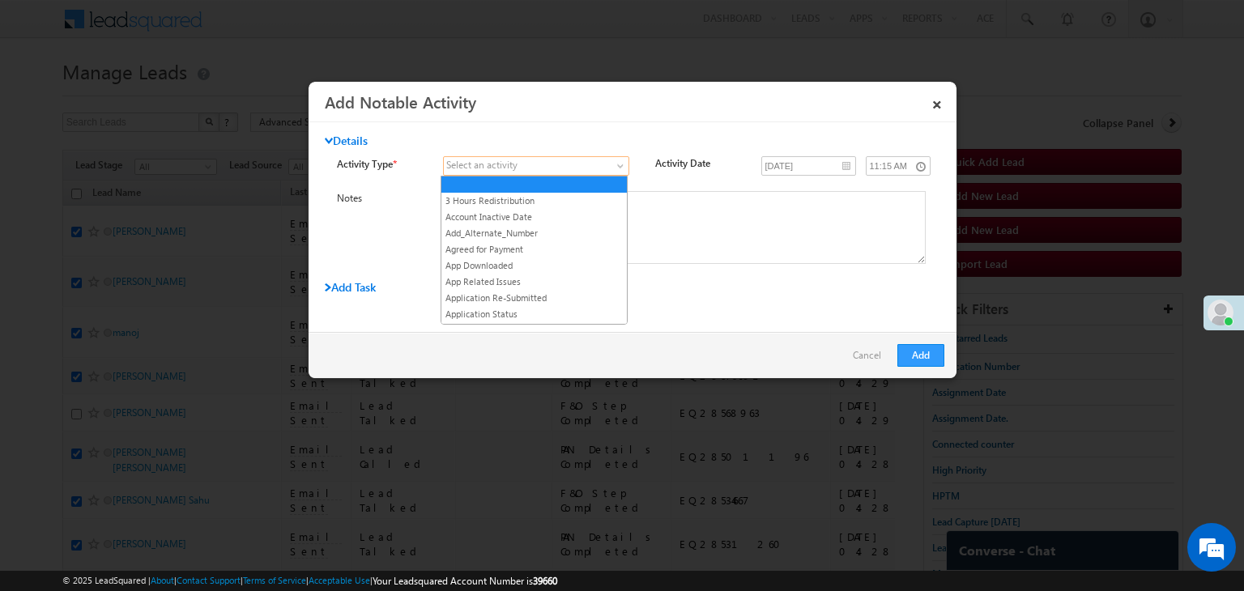
click at [596, 169] on span at bounding box center [526, 166] width 165 height 15
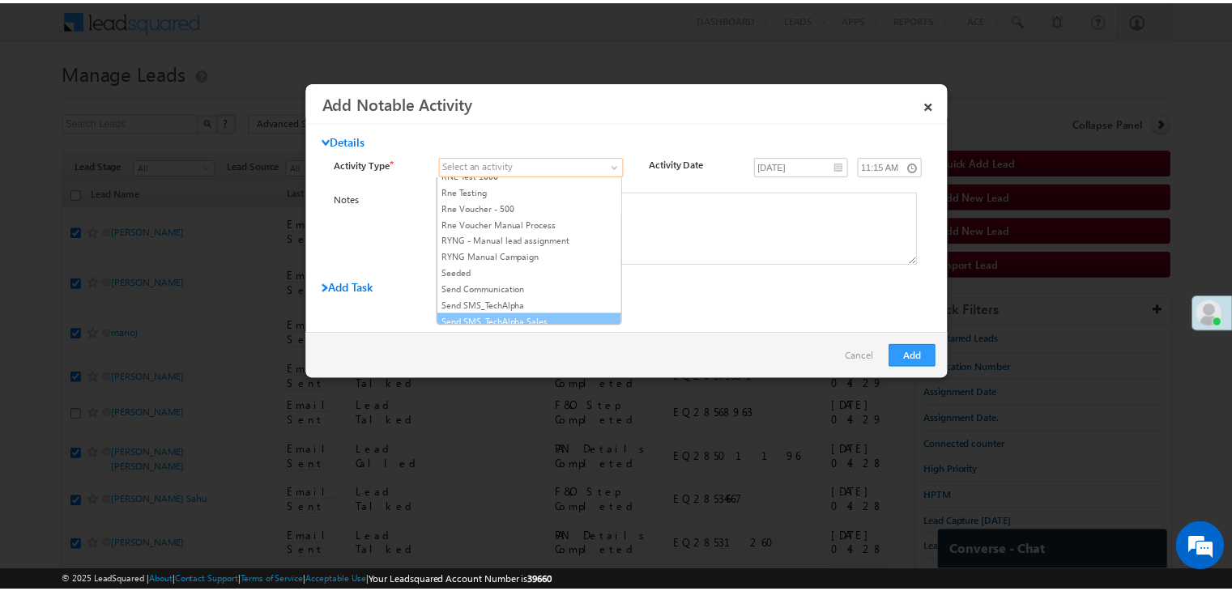
scroll to position [2024, 0]
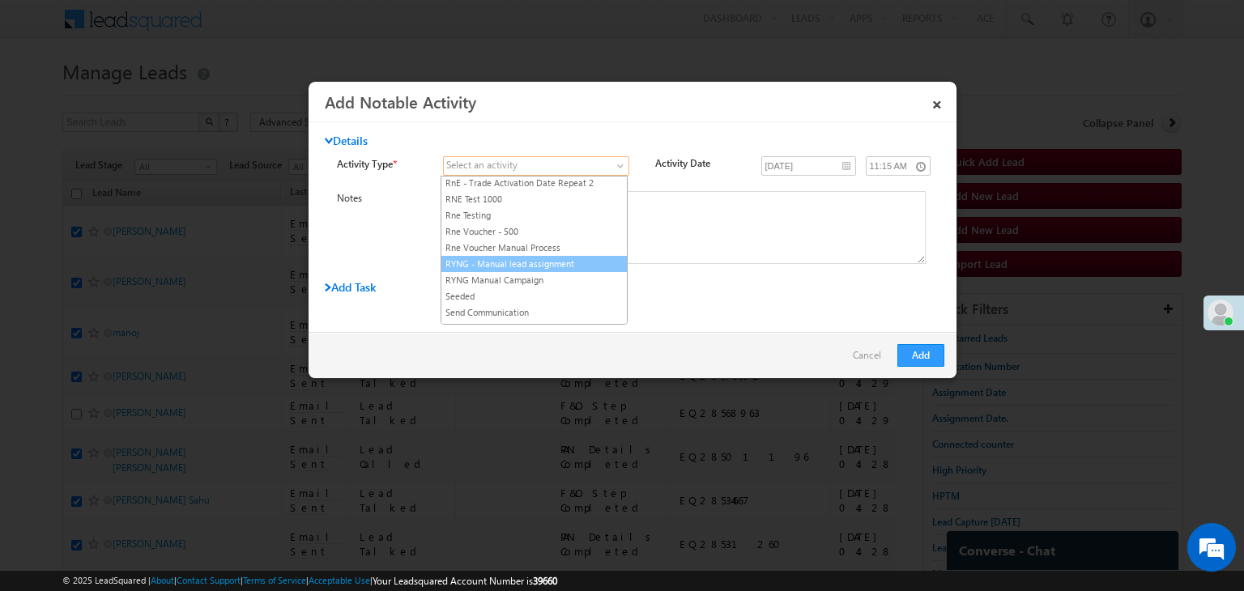
click at [538, 257] on link "RYNG - Manual lead assignment" at bounding box center [533, 264] width 185 height 15
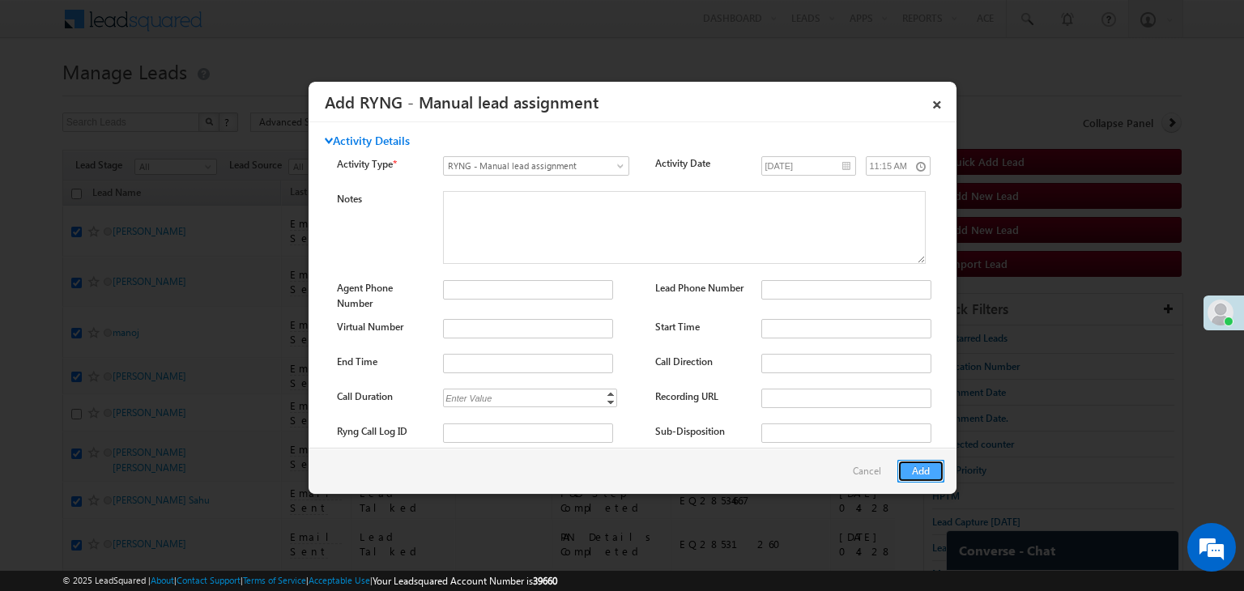
click at [917, 470] on button "Add" at bounding box center [920, 471] width 47 height 23
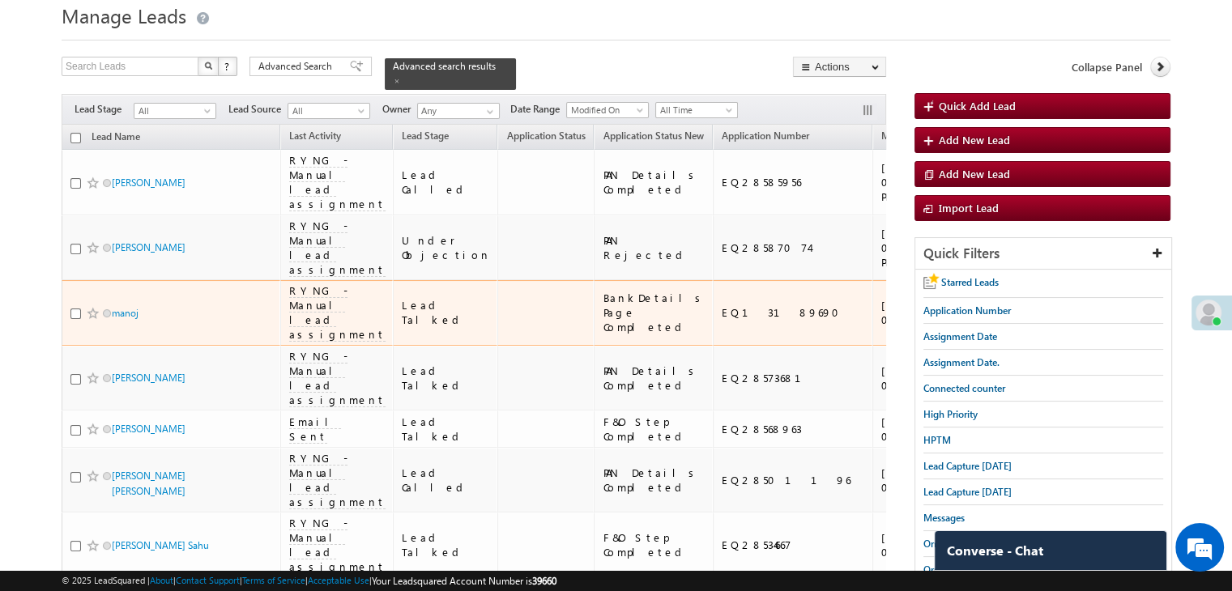
scroll to position [81, 0]
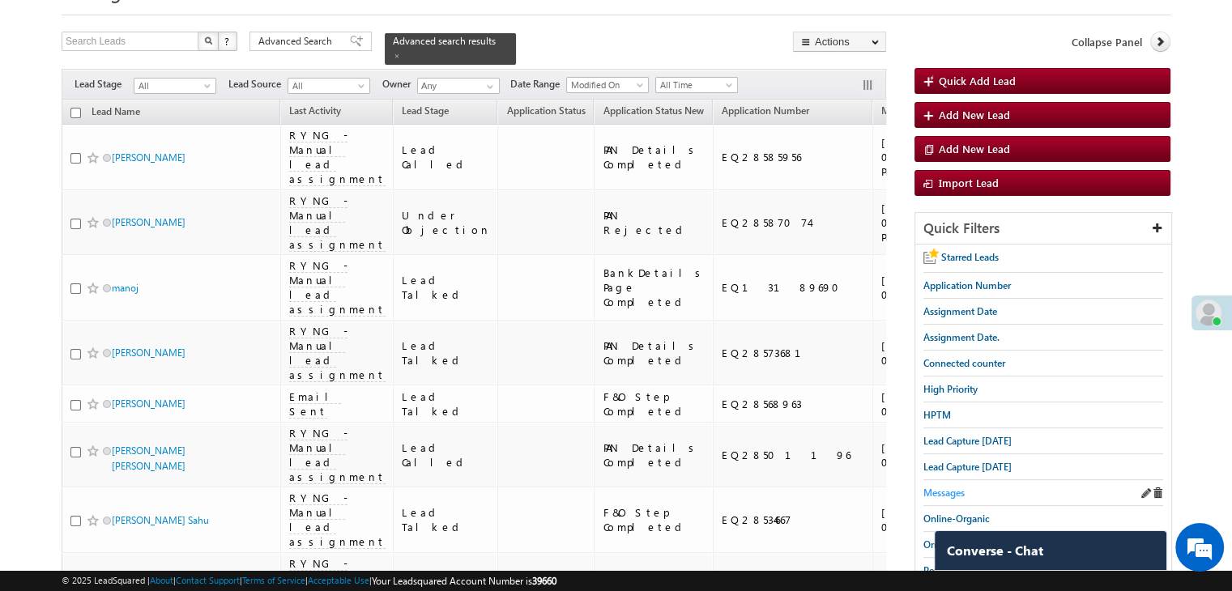
click at [946, 487] on span "Messages" at bounding box center [943, 493] width 41 height 12
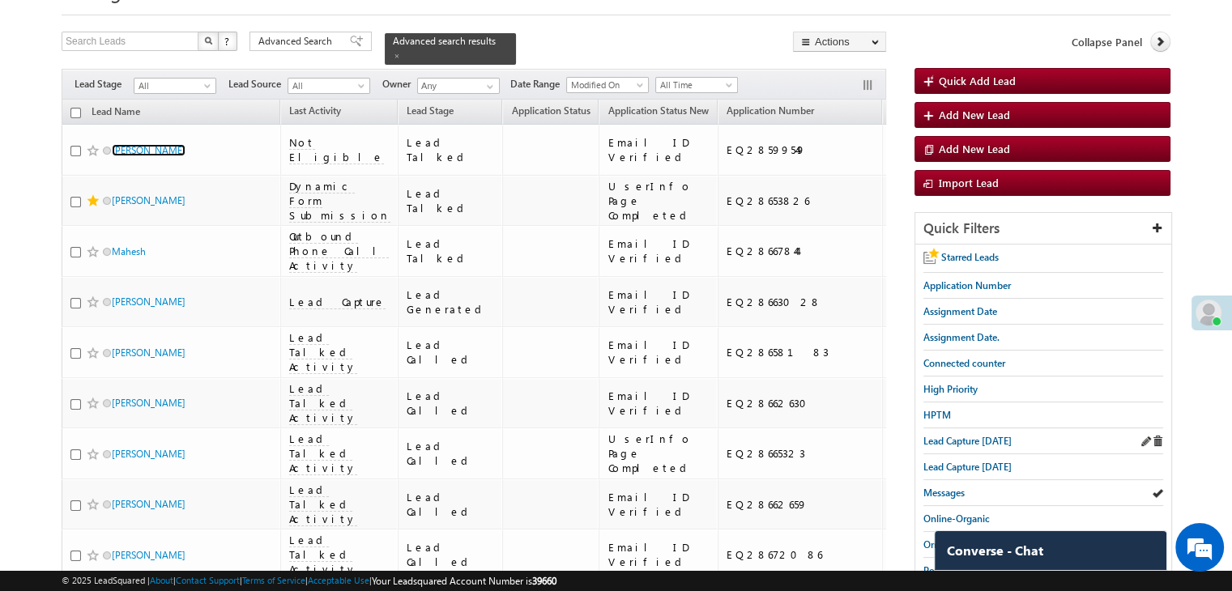
scroll to position [324, 0]
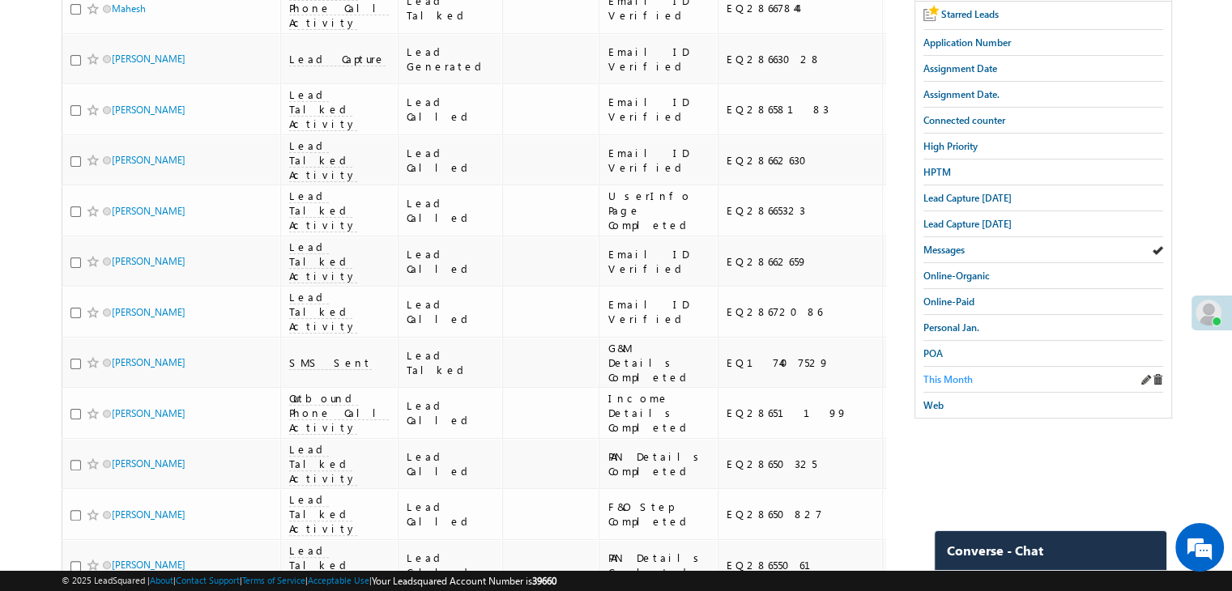
click at [951, 373] on span "This Month" at bounding box center [947, 379] width 49 height 12
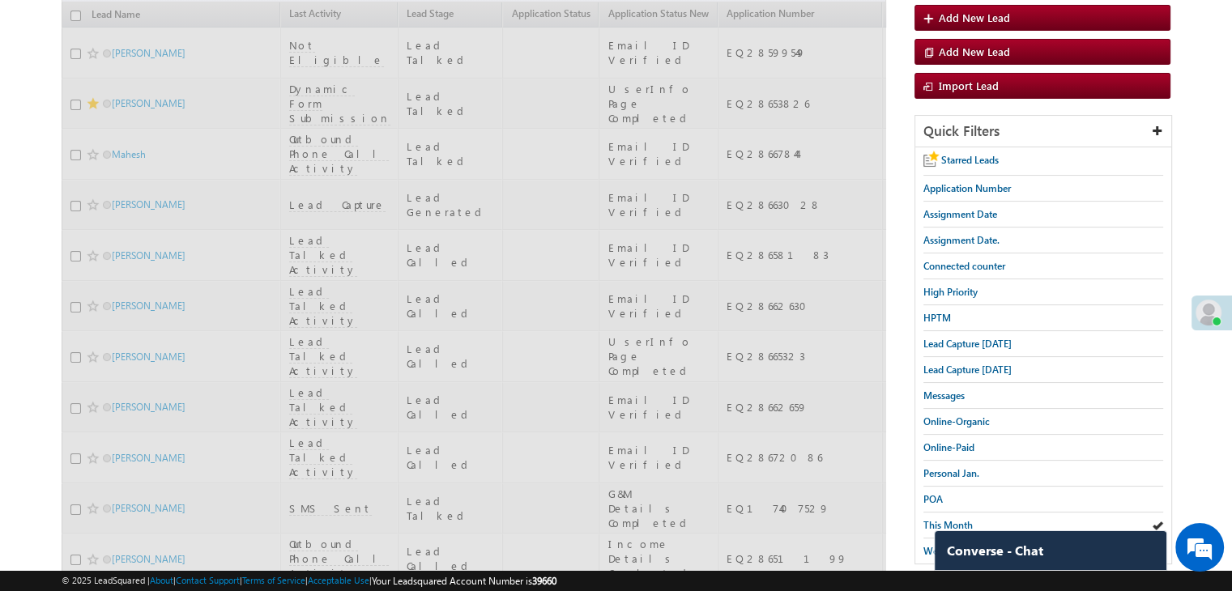
scroll to position [0, 0]
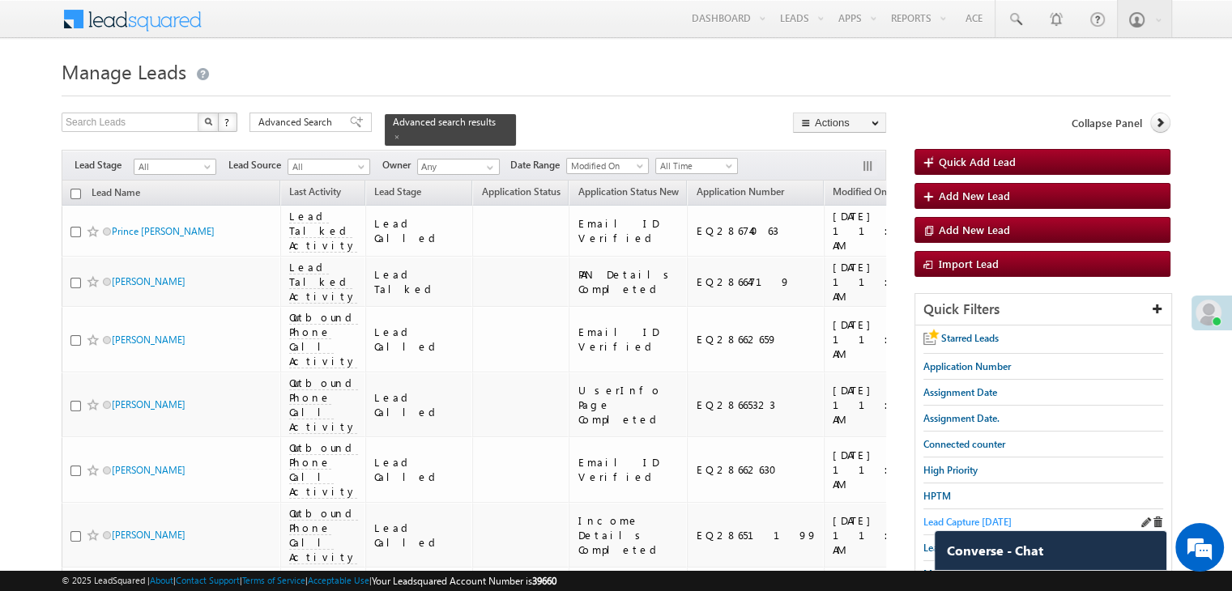
click at [977, 516] on span "Lead Capture today" at bounding box center [967, 522] width 88 height 12
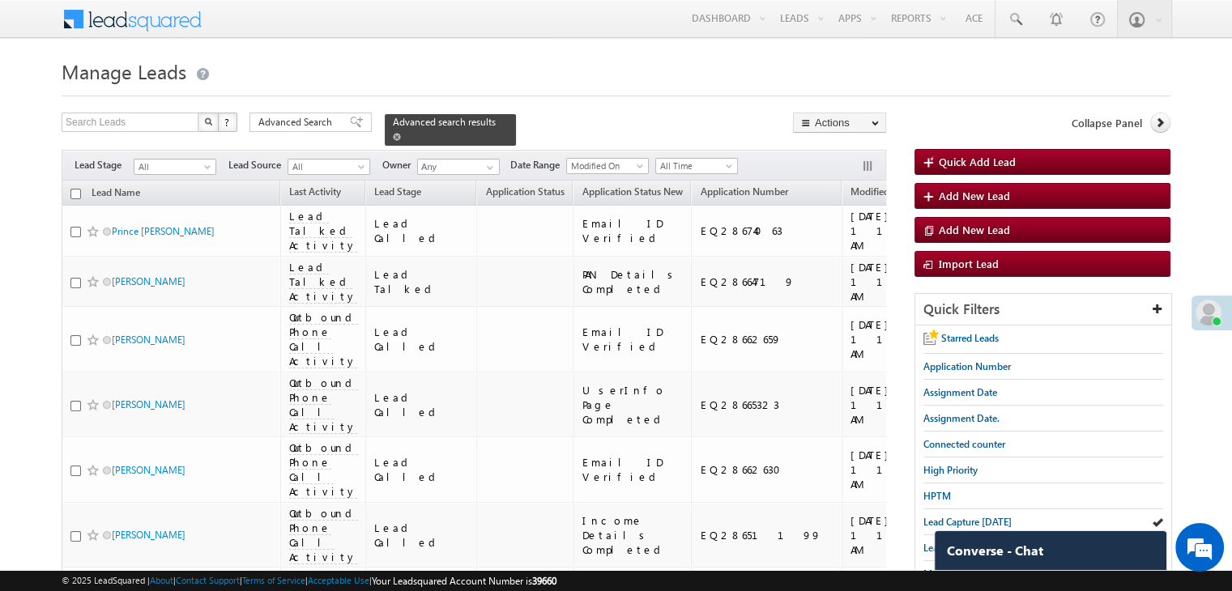
click at [401, 133] on span at bounding box center [397, 137] width 8 height 8
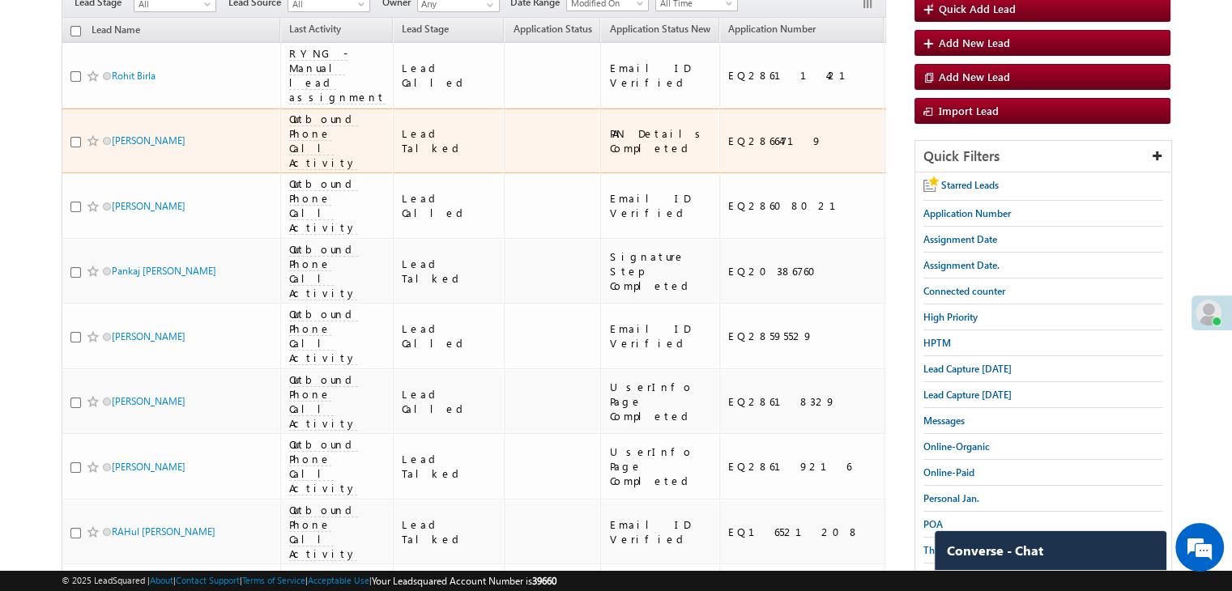
scroll to position [243, 0]
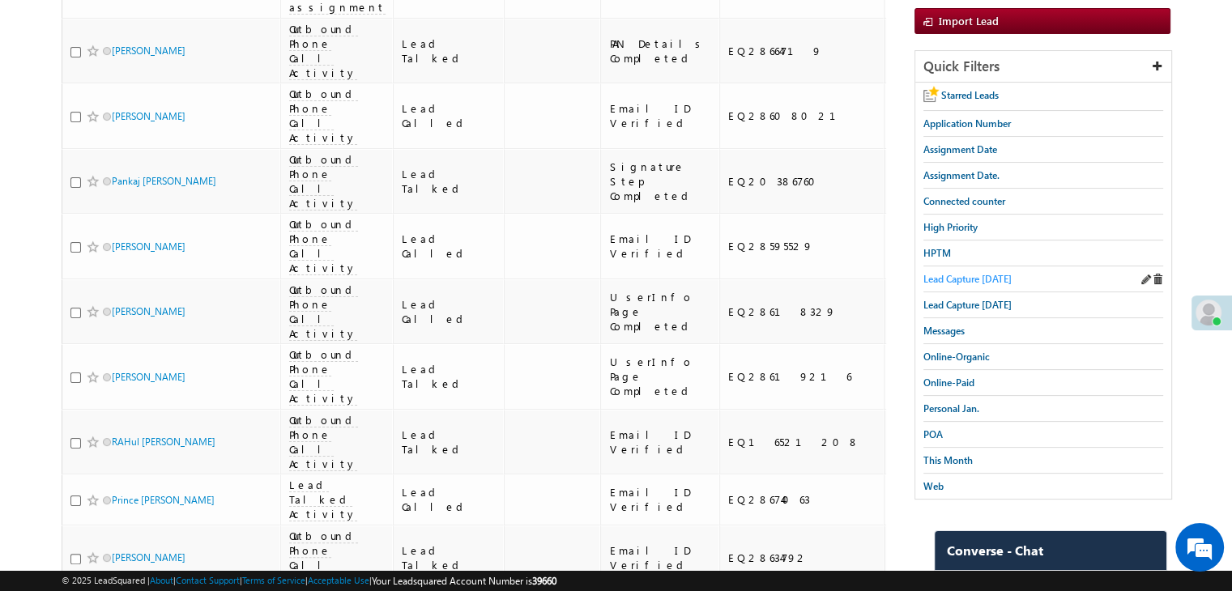
click at [961, 273] on span "Lead Capture today" at bounding box center [967, 279] width 88 height 12
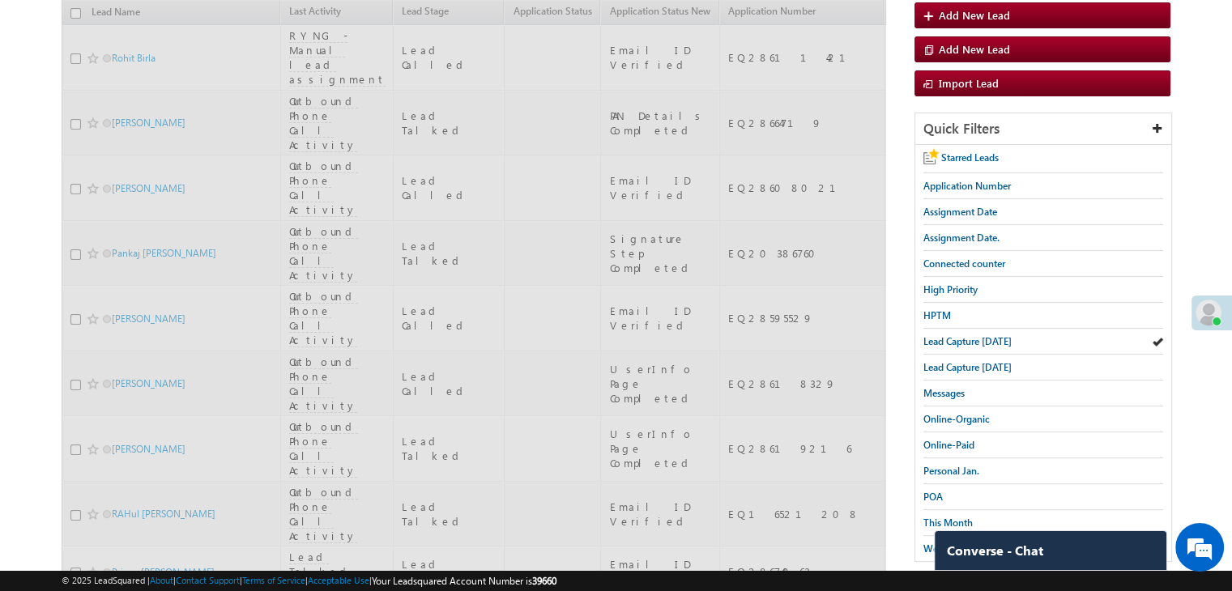
scroll to position [0, 0]
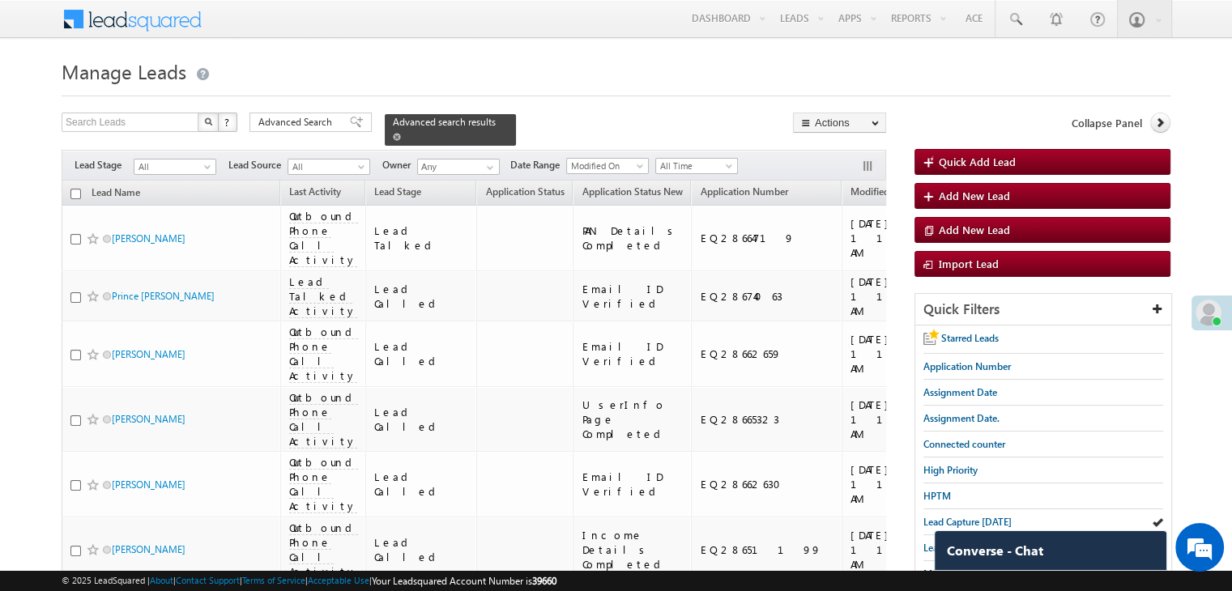
click at [401, 133] on span at bounding box center [397, 137] width 8 height 8
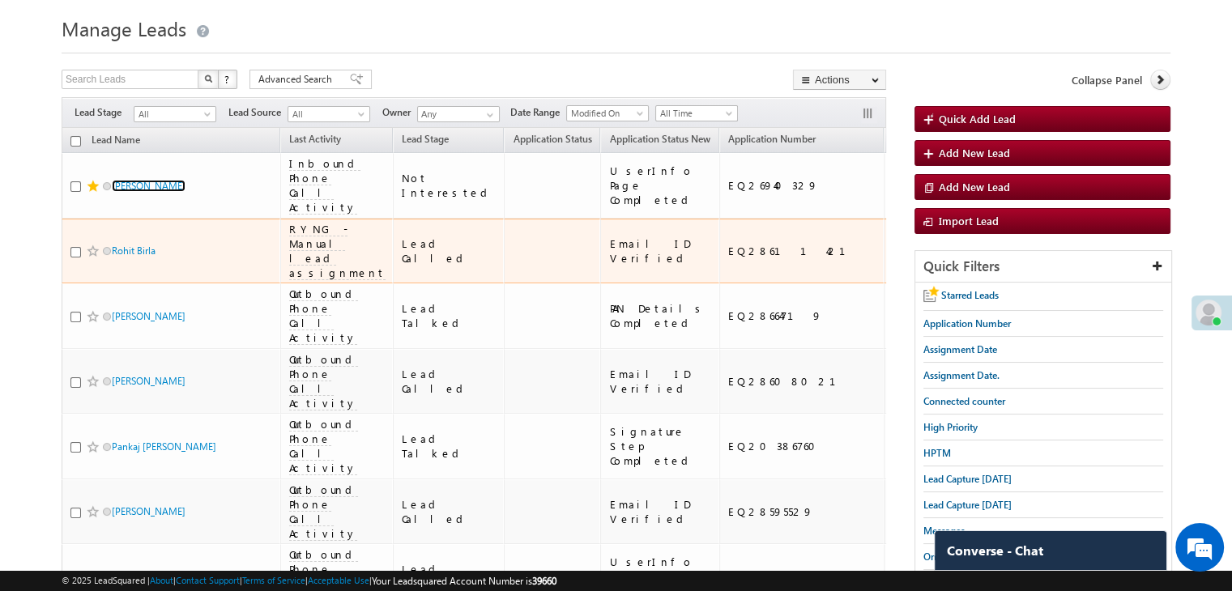
scroll to position [81, 0]
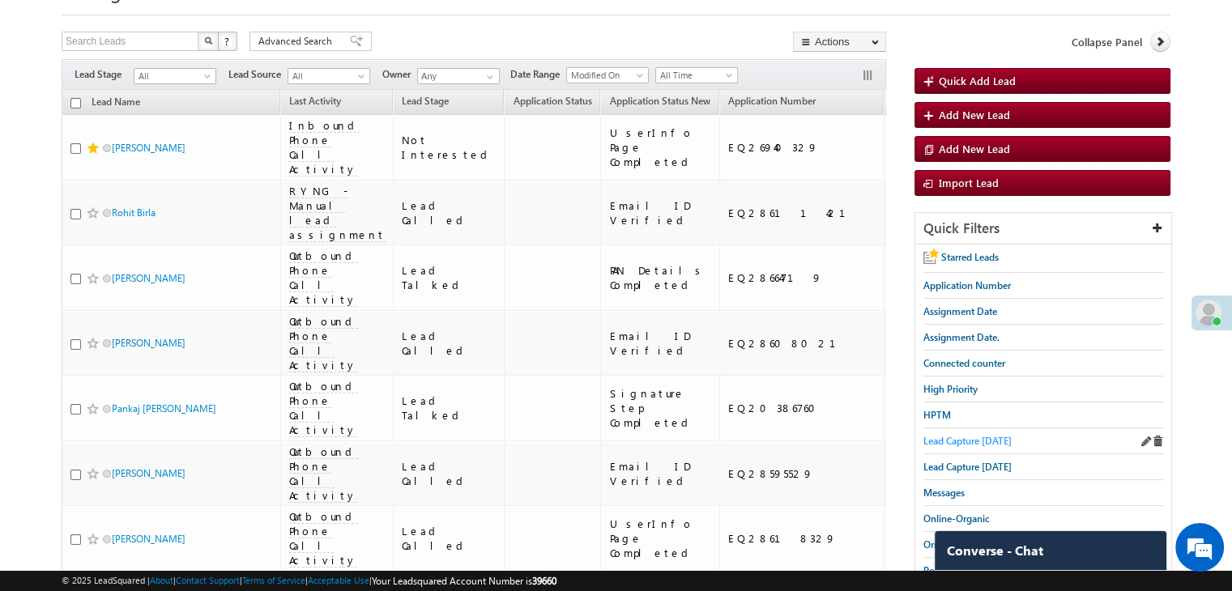
click at [940, 441] on span "Lead Capture today" at bounding box center [967, 441] width 88 height 12
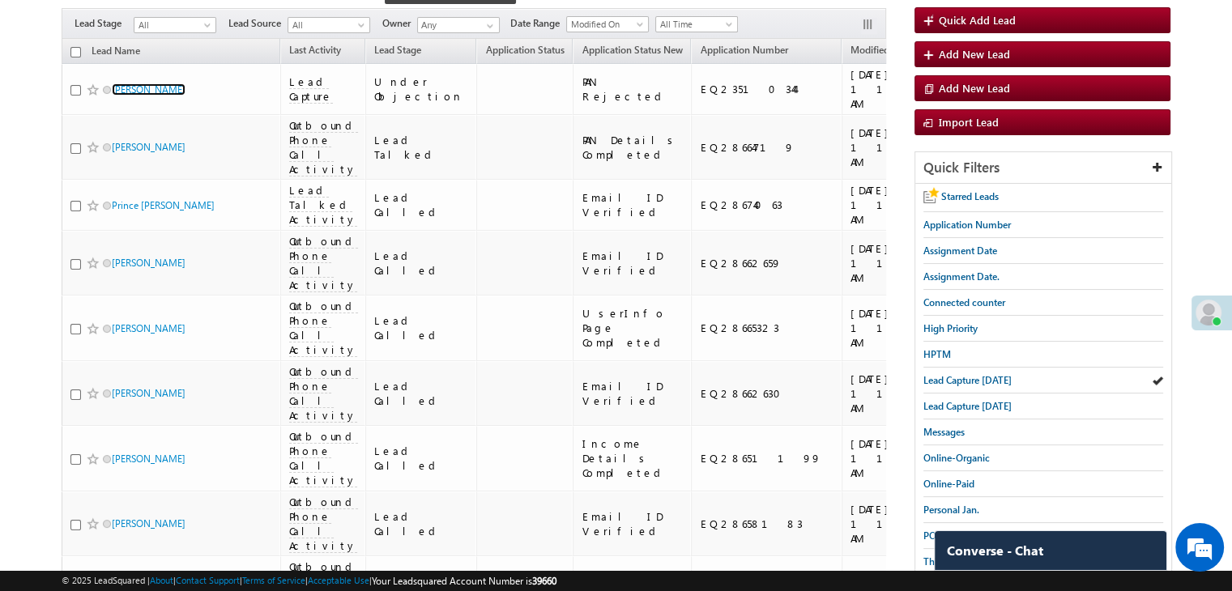
scroll to position [243, 0]
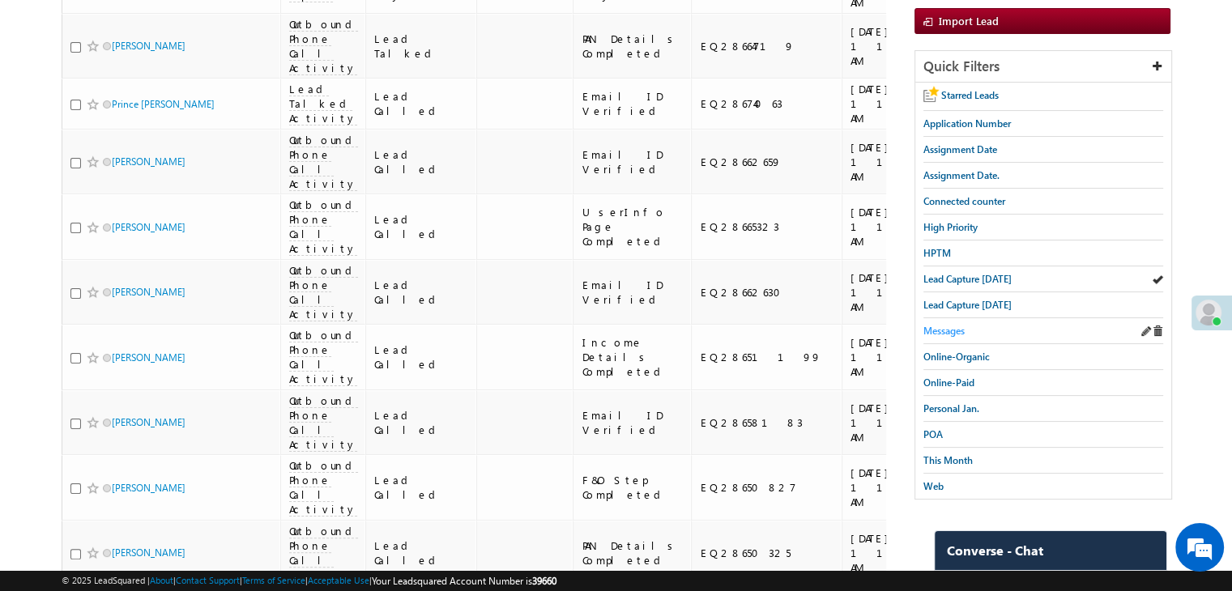
click at [956, 325] on span "Messages" at bounding box center [943, 331] width 41 height 12
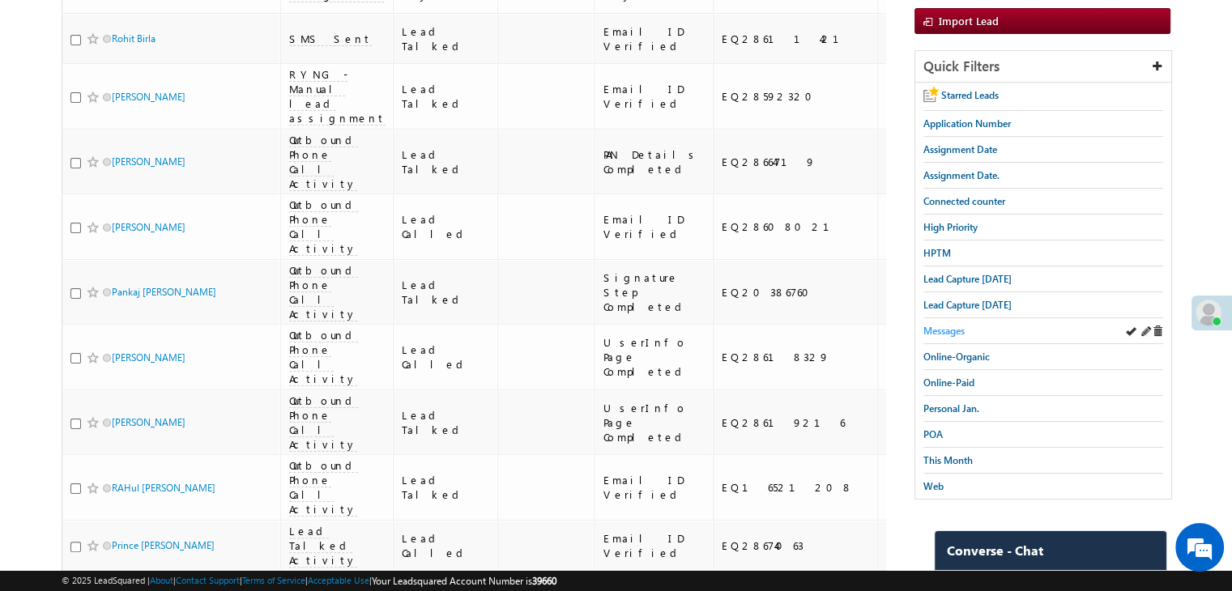
click at [936, 327] on span "Messages" at bounding box center [943, 331] width 41 height 12
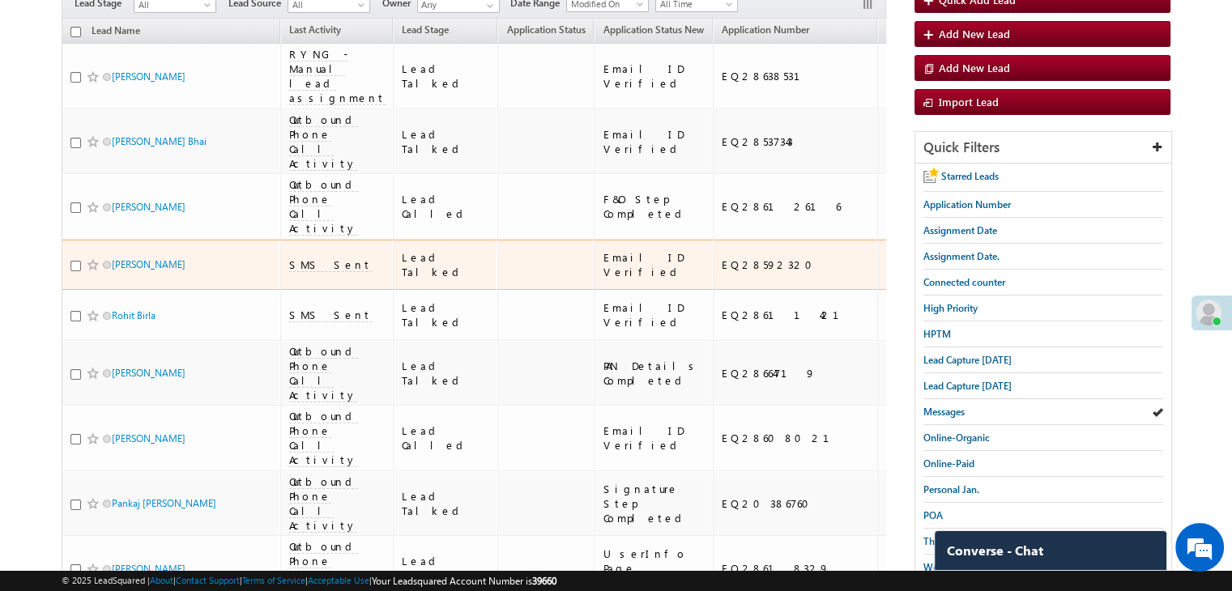
scroll to position [162, 0]
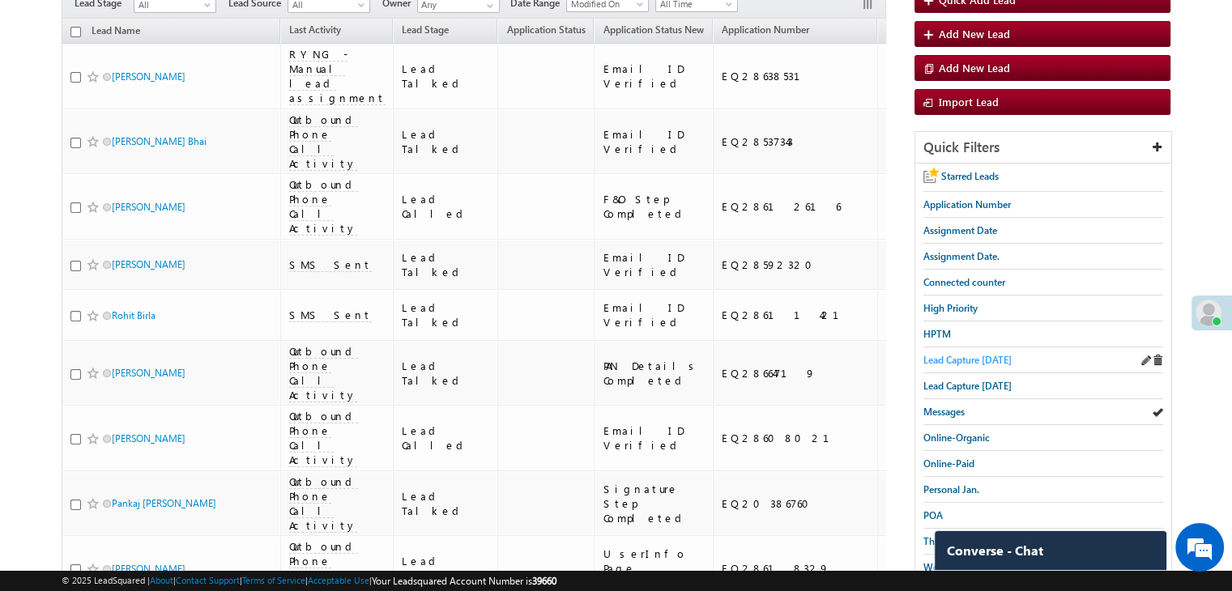
click at [947, 360] on span "Lead Capture today" at bounding box center [967, 360] width 88 height 12
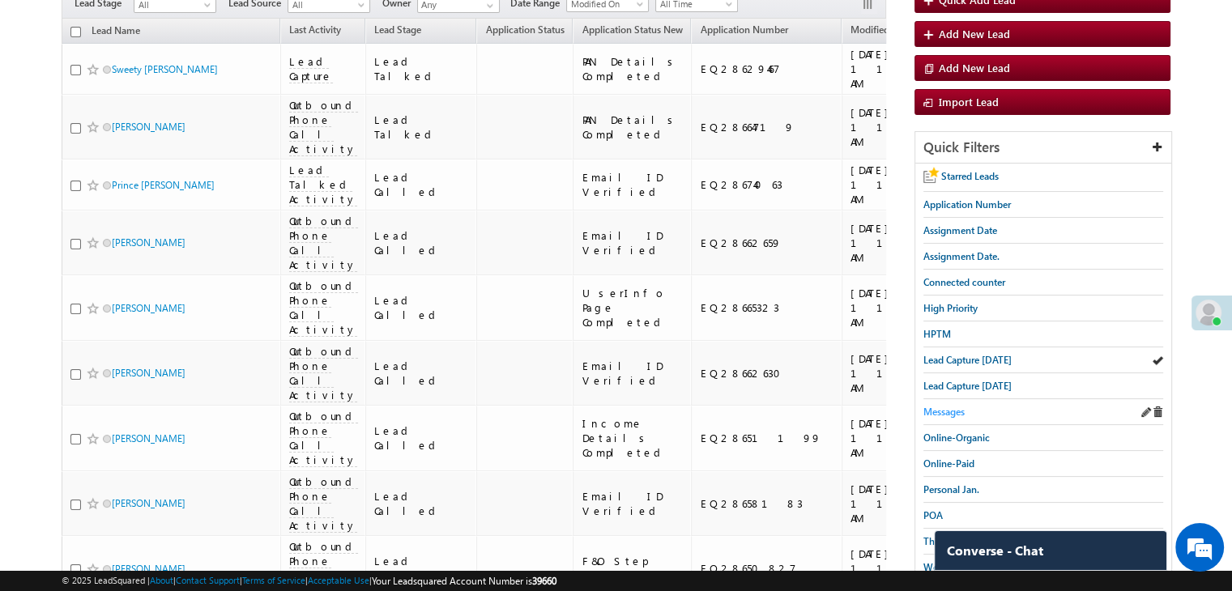
click at [942, 409] on span "Messages" at bounding box center [943, 412] width 41 height 12
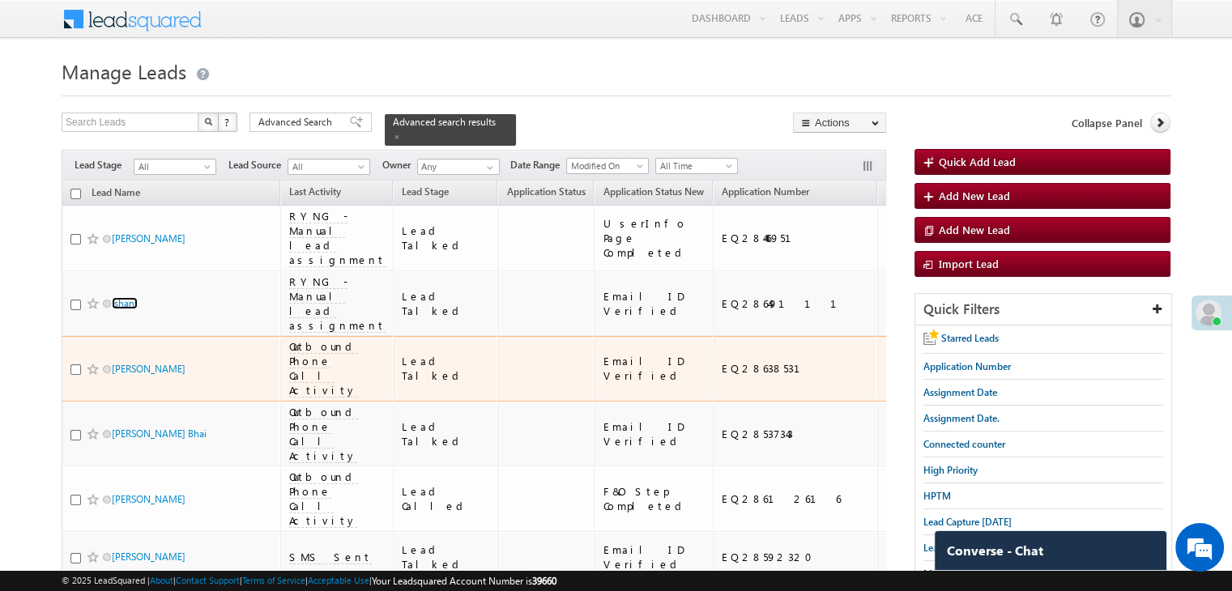
scroll to position [324, 0]
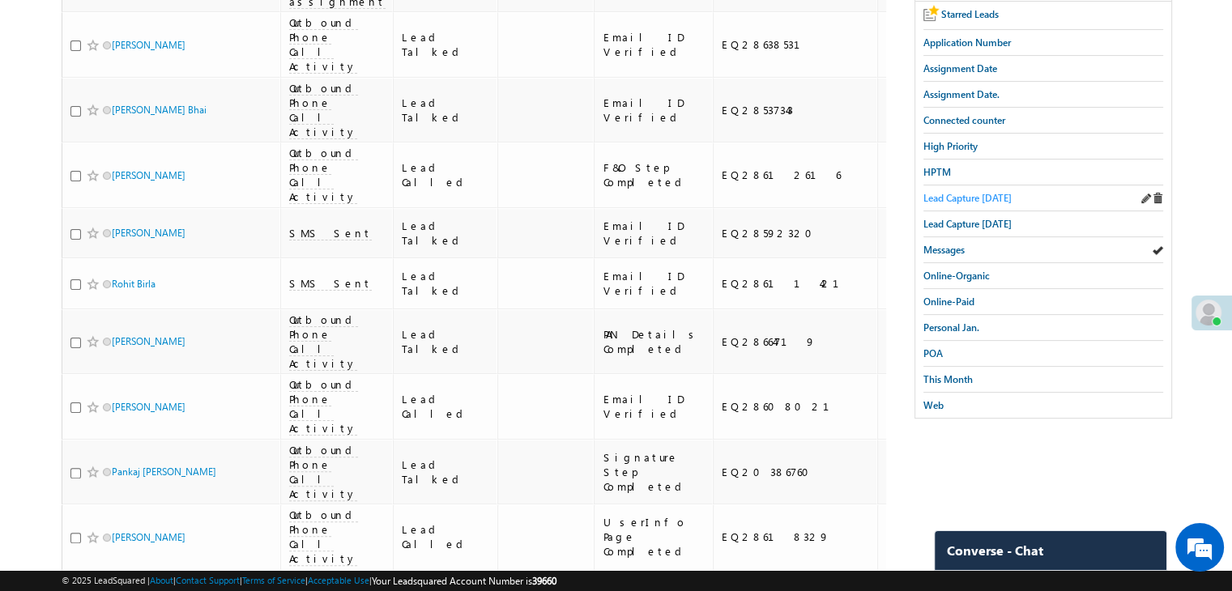
click at [1001, 192] on span "Lead Capture today" at bounding box center [967, 198] width 88 height 12
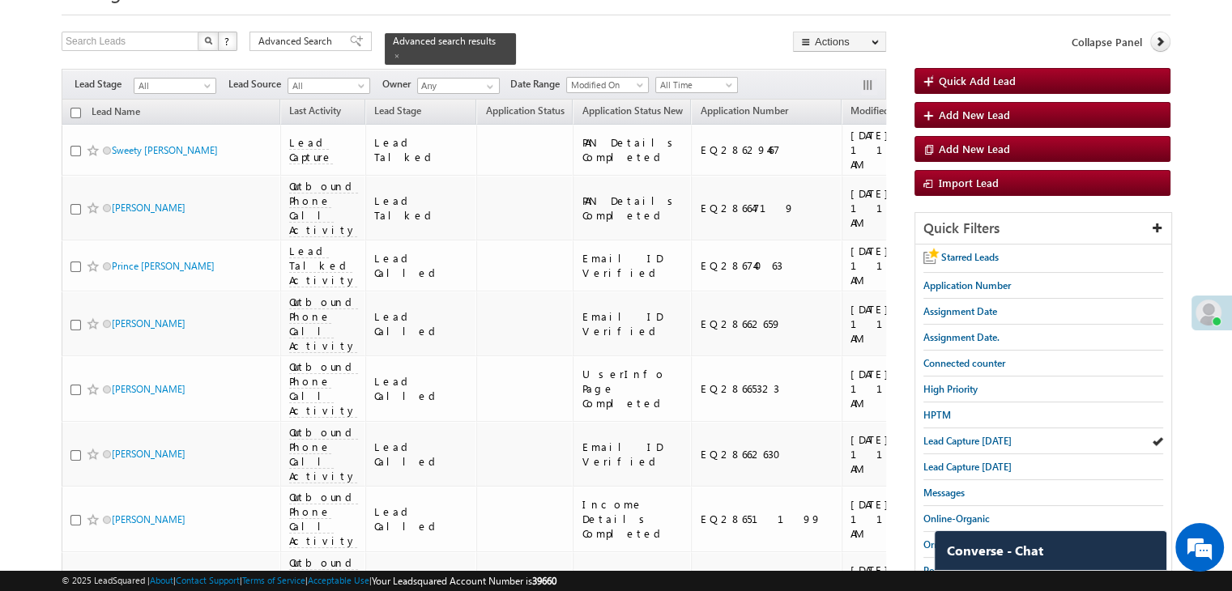
scroll to position [0, 0]
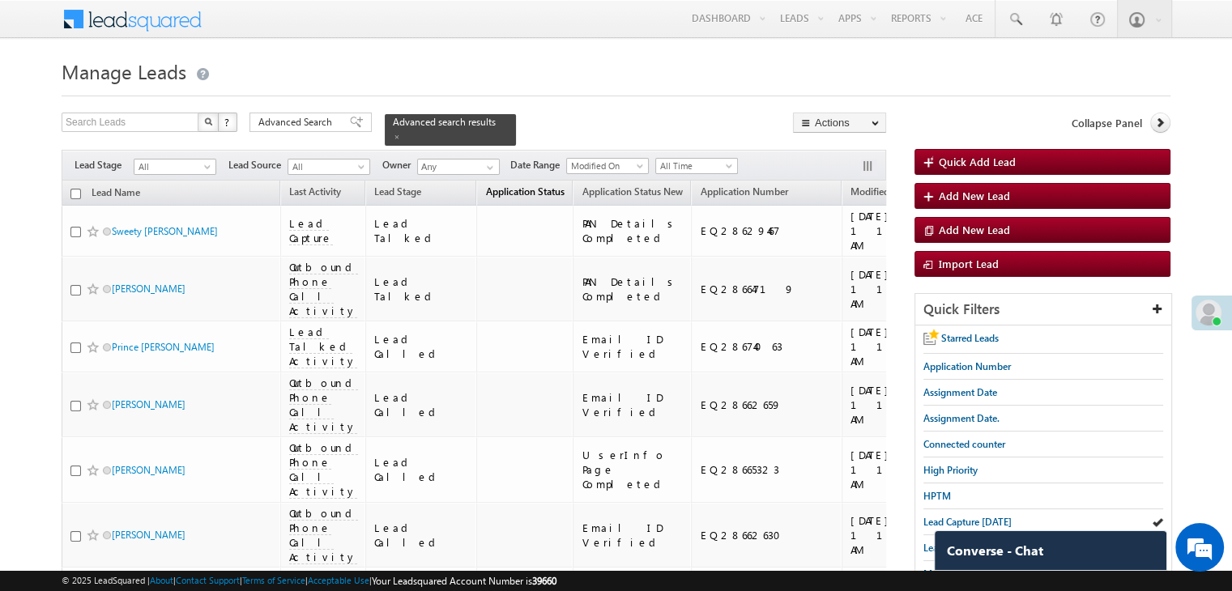
click at [477, 190] on link "Application Status (sorted descending)" at bounding box center [524, 193] width 95 height 21
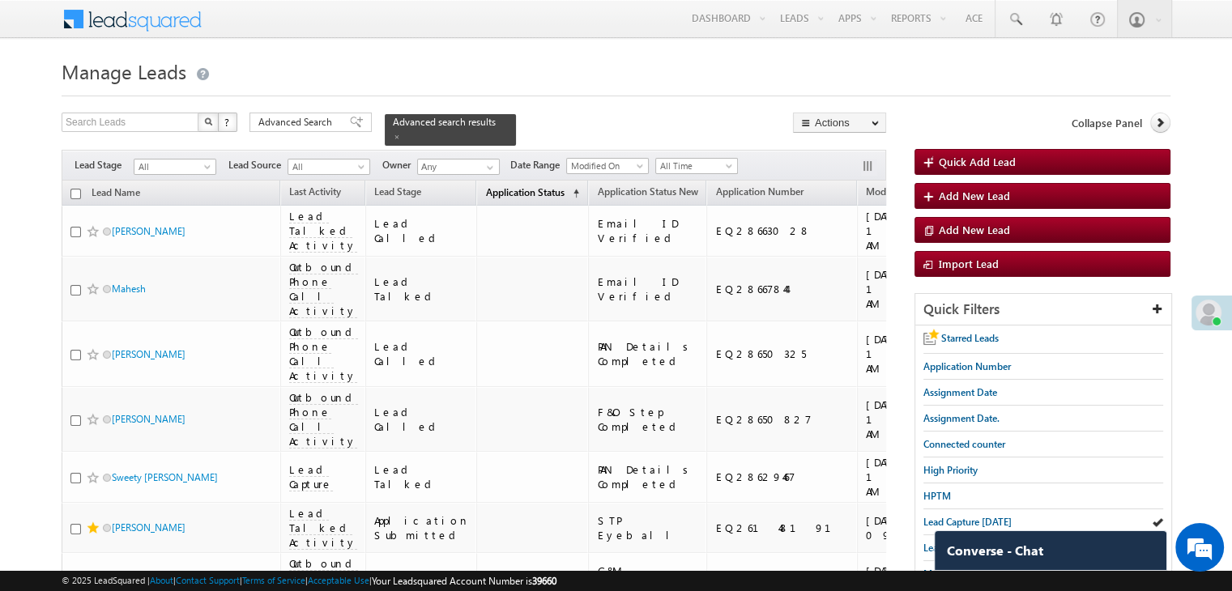
click at [477, 190] on link "Application Status (sorted ascending)" at bounding box center [532, 193] width 110 height 21
click at [477, 190] on link "Application Status (sorted descending)" at bounding box center [532, 193] width 110 height 21
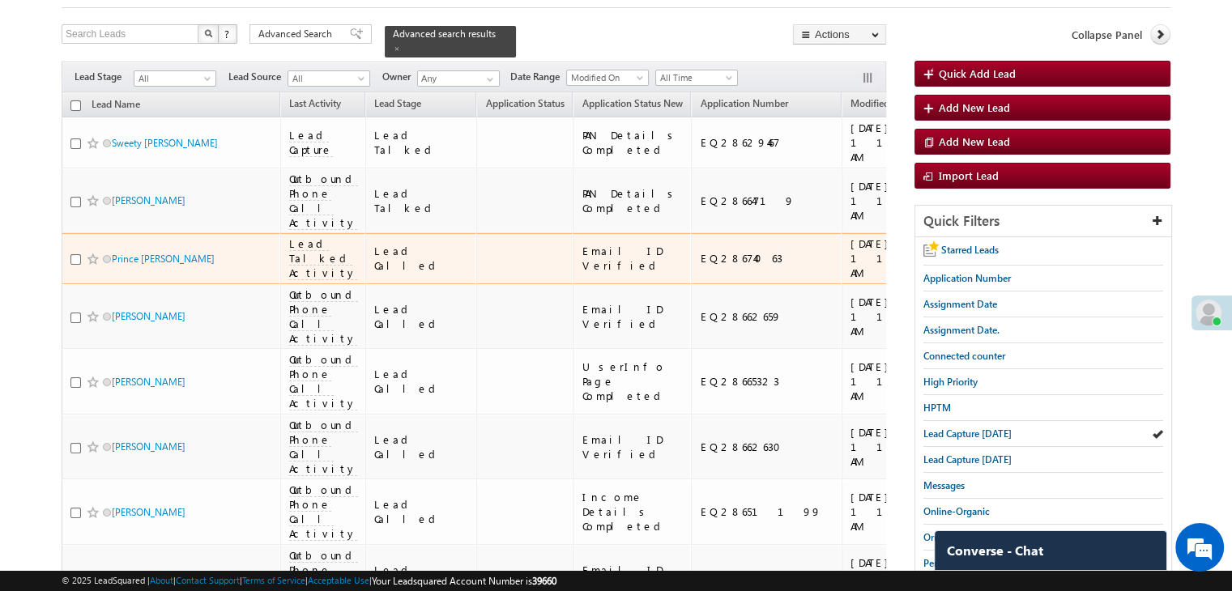
scroll to position [243, 0]
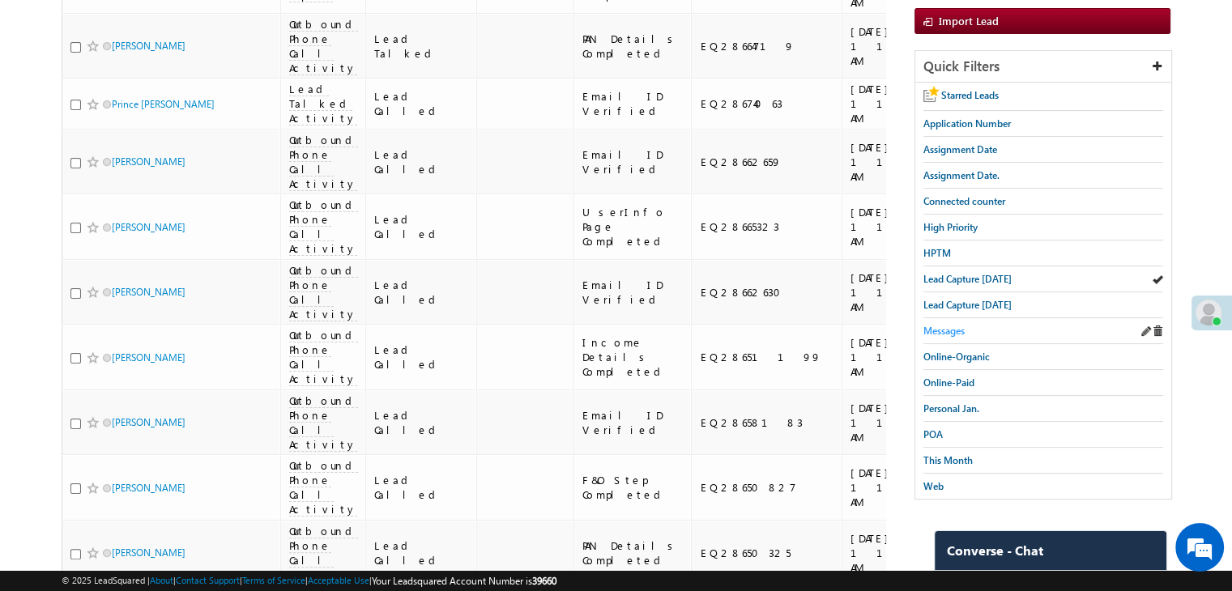
click at [951, 330] on span "Messages" at bounding box center [943, 331] width 41 height 12
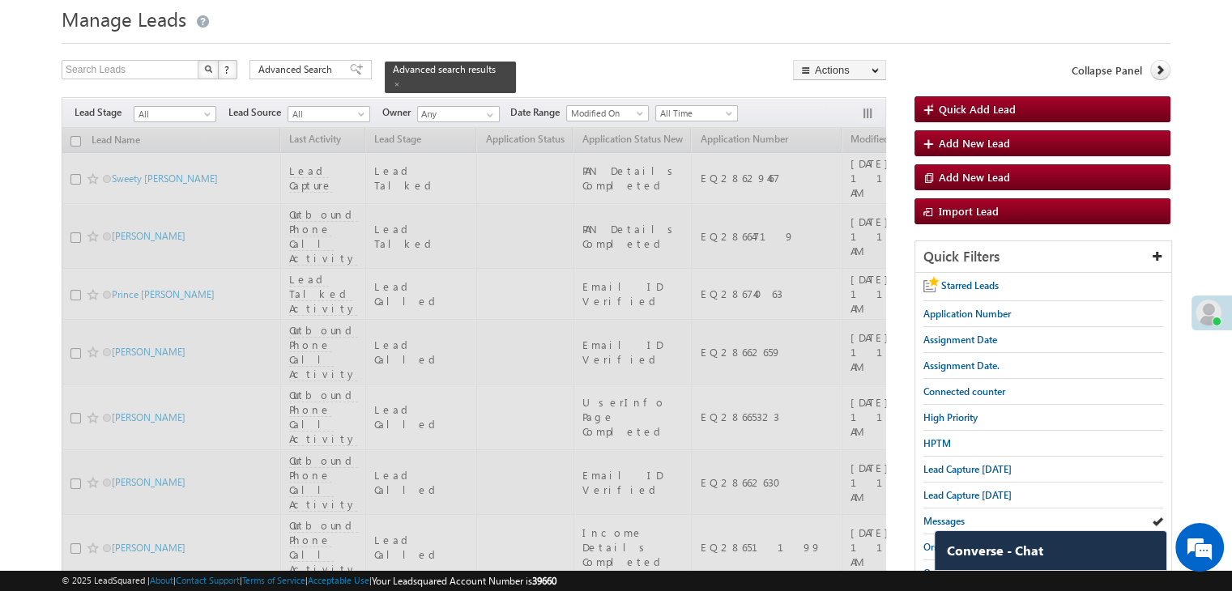
scroll to position [0, 0]
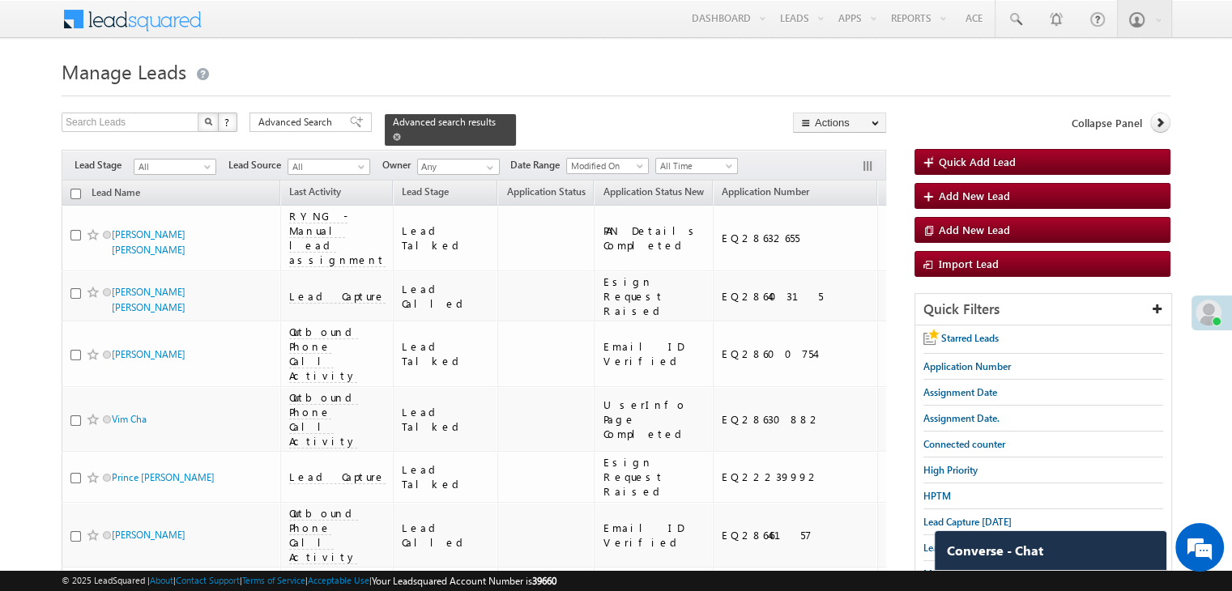
click at [476, 119] on div "Advanced search results" at bounding box center [450, 130] width 131 height 32
click at [401, 133] on span at bounding box center [397, 137] width 8 height 8
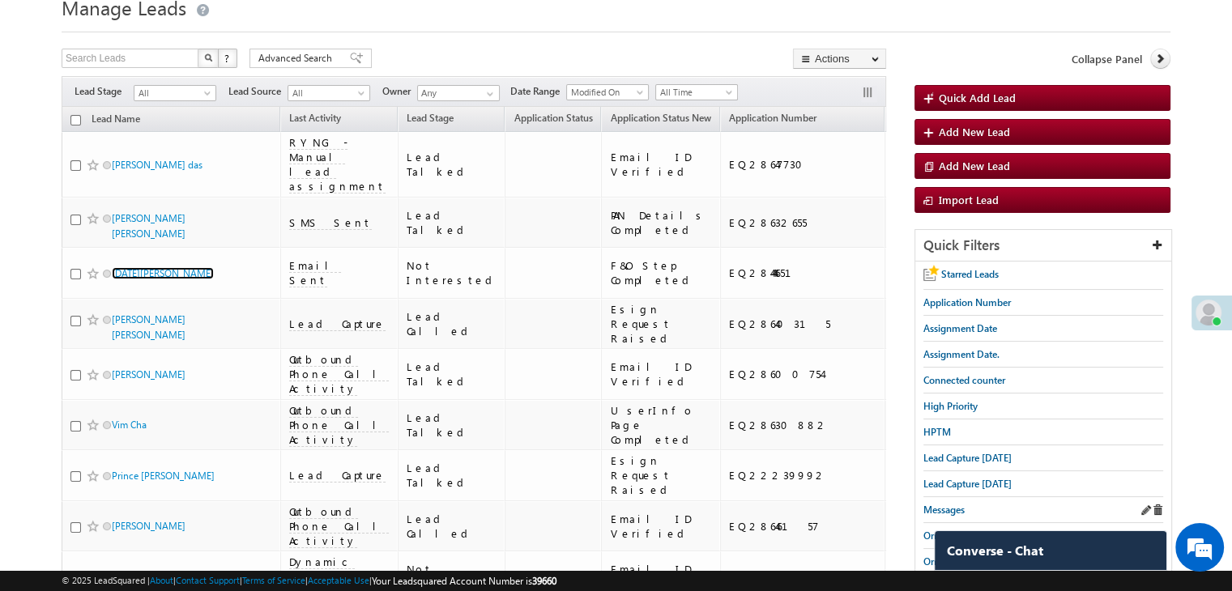
scroll to position [81, 0]
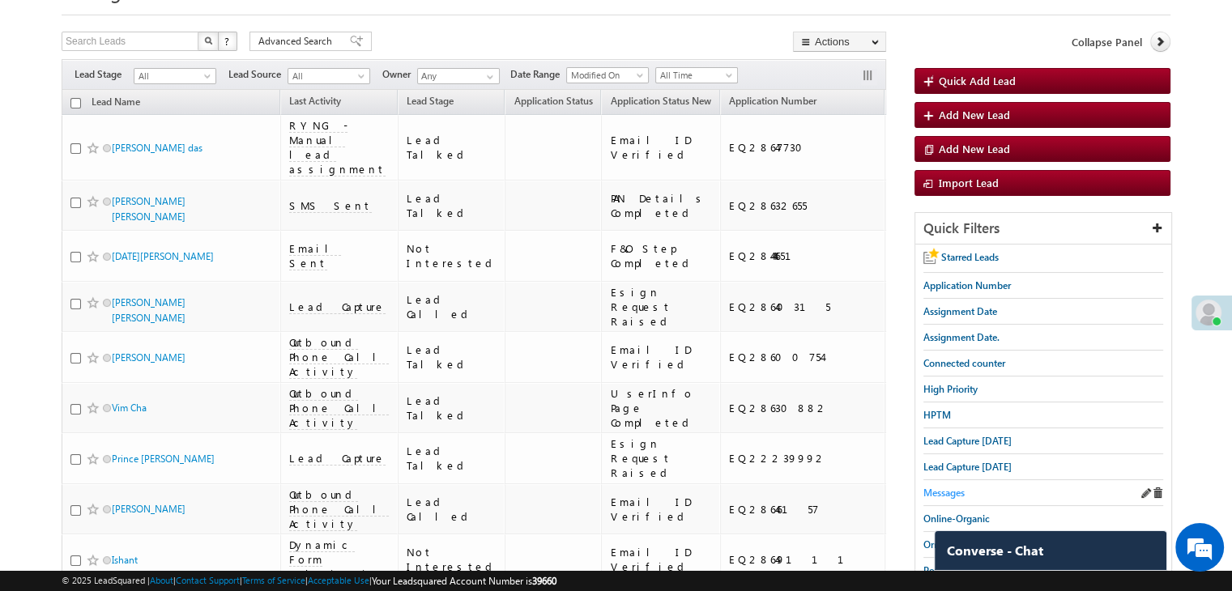
click at [936, 487] on span "Messages" at bounding box center [943, 493] width 41 height 12
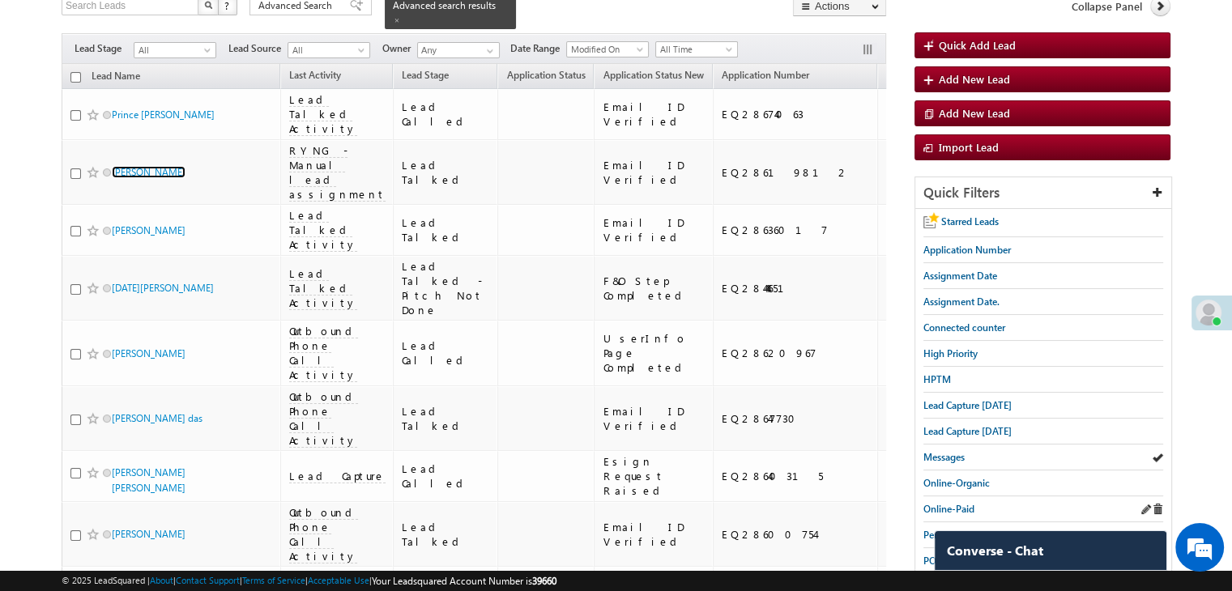
scroll to position [162, 0]
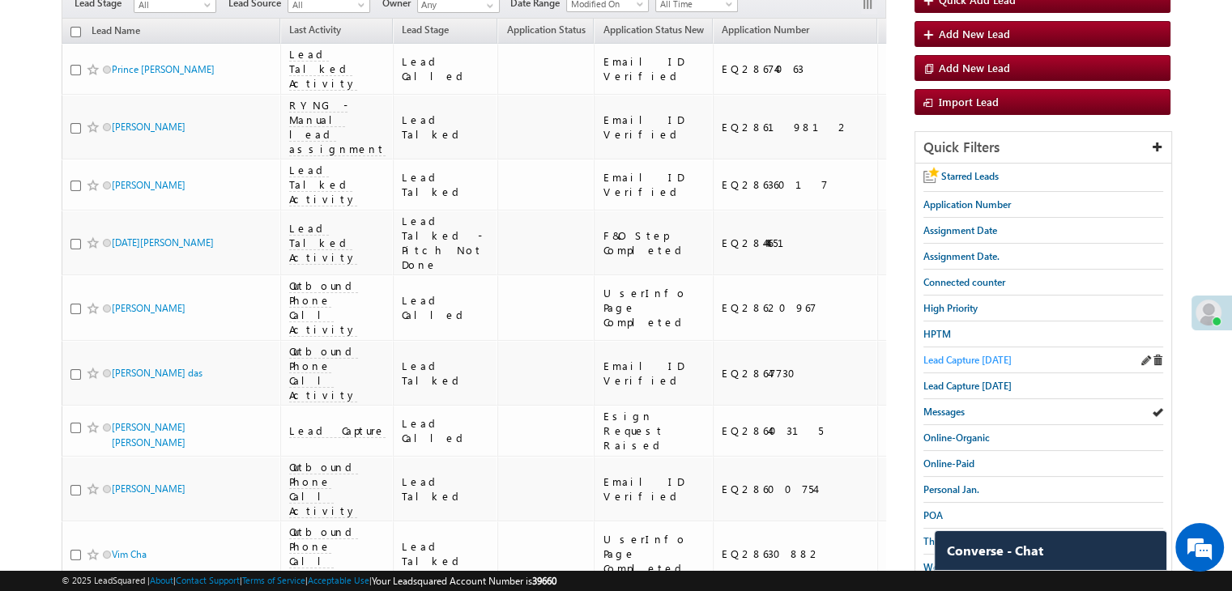
click at [986, 357] on span "Lead Capture today" at bounding box center [967, 360] width 88 height 12
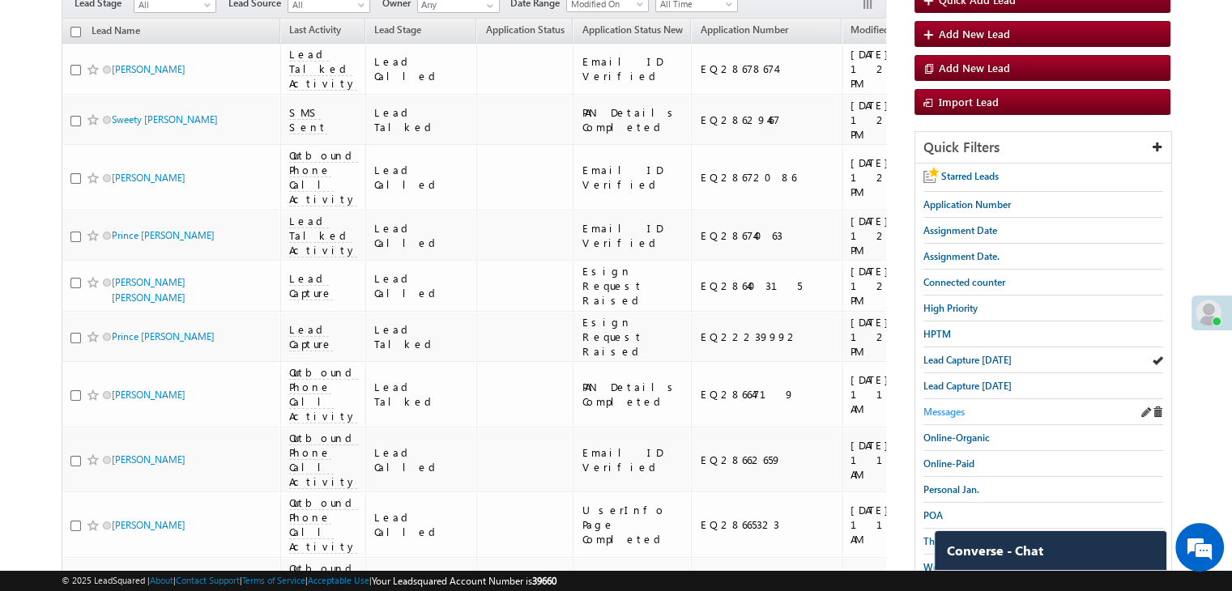
click at [947, 406] on span "Messages" at bounding box center [943, 412] width 41 height 12
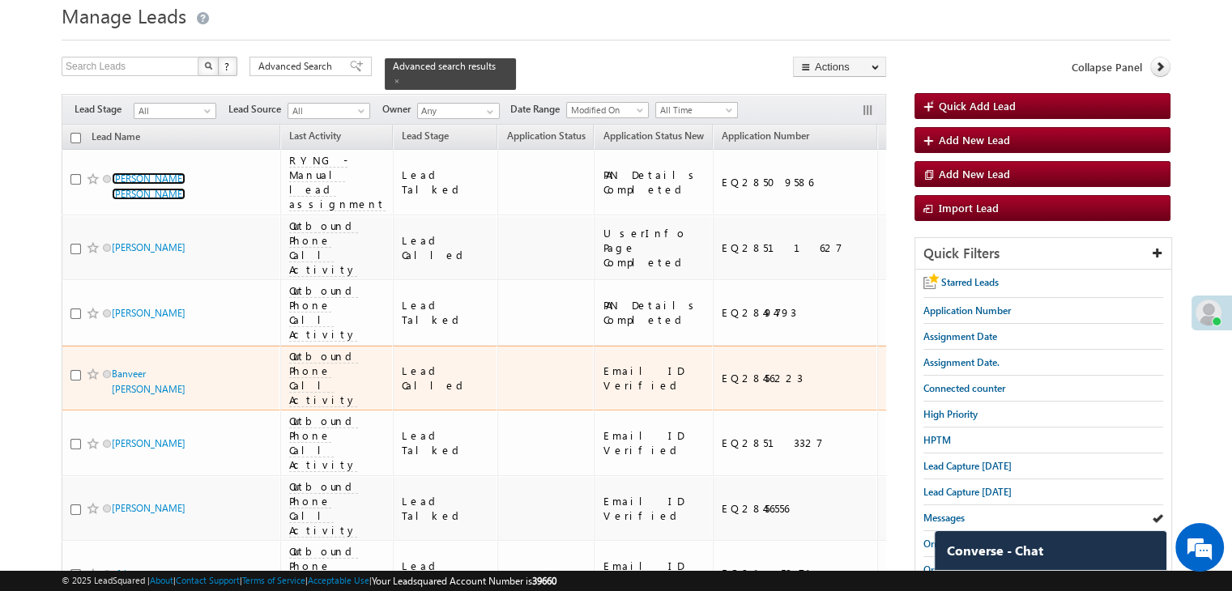
scroll to position [81, 0]
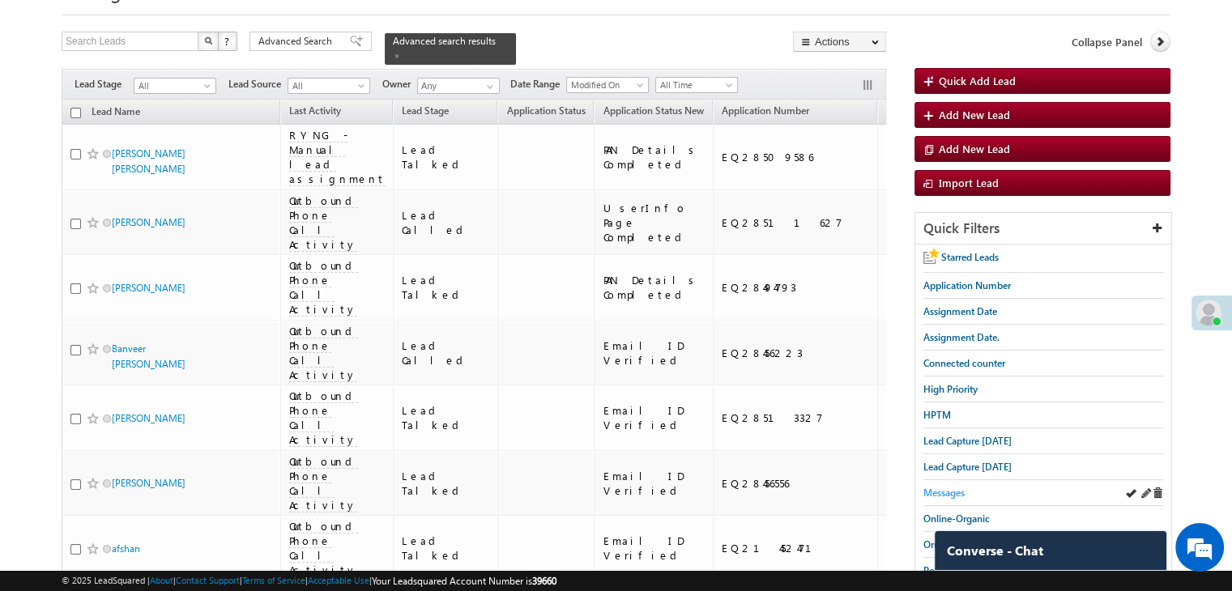
click at [955, 485] on link "Messages" at bounding box center [943, 492] width 41 height 15
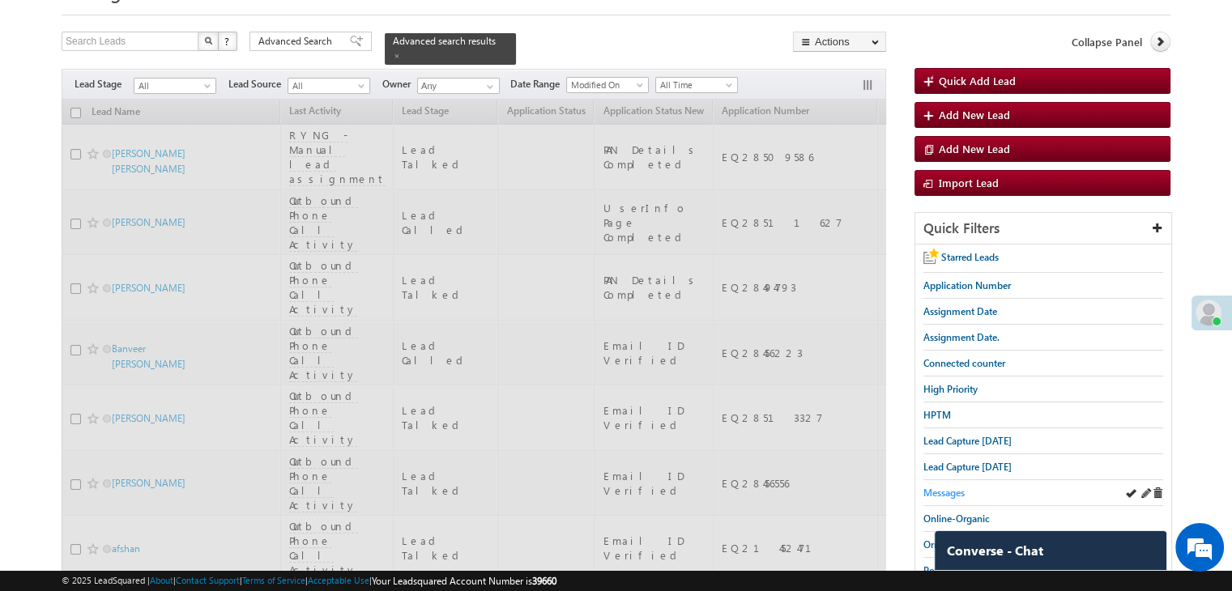
click at [950, 489] on span "Messages" at bounding box center [943, 493] width 41 height 12
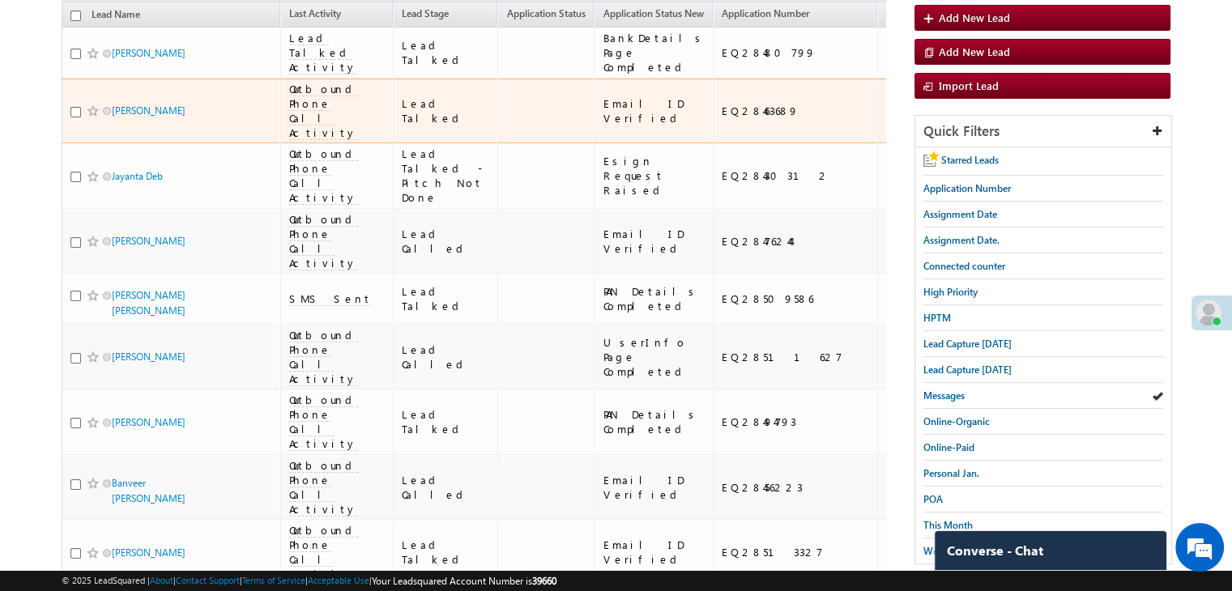
scroll to position [0, 0]
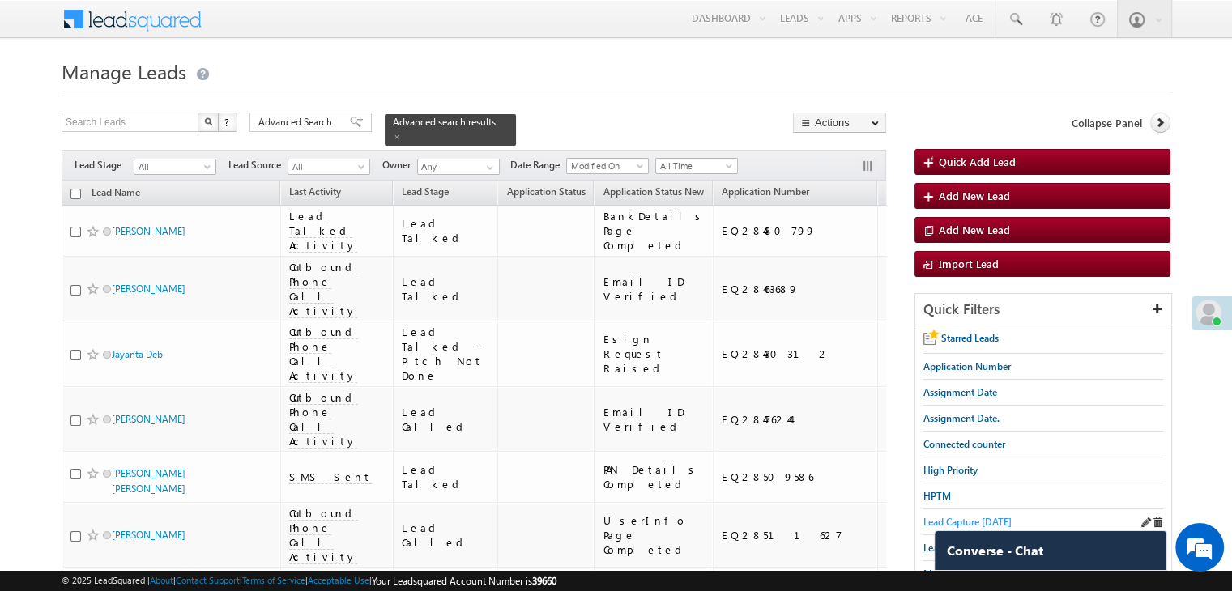
click at [934, 520] on span "Lead Capture today" at bounding box center [967, 522] width 88 height 12
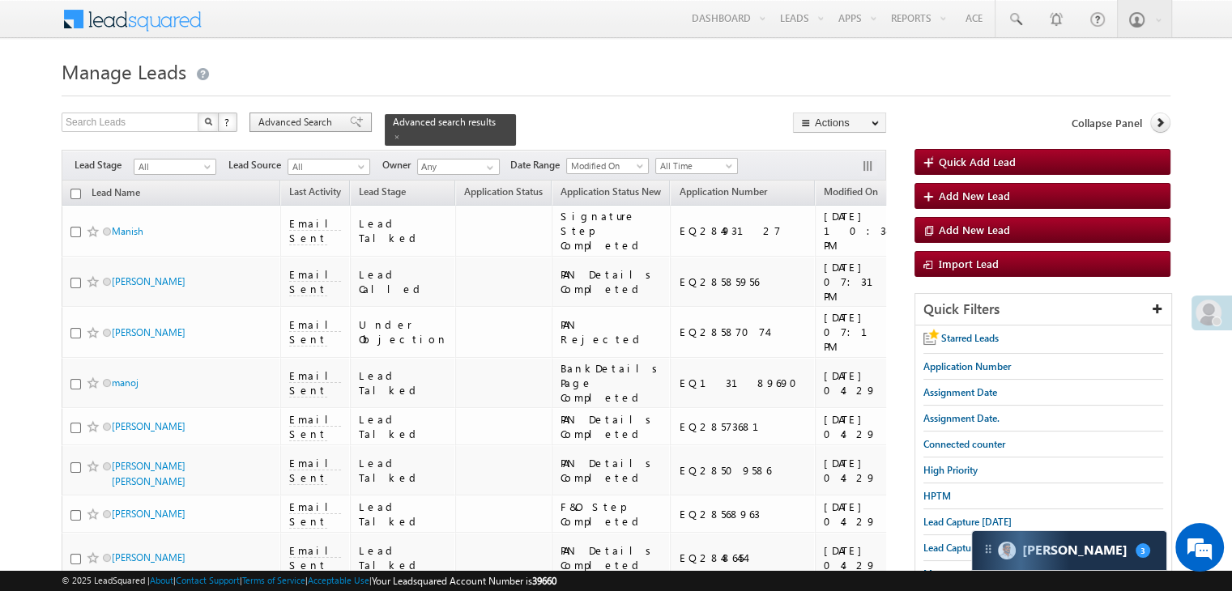
click at [342, 128] on div "Advanced Search" at bounding box center [310, 122] width 122 height 19
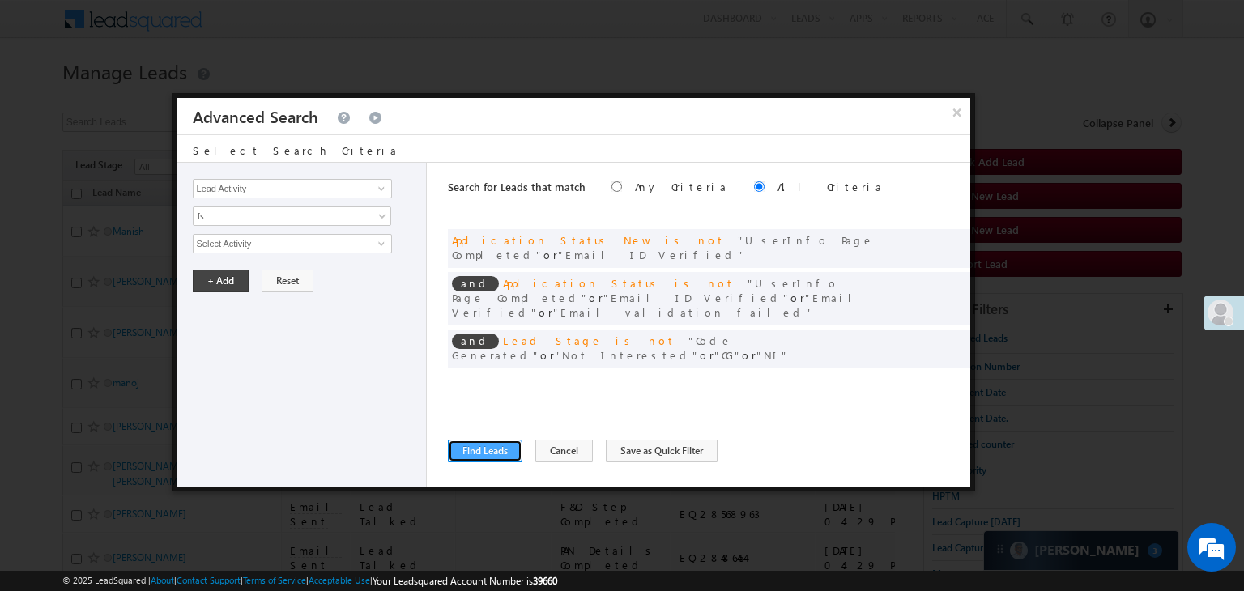
click at [483, 452] on button "Find Leads" at bounding box center [485, 451] width 74 height 23
